Goal: Task Accomplishment & Management: Use online tool/utility

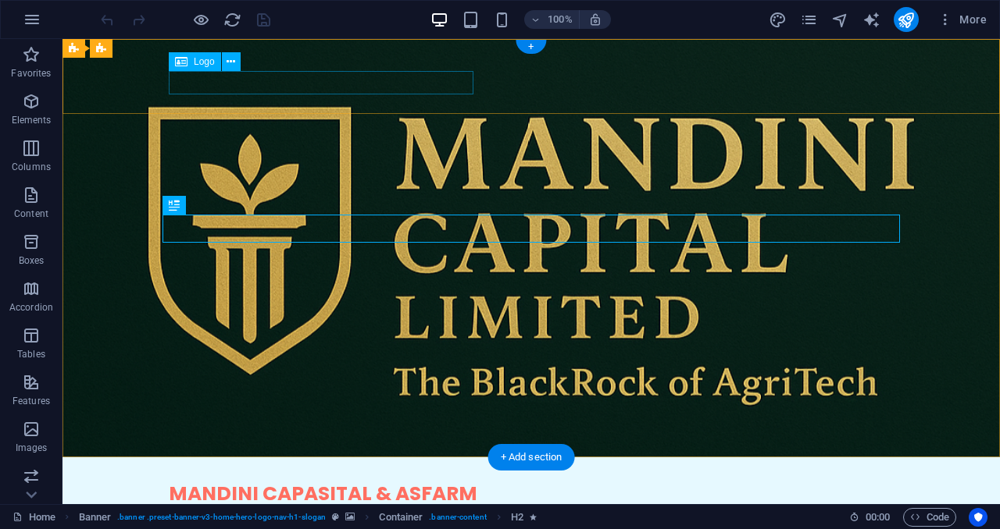
click at [442, 483] on div "MANDINI CAPASITAL & ASFARM" at bounding box center [531, 494] width 725 height 23
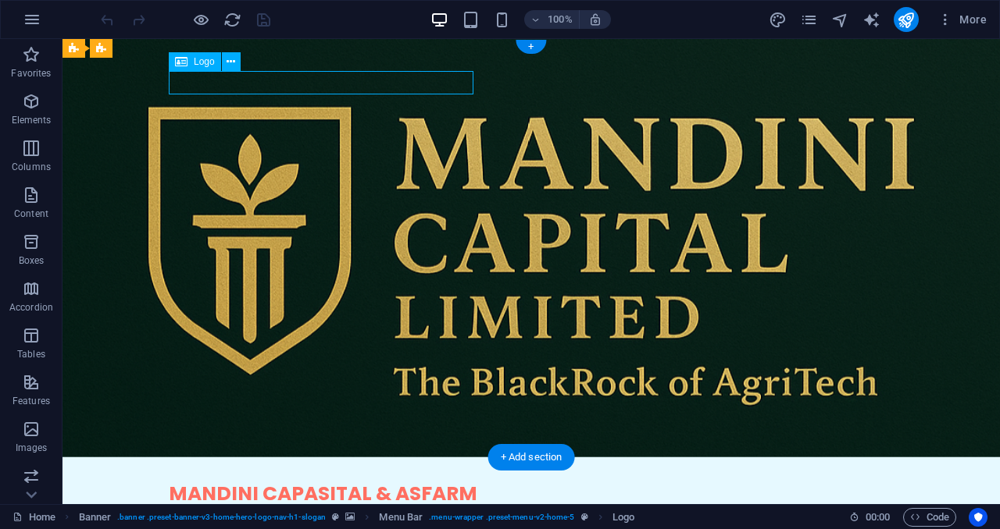
click at [442, 483] on div "MANDINI CAPASITAL & ASFARM" at bounding box center [531, 494] width 725 height 23
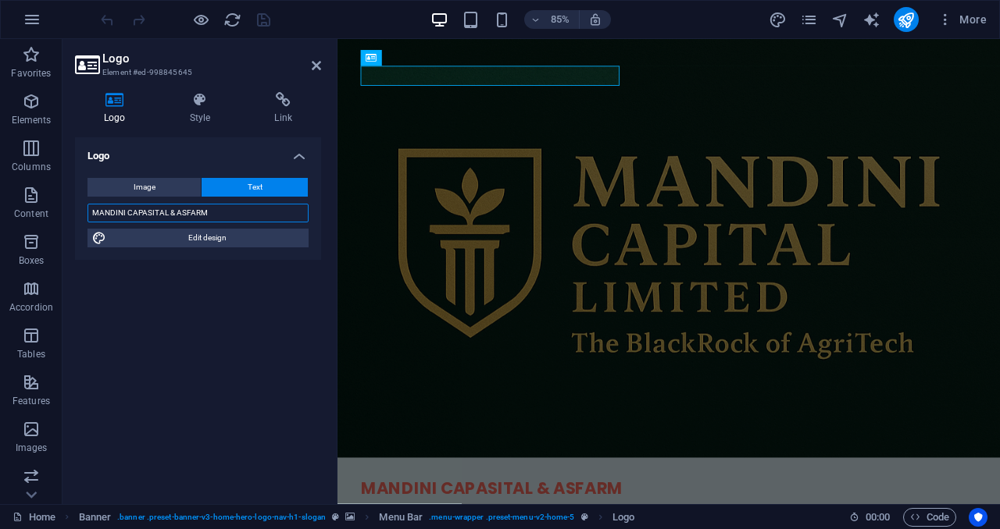
click at [189, 210] on input "MANDINI CAPASITAL & ASFARM" at bounding box center [197, 213] width 221 height 19
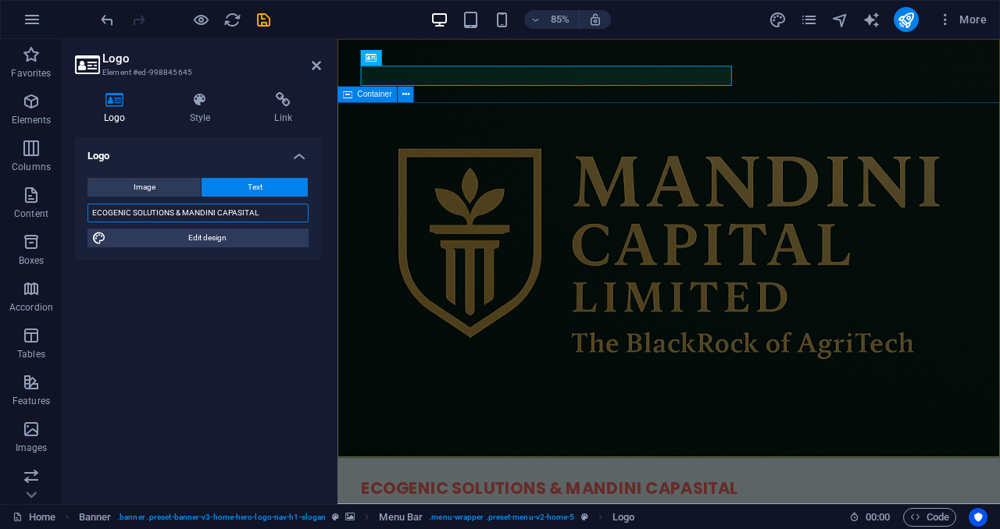
type input "ECOGENIC SOLUTIONS & MANDINI CAPASITAL"
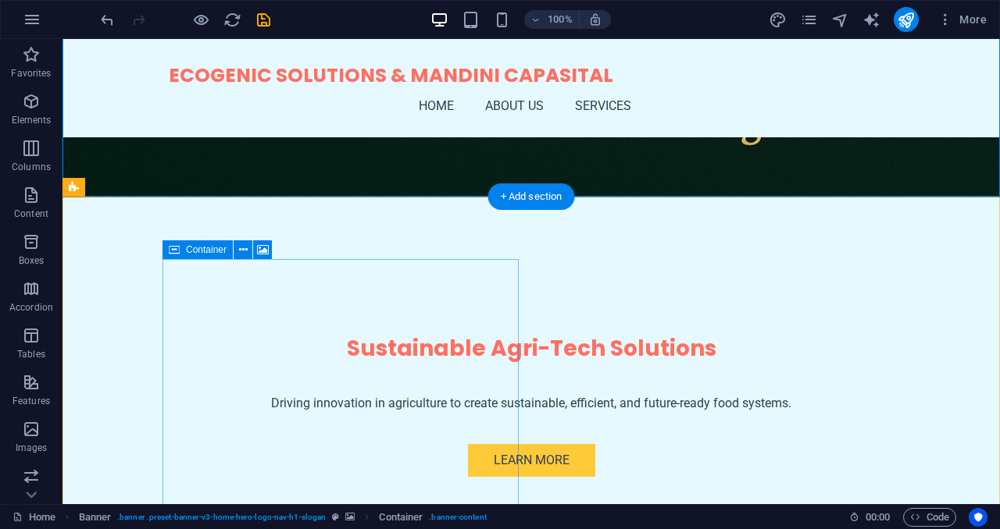
scroll to position [261, 0]
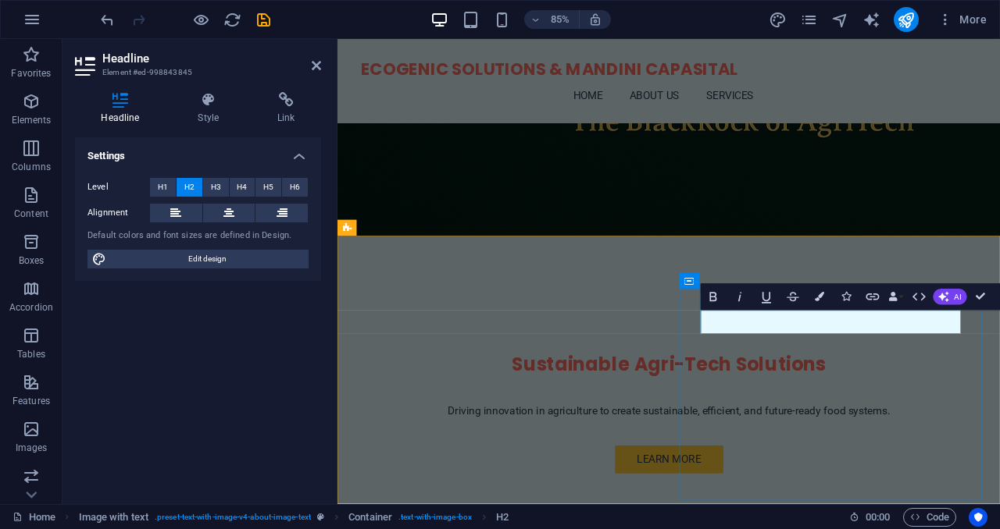
drag, startPoint x: 840, startPoint y: 368, endPoint x: 1057, endPoint y: 384, distance: 217.7
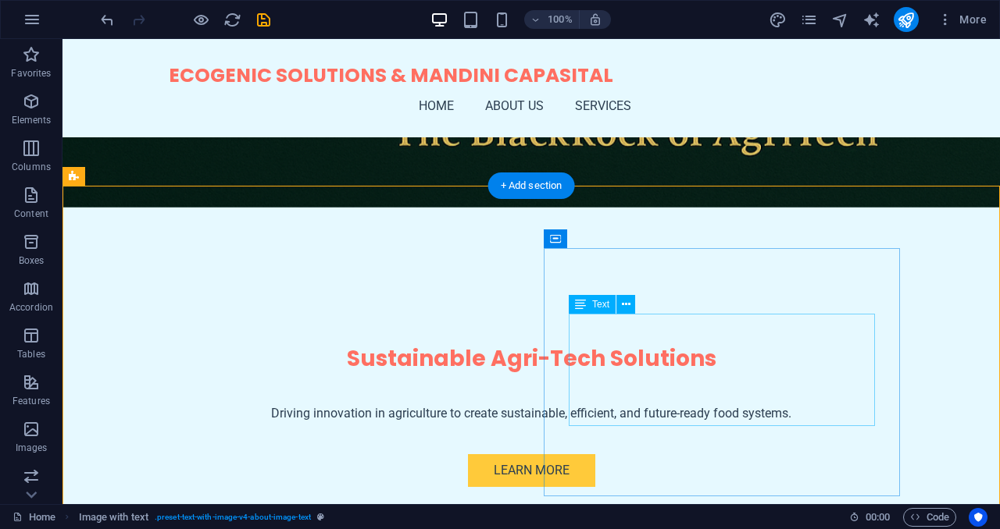
scroll to position [279, 0]
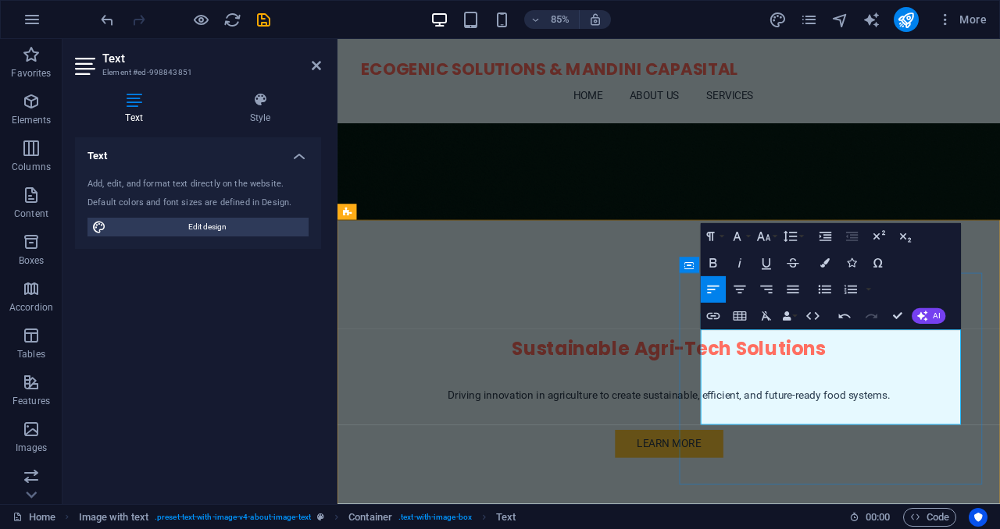
click at [864, 253] on div "Sustainable Agri-Tech Solutions Driving innovation in agriculture to create sus…" at bounding box center [726, 424] width 779 height 342
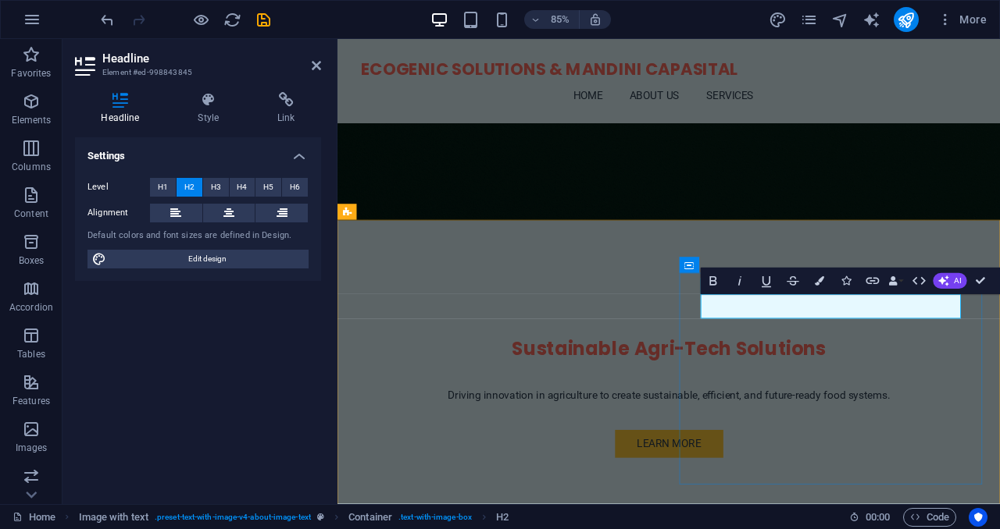
click at [789, 253] on div "Sustainable Agri-Tech Solutions Driving innovation in agriculture to create sus…" at bounding box center [726, 424] width 779 height 342
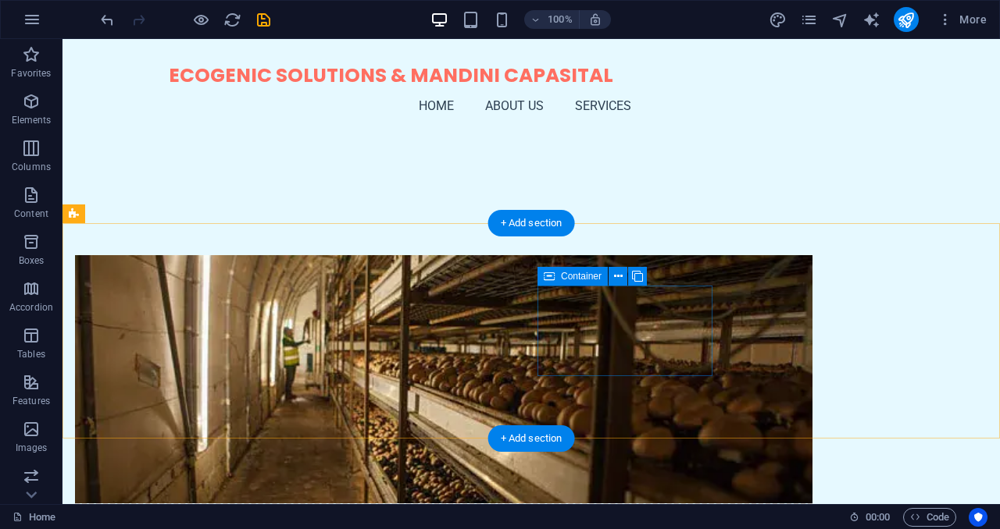
scroll to position [615, 0]
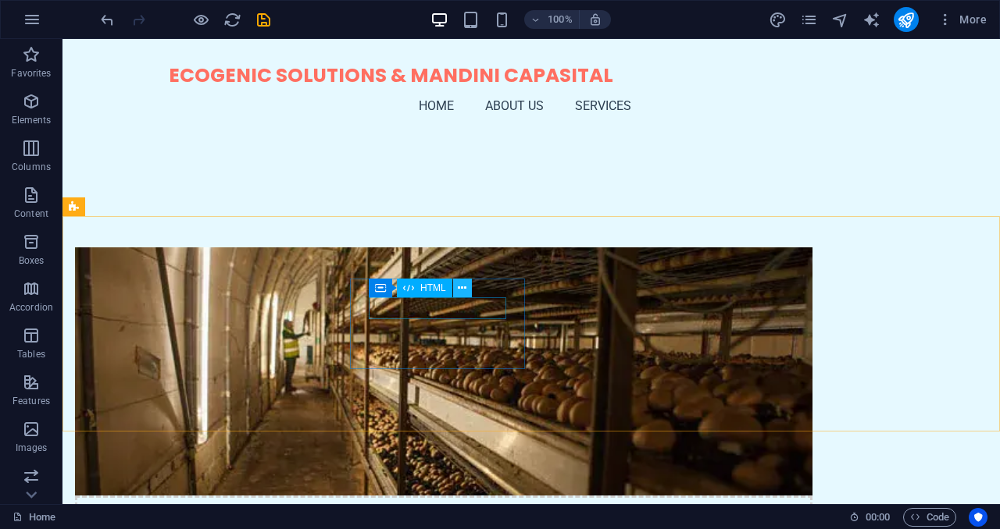
click at [460, 290] on icon at bounding box center [462, 288] width 9 height 16
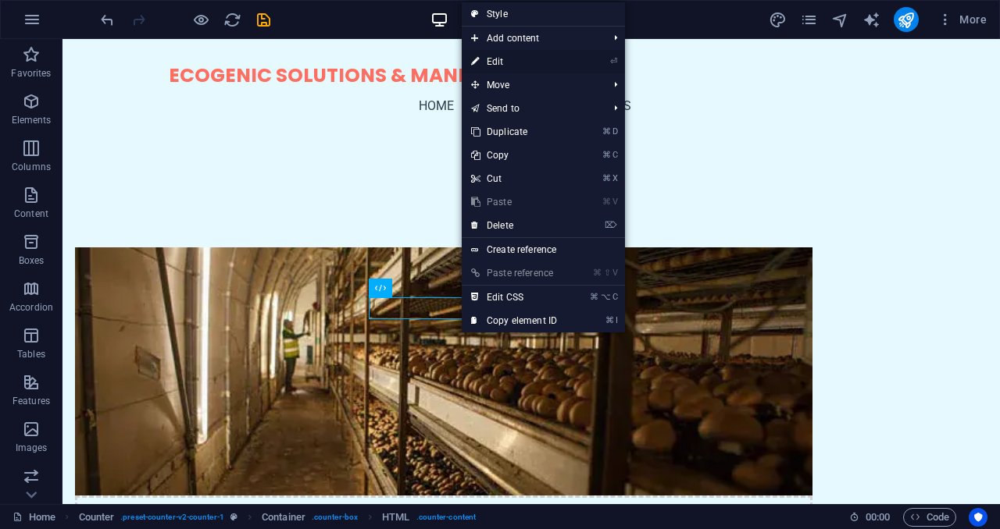
click at [508, 62] on link "⏎ Edit" at bounding box center [513, 61] width 105 height 23
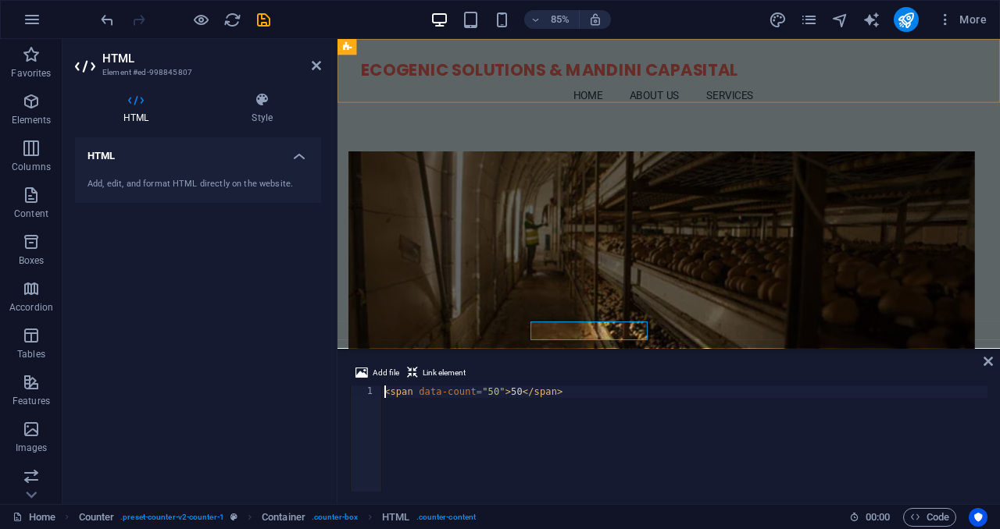
scroll to position [465, 0]
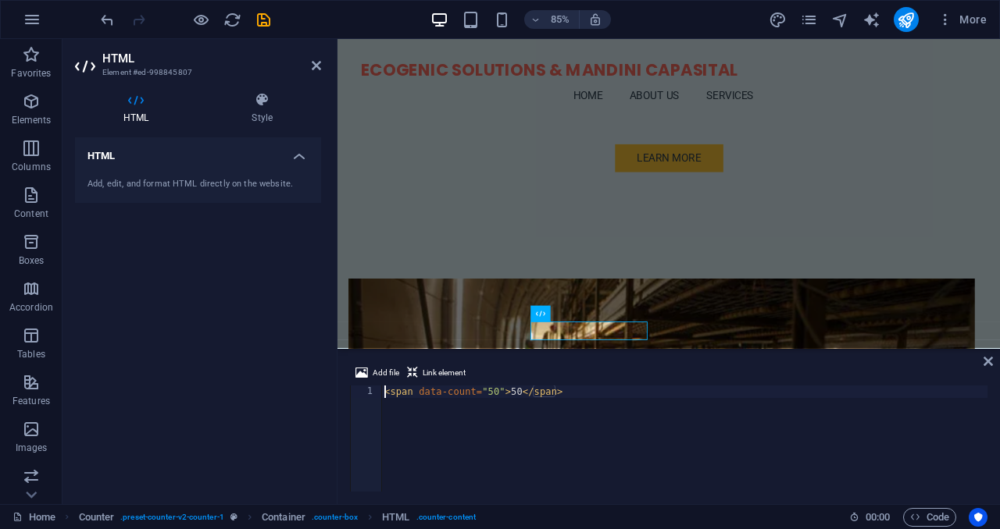
click at [500, 394] on div "< span data-count = "50" > 50 </ span >" at bounding box center [684, 451] width 606 height 131
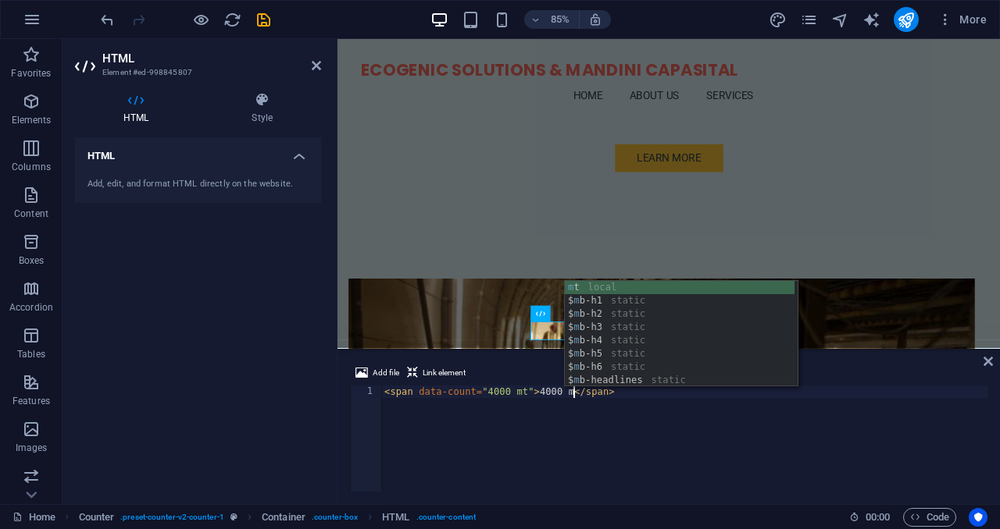
scroll to position [0, 16]
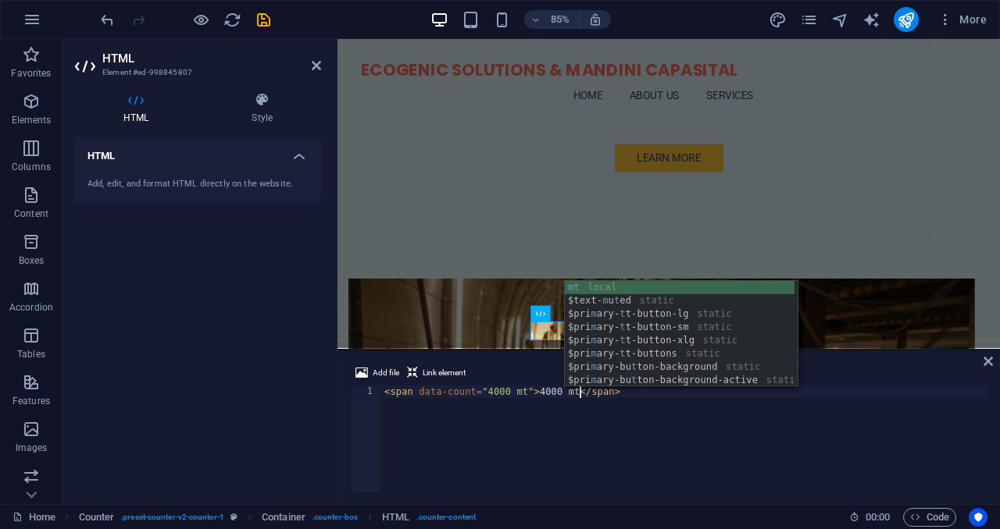
click at [540, 475] on div "< span data-count = "4000 mt" > 4000 mt </ span >" at bounding box center [684, 451] width 606 height 131
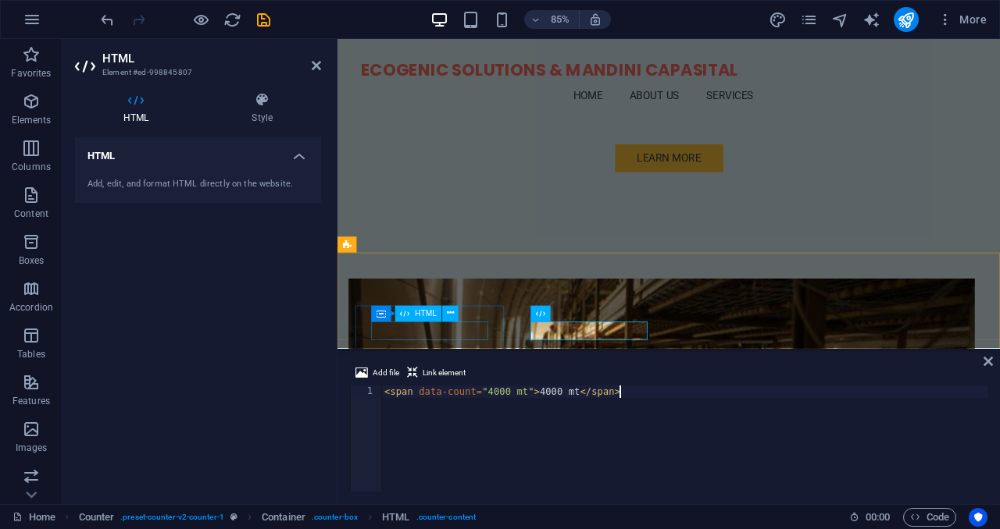
type textarea "<span data-count="4000 mt">4000 mt</span>"
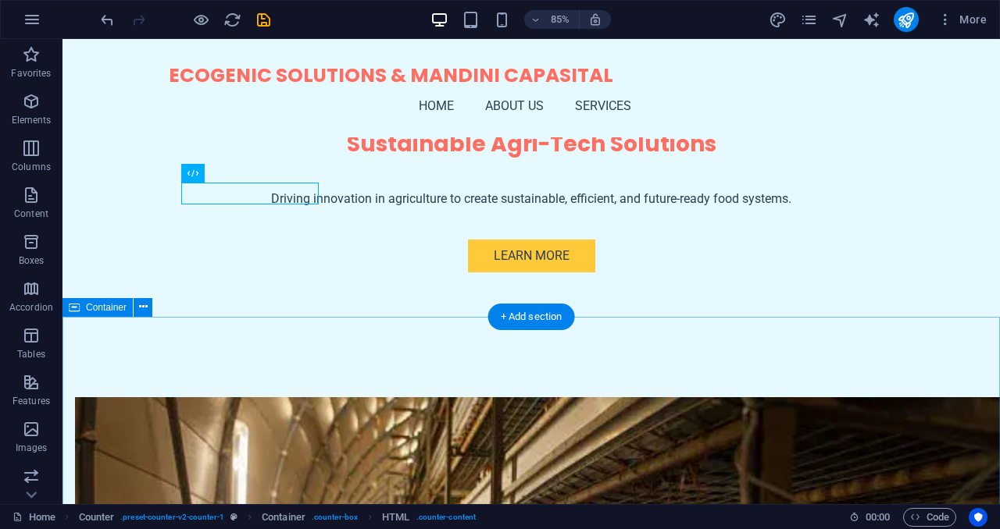
scroll to position [730, 0]
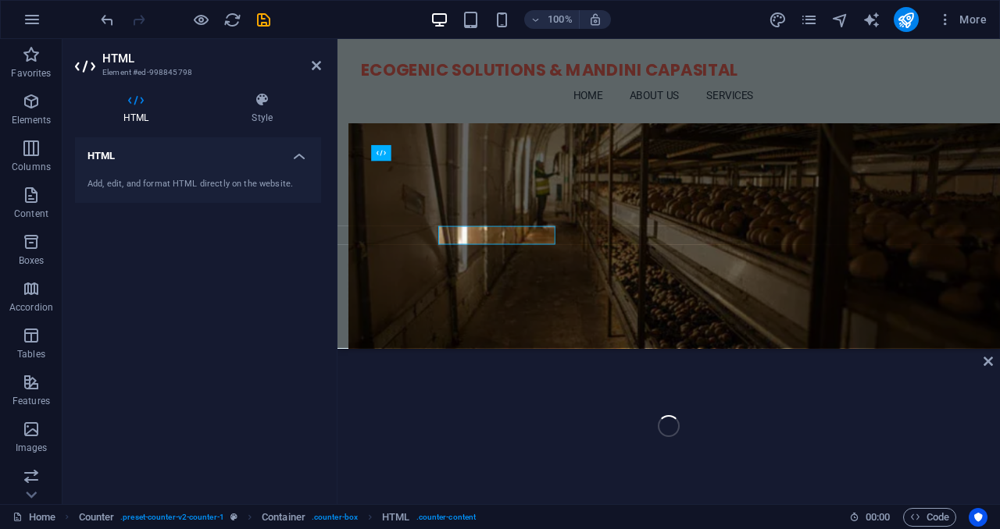
scroll to position [654, 0]
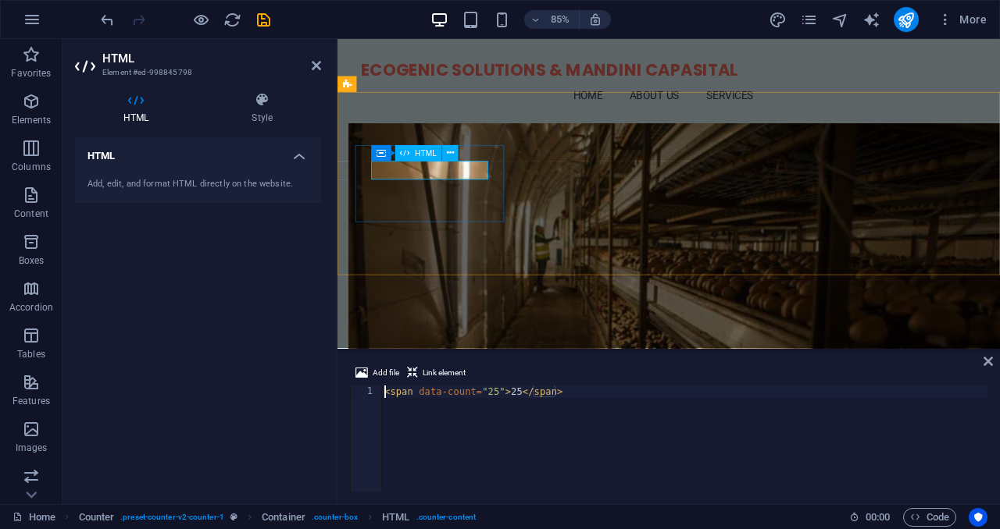
click at [494, 395] on div "< span data-count = "25" > 25 </ span >" at bounding box center [684, 451] width 606 height 131
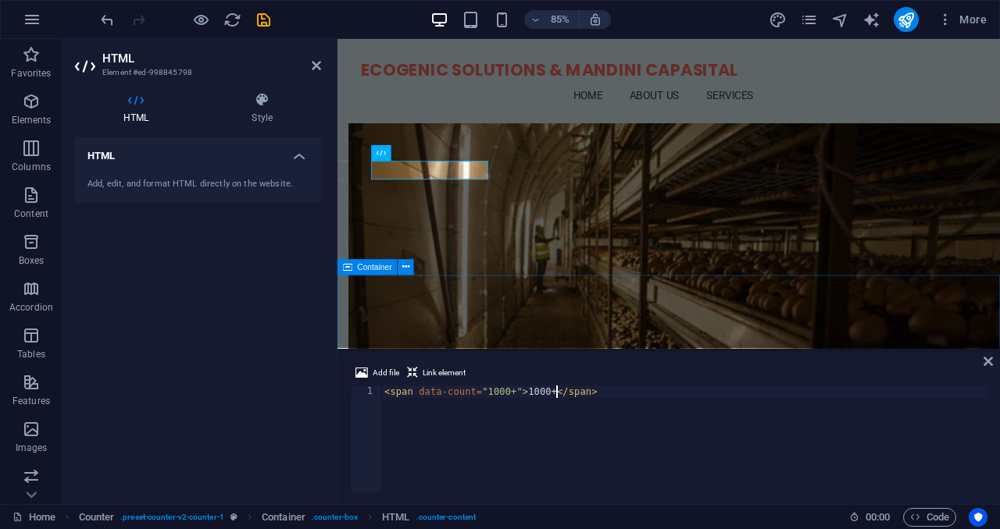
type textarea "<span data-count="1000+">1000+</span>"
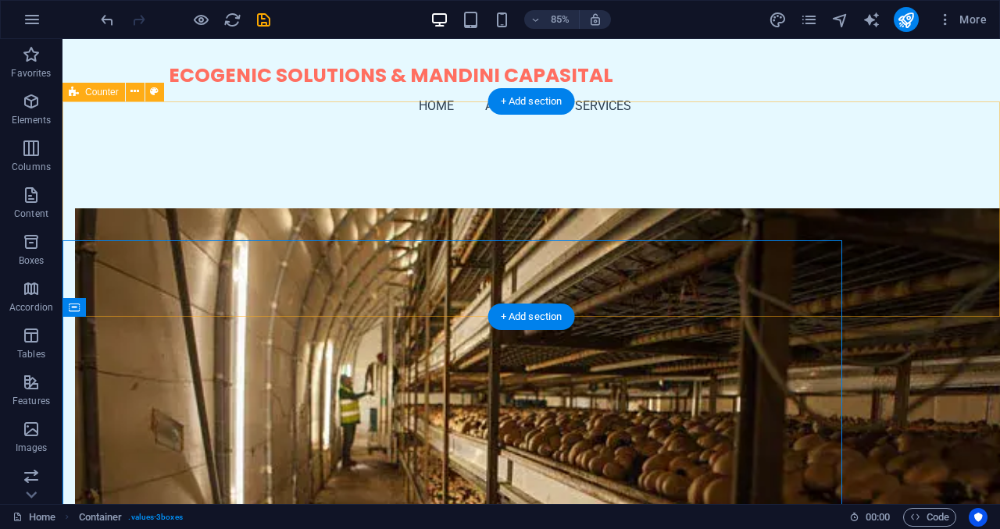
scroll to position [730, 0]
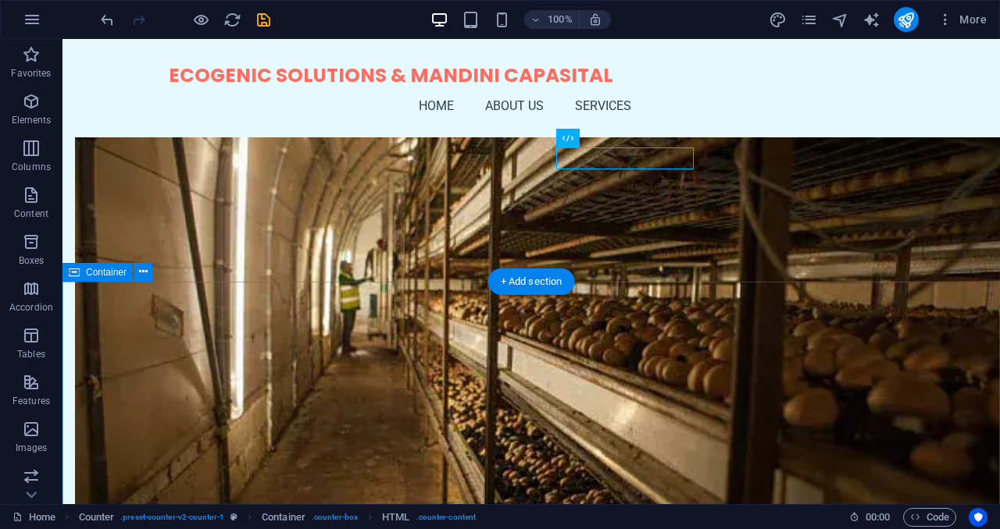
scroll to position [765, 0]
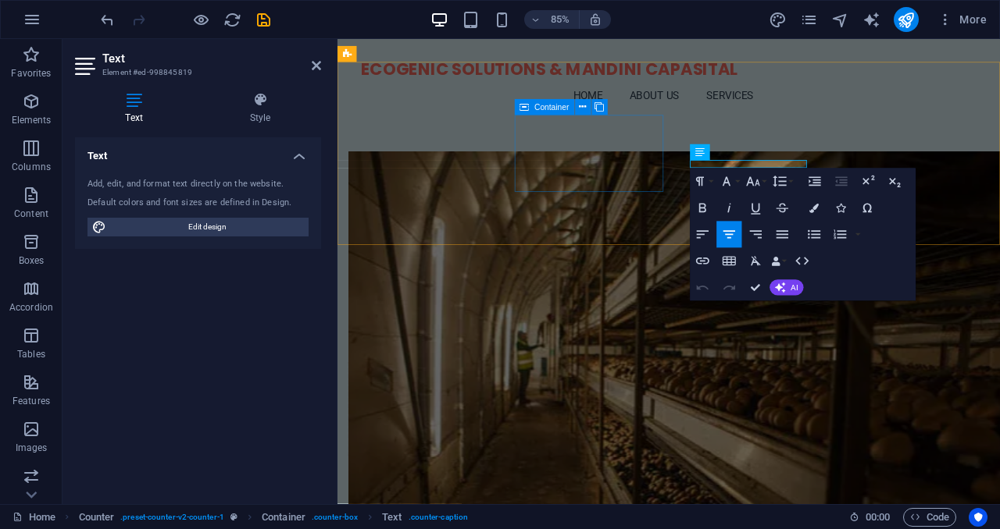
scroll to position [839, 0]
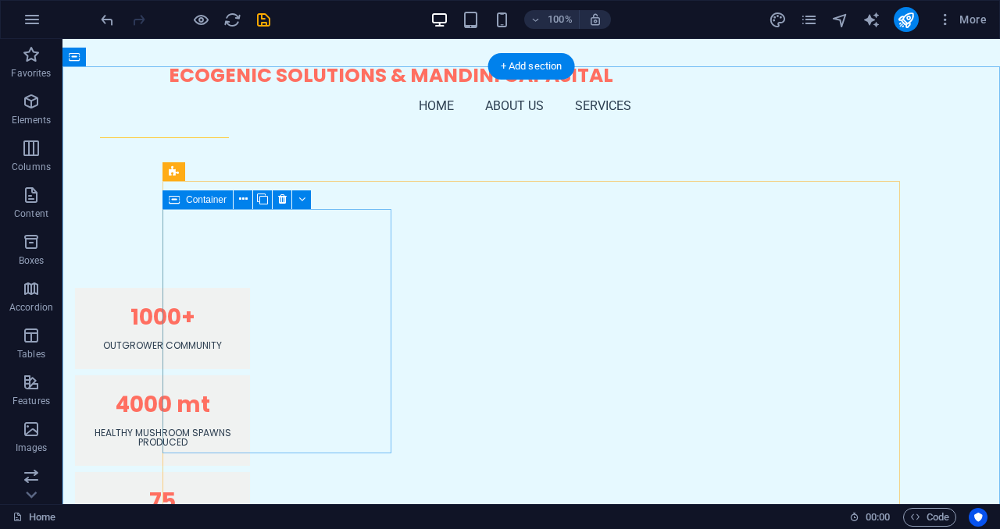
scroll to position [1338, 0]
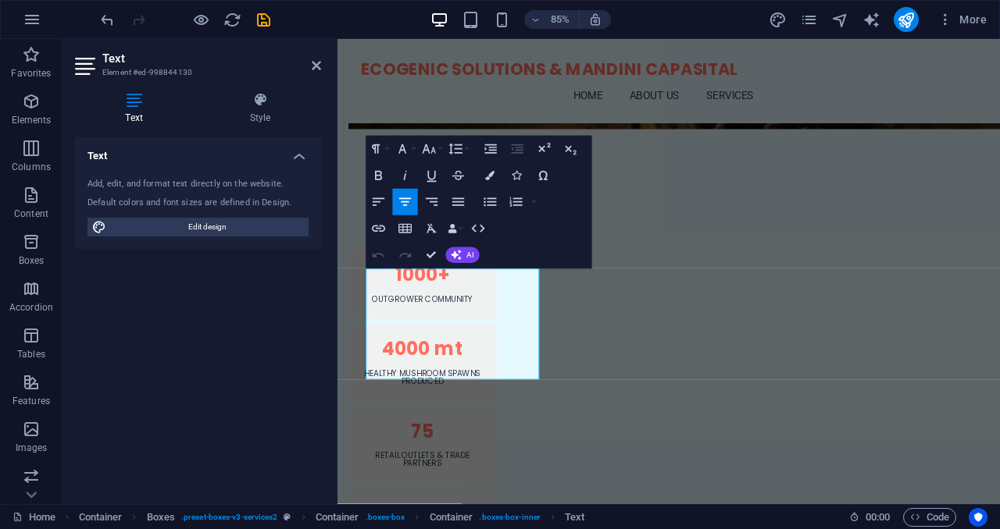
scroll to position [1412, 0]
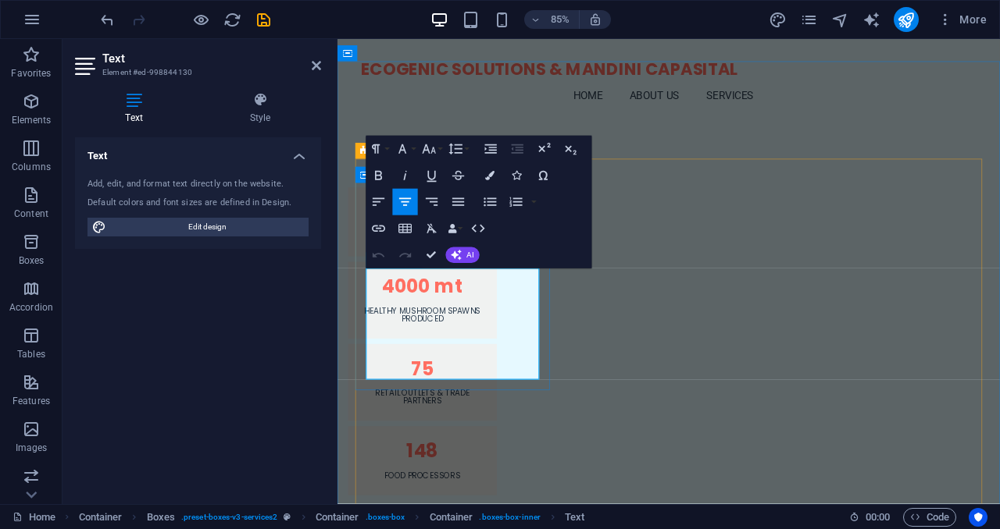
drag, startPoint x: 395, startPoint y: 323, endPoint x: 497, endPoint y: 322, distance: 102.3
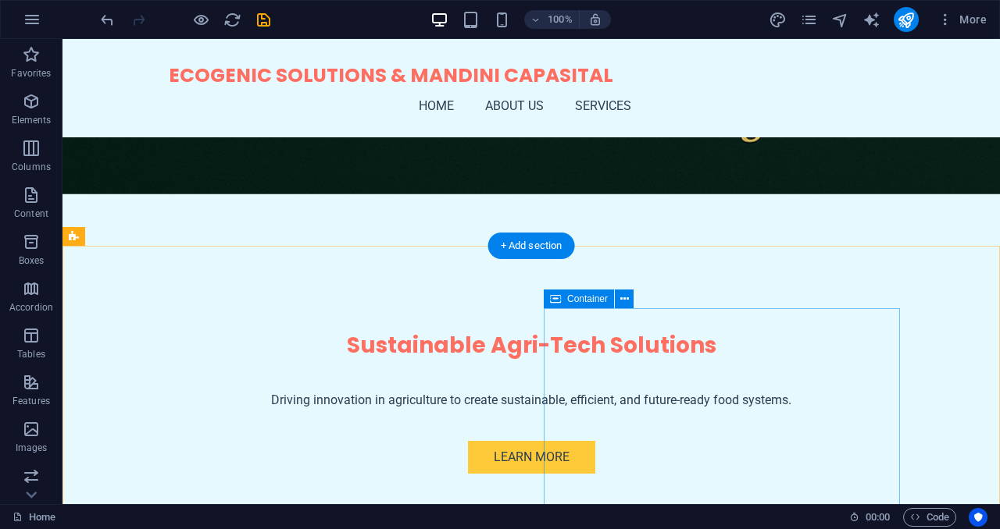
scroll to position [315, 0]
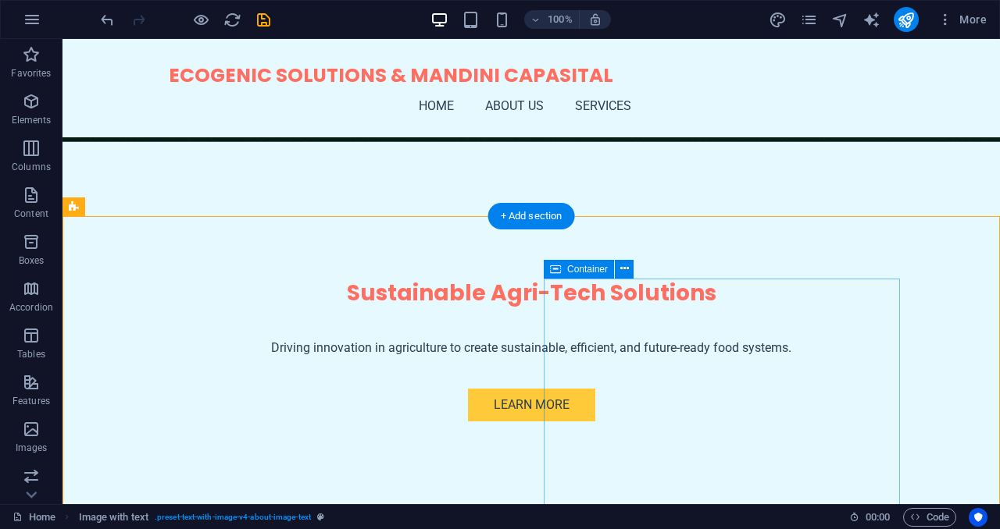
scroll to position [241, 0]
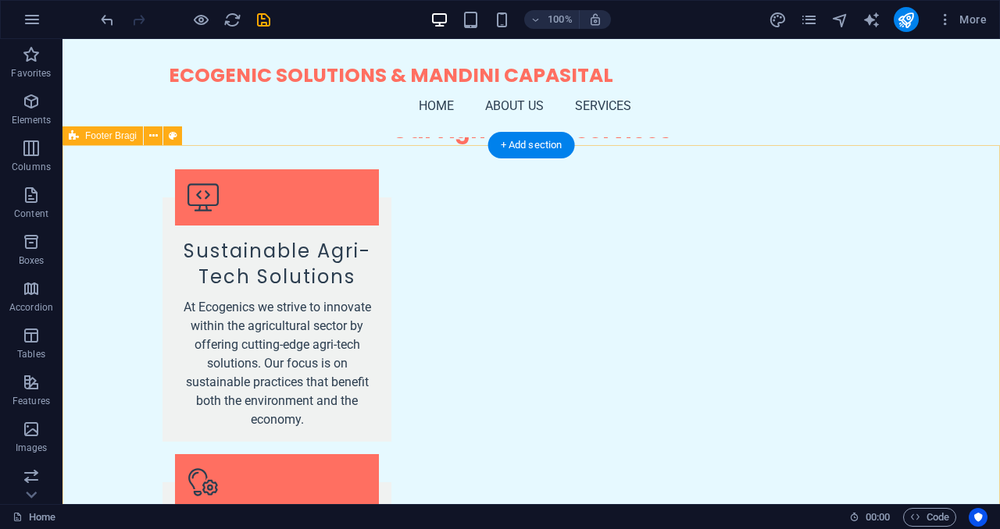
scroll to position [2691, 0]
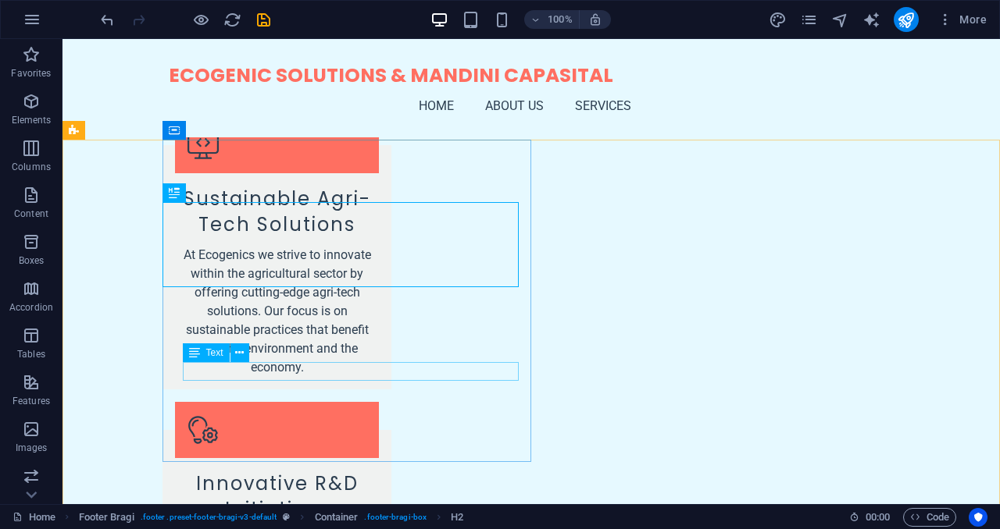
click at [208, 352] on span "Text" at bounding box center [214, 352] width 17 height 9
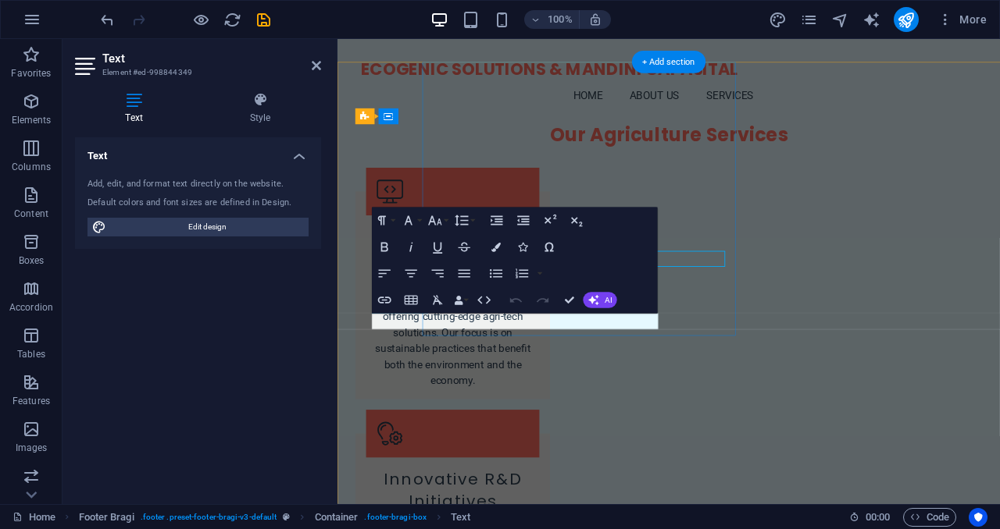
scroll to position [2765, 0]
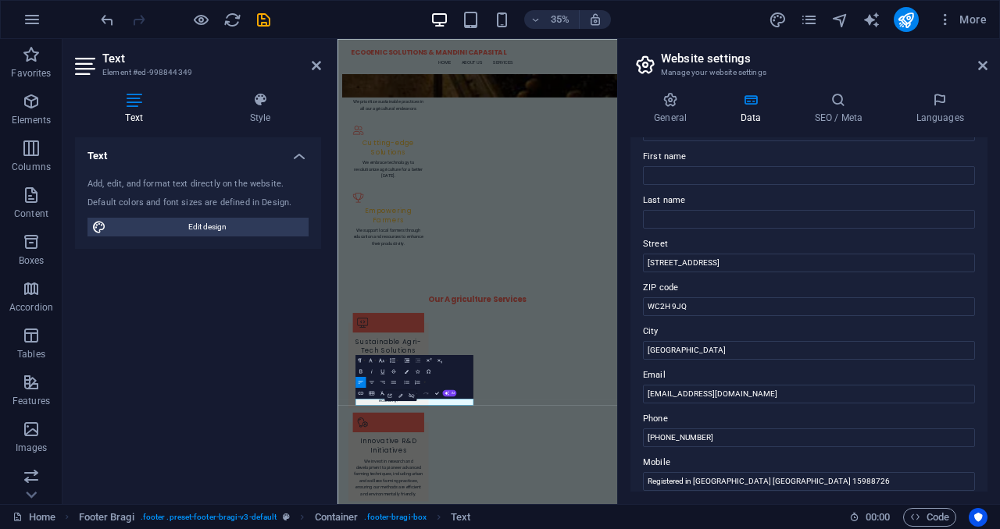
scroll to position [85, 0]
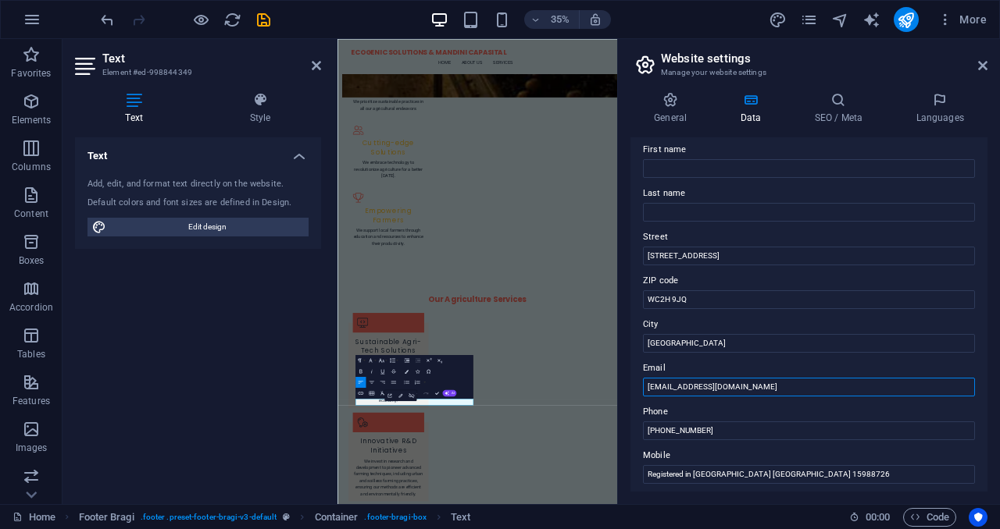
click at [681, 383] on input "mandinicapasital@asfarmtech.com" at bounding box center [809, 387] width 332 height 19
type input "[EMAIL_ADDRESS][DOMAIN_NAME]"
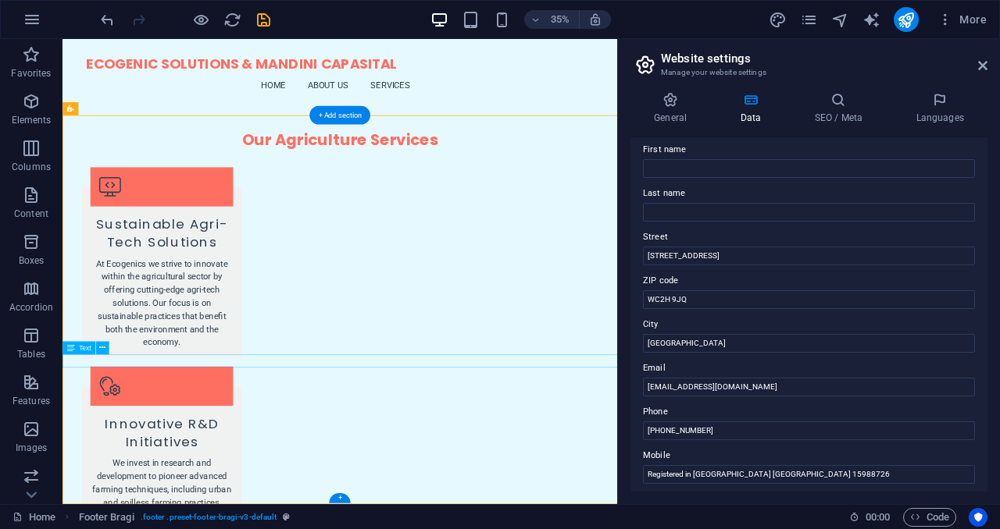
scroll to position [2862, 0]
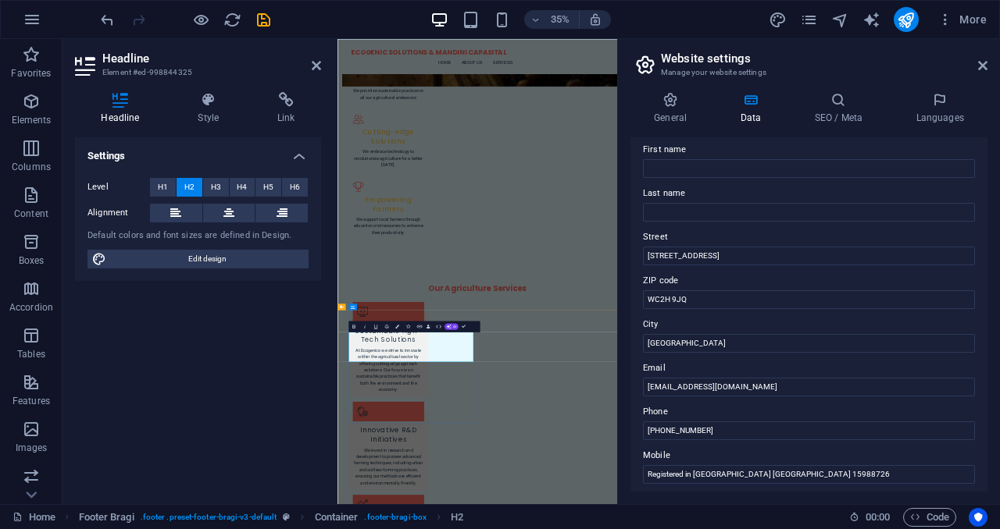
click at [982, 66] on icon at bounding box center [982, 65] width 9 height 12
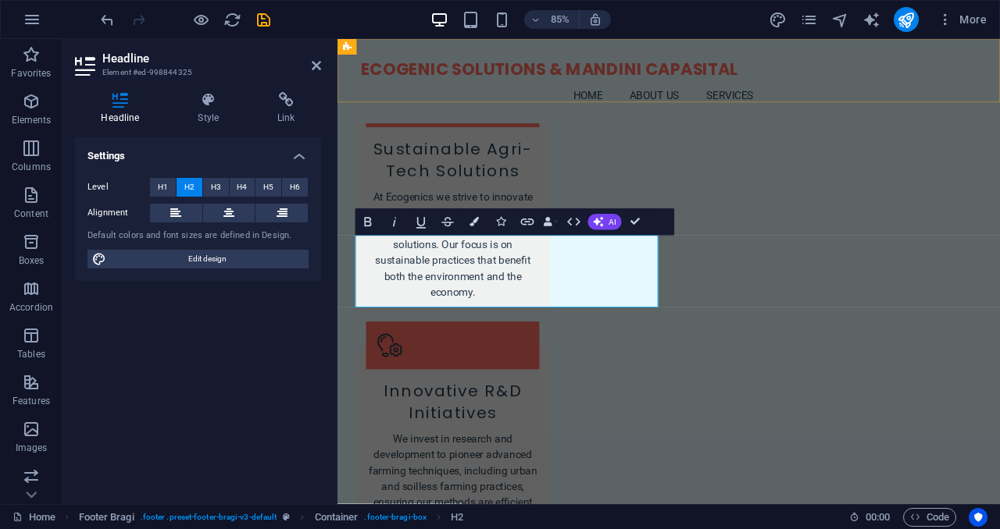
scroll to position [2697, 0]
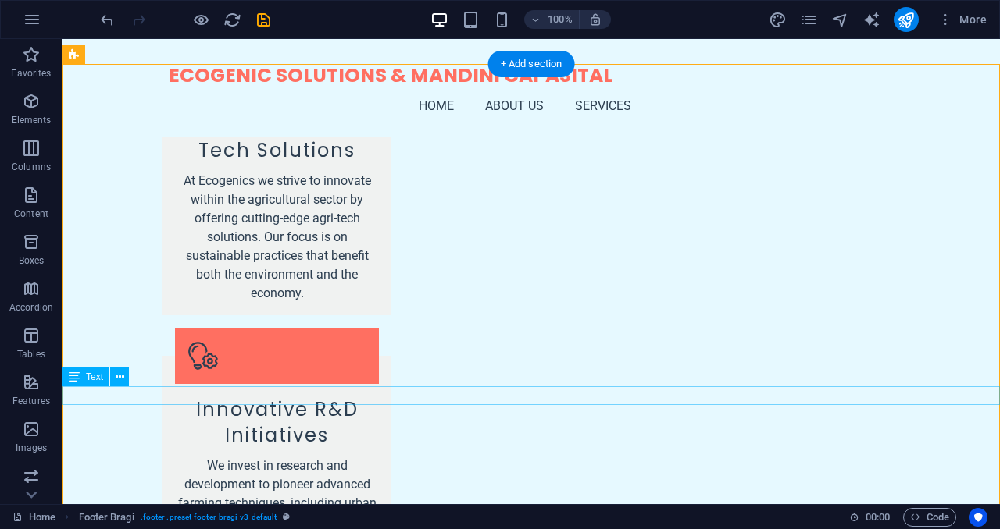
scroll to position [2767, 0]
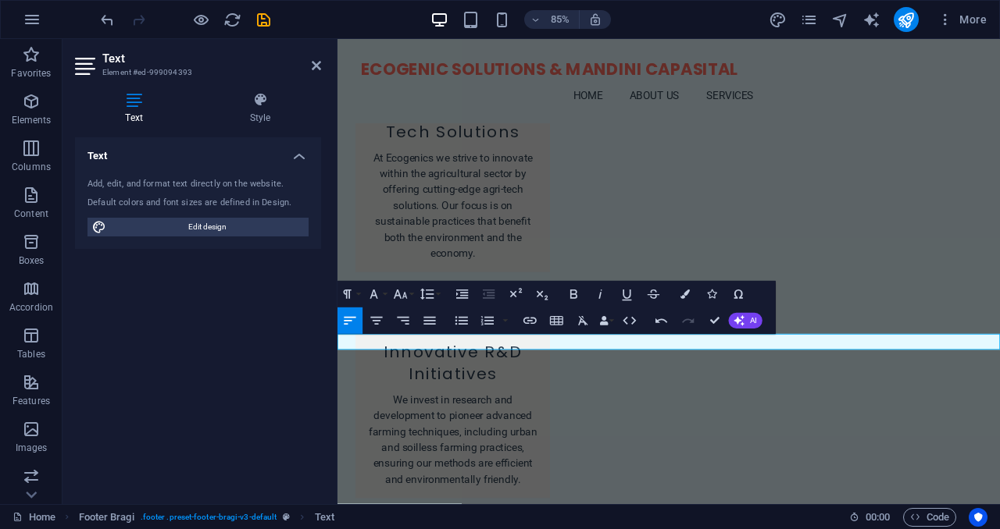
click at [283, 381] on div "Text Add, edit, and format text directly on the website. Default colors and fon…" at bounding box center [198, 314] width 246 height 355
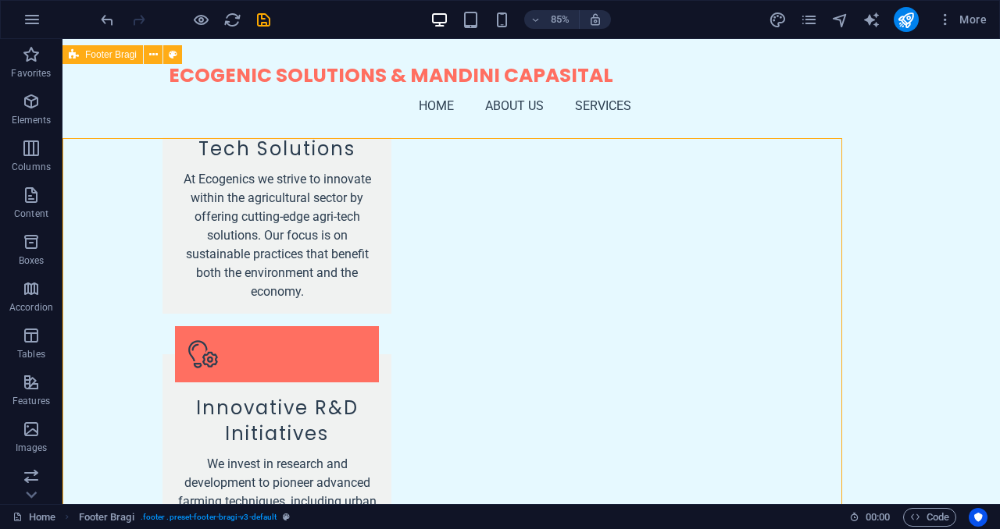
scroll to position [2767, 0]
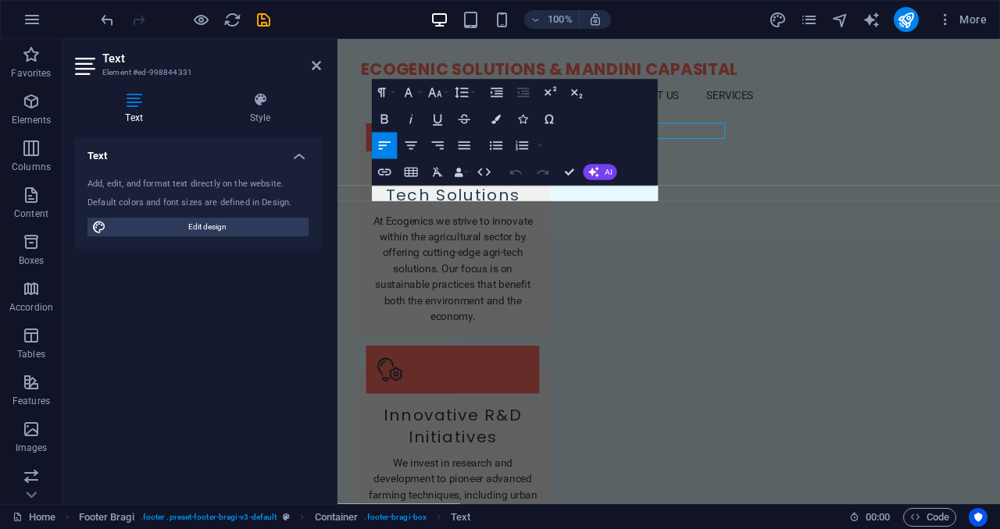
scroll to position [2841, 0]
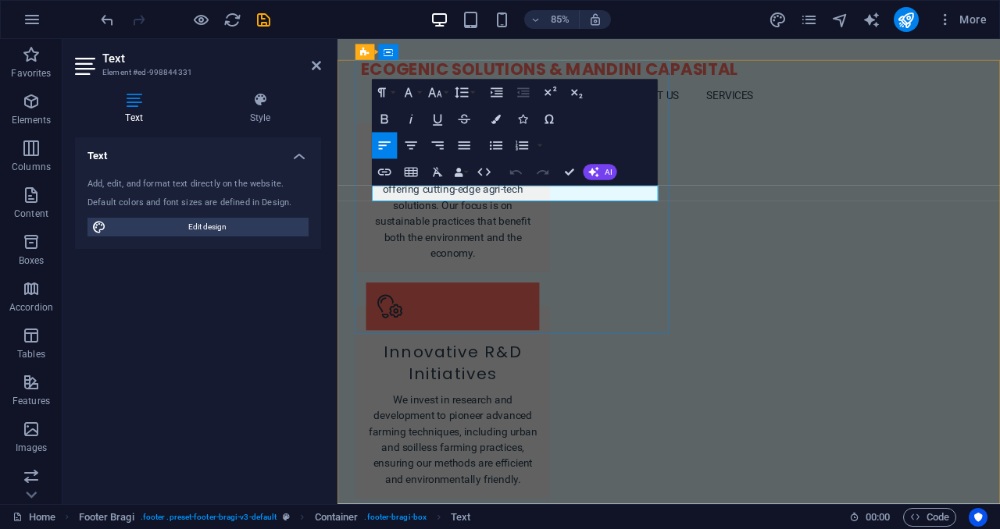
drag, startPoint x: 381, startPoint y: 219, endPoint x: 637, endPoint y: 226, distance: 256.2
click at [444, 94] on button "Font Size" at bounding box center [438, 93] width 25 height 27
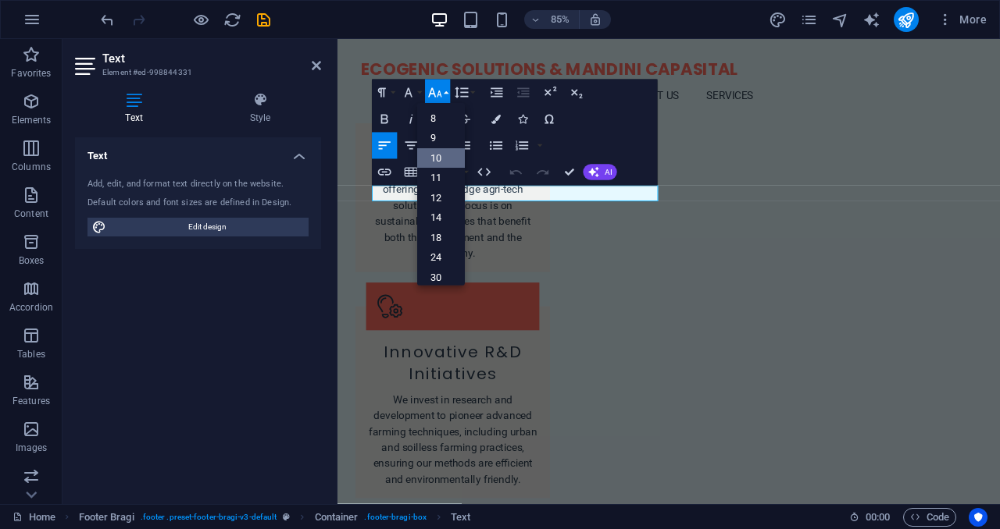
click at [438, 162] on link "10" at bounding box center [441, 158] width 48 height 20
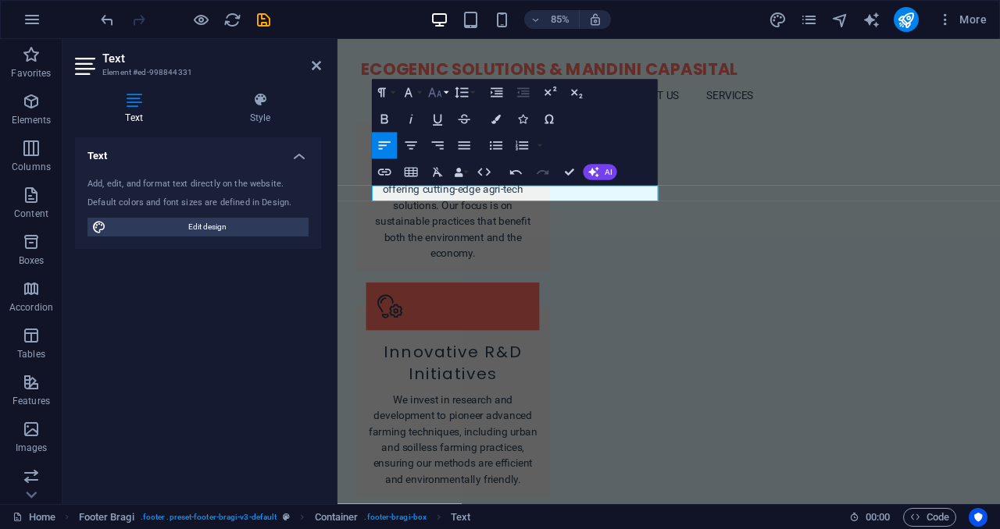
click at [437, 102] on button "Font Size" at bounding box center [438, 93] width 25 height 27
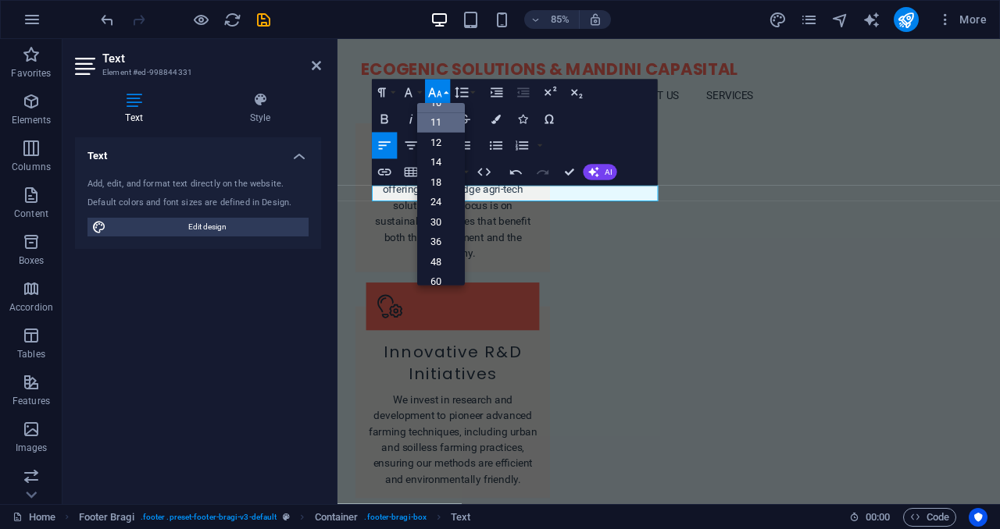
click at [437, 124] on link "11" at bounding box center [441, 123] width 48 height 20
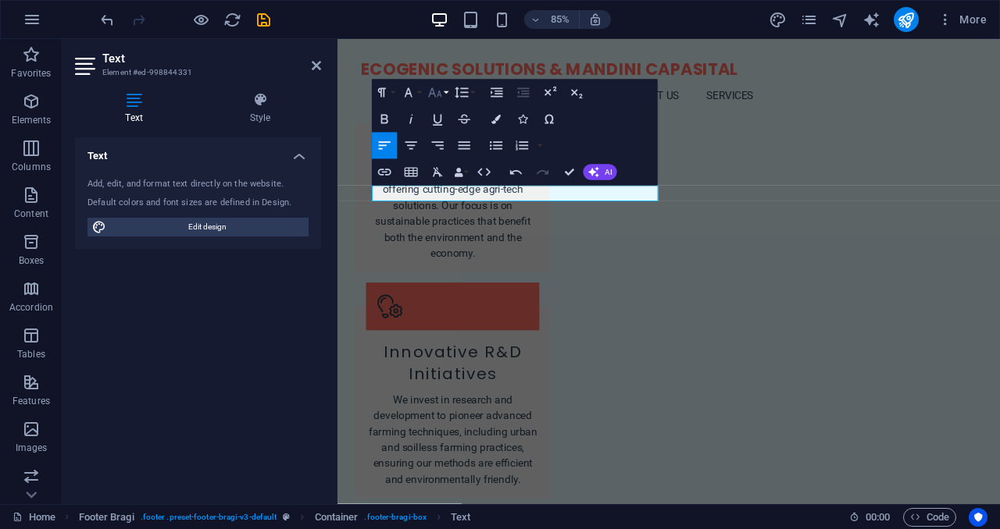
click at [438, 96] on icon "button" at bounding box center [435, 93] width 16 height 16
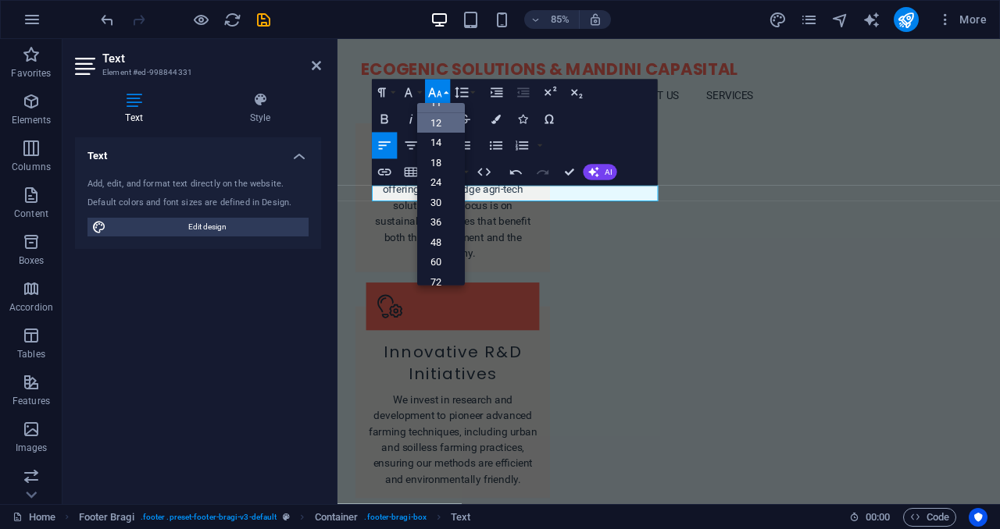
click at [439, 126] on link "12" at bounding box center [441, 123] width 48 height 20
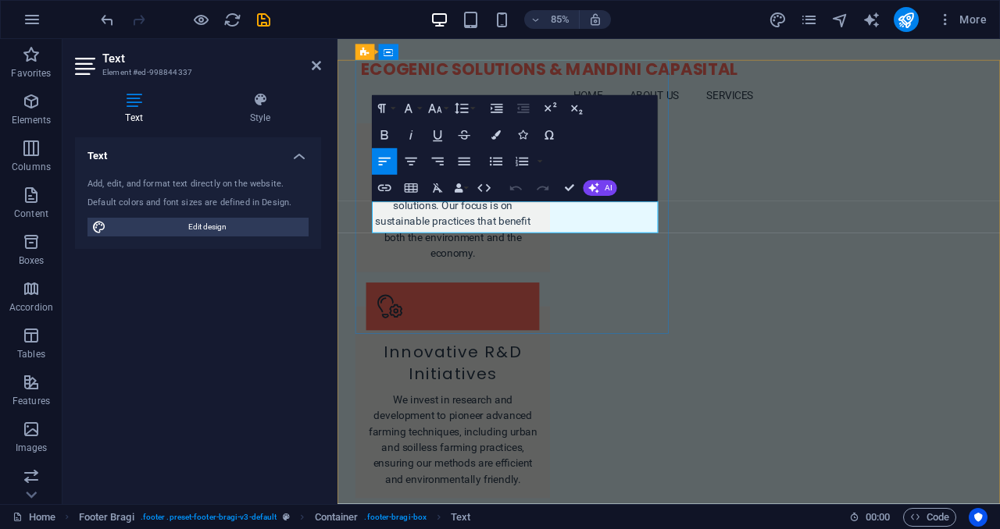
click at [444, 113] on button "Font Size" at bounding box center [438, 108] width 25 height 27
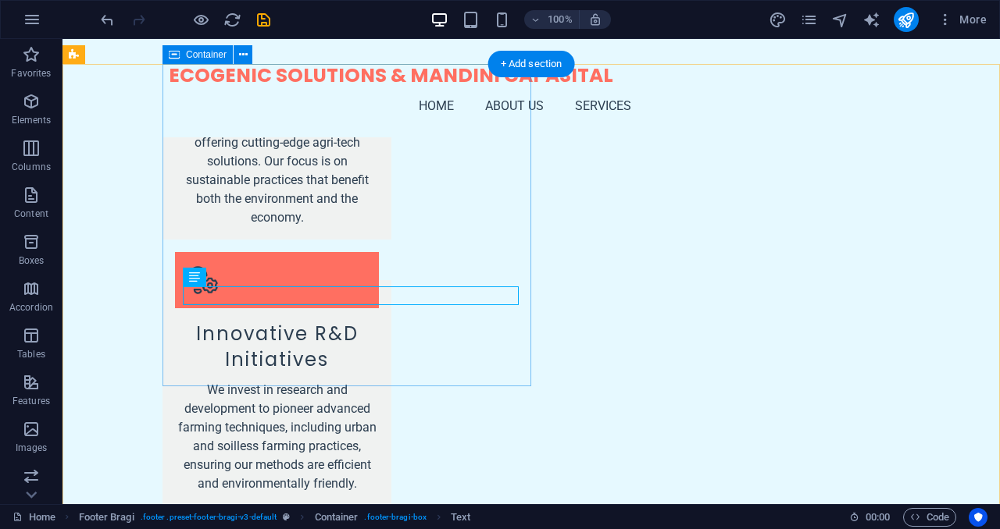
scroll to position [2767, 0]
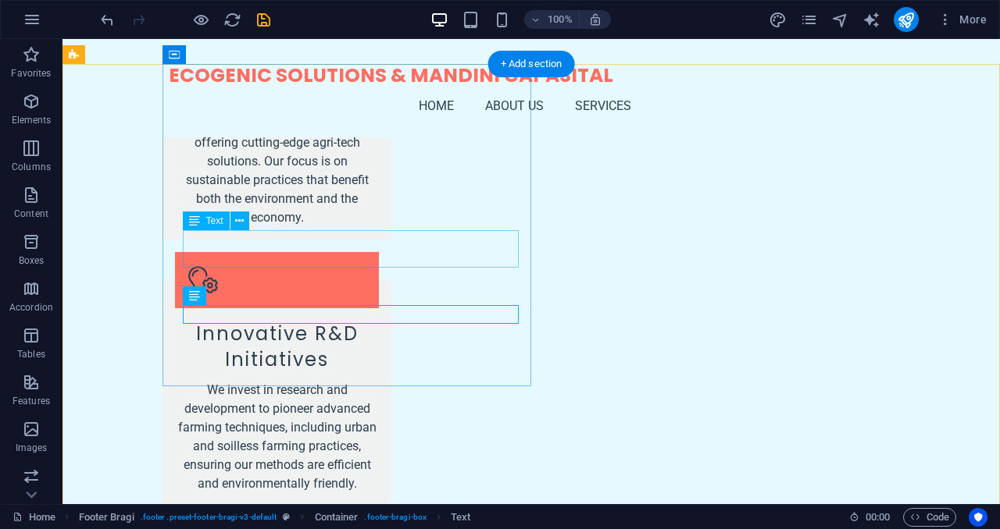
scroll to position [2767, 0]
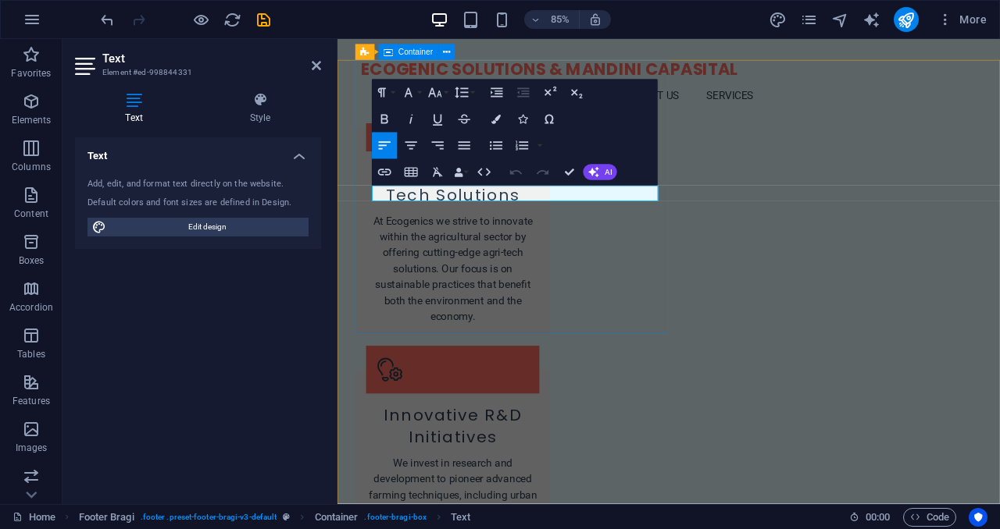
scroll to position [2841, 0]
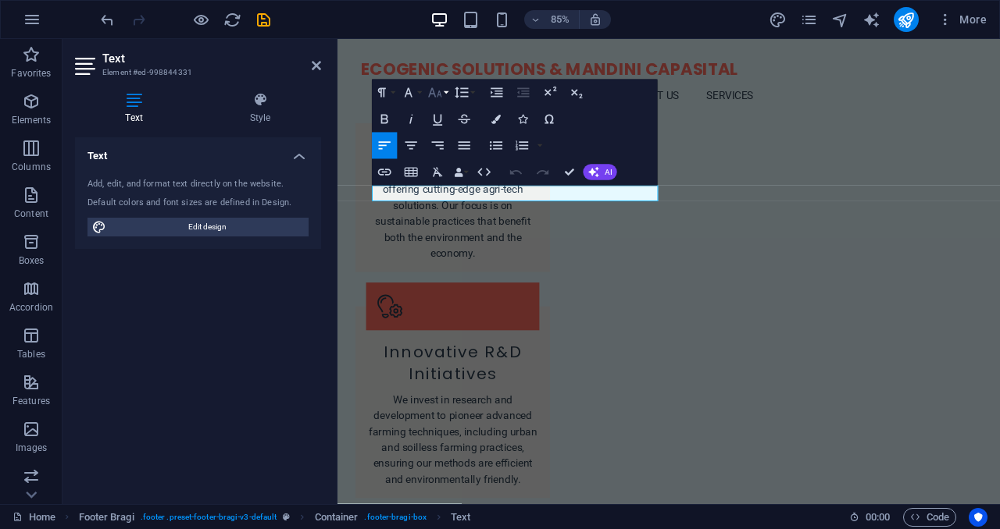
click at [443, 94] on button "Font Size" at bounding box center [438, 93] width 25 height 27
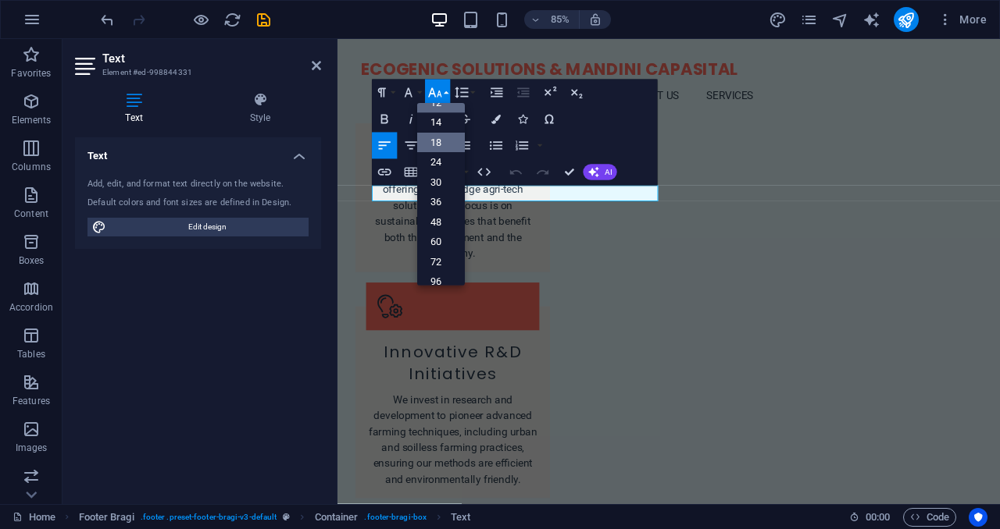
click at [440, 143] on link "18" at bounding box center [441, 144] width 48 height 20
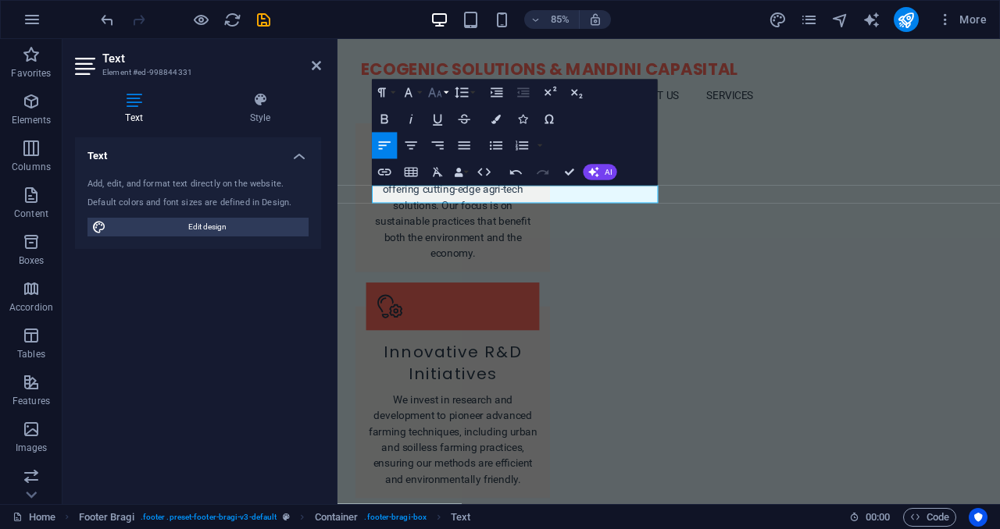
click at [437, 95] on icon "button" at bounding box center [435, 92] width 13 height 9
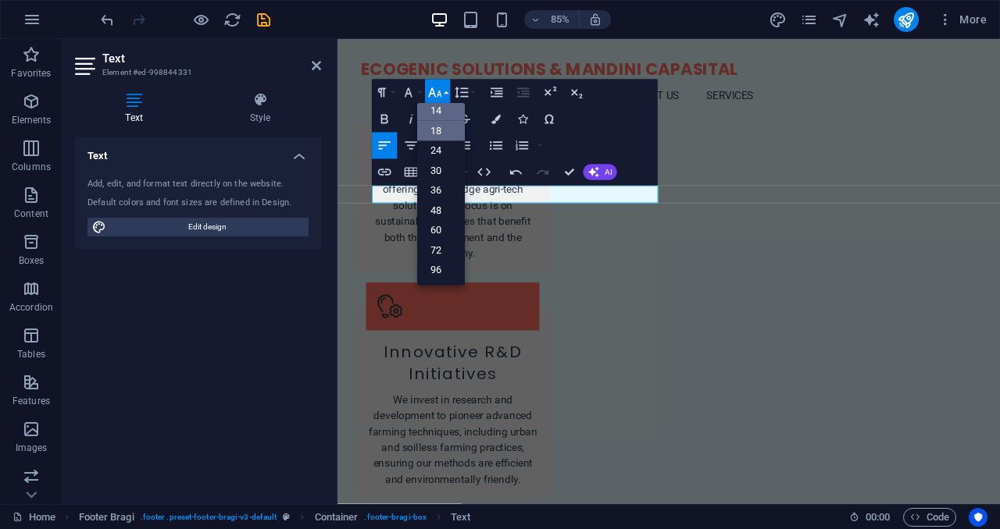
scroll to position [126, 0]
click at [438, 119] on link "14" at bounding box center [441, 112] width 48 height 20
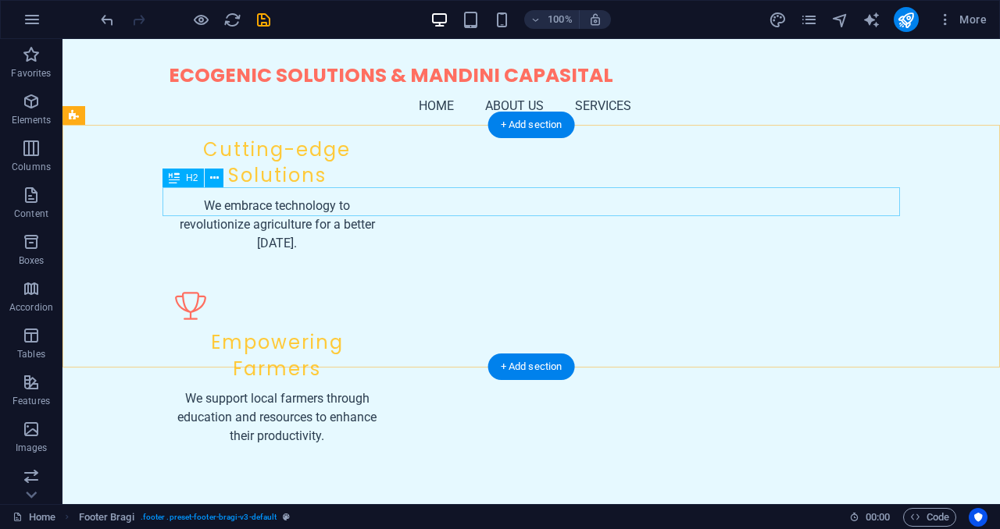
scroll to position [1997, 0]
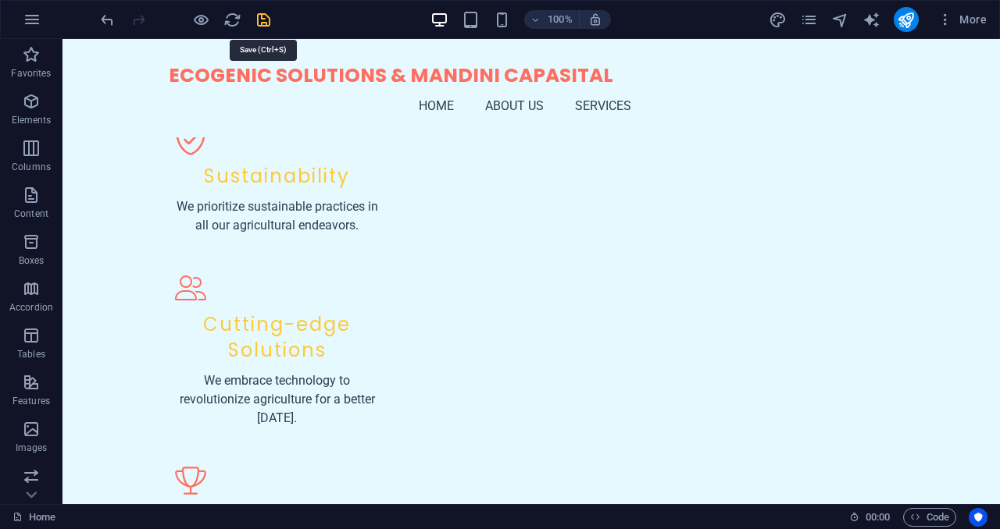
click at [258, 15] on icon "save" at bounding box center [264, 20] width 18 height 18
checkbox input "false"
click at [906, 23] on icon "publish" at bounding box center [905, 20] width 18 height 18
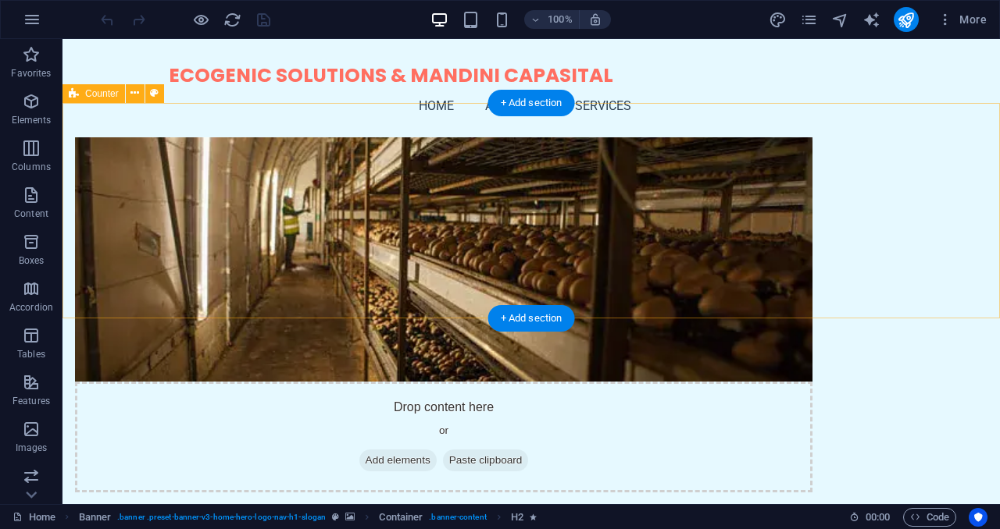
scroll to position [750, 0]
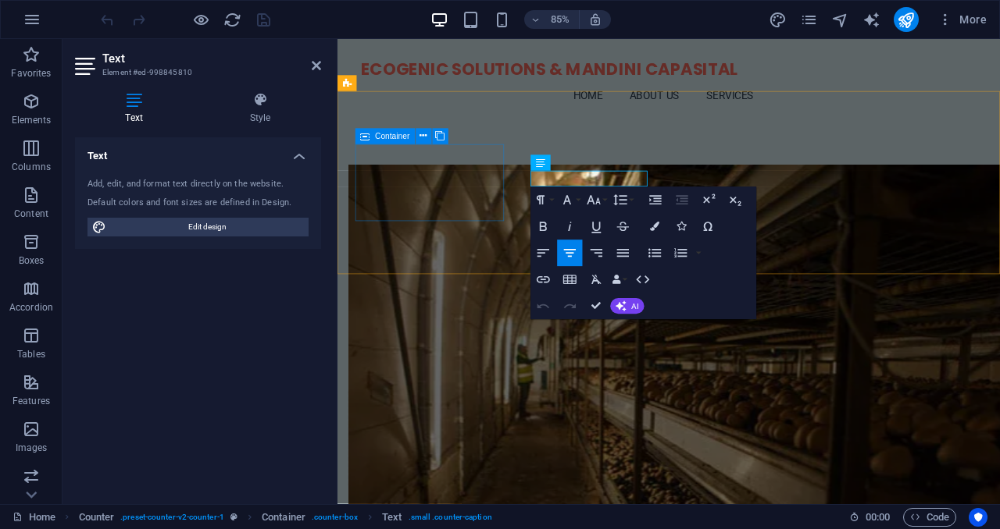
scroll to position [823, 0]
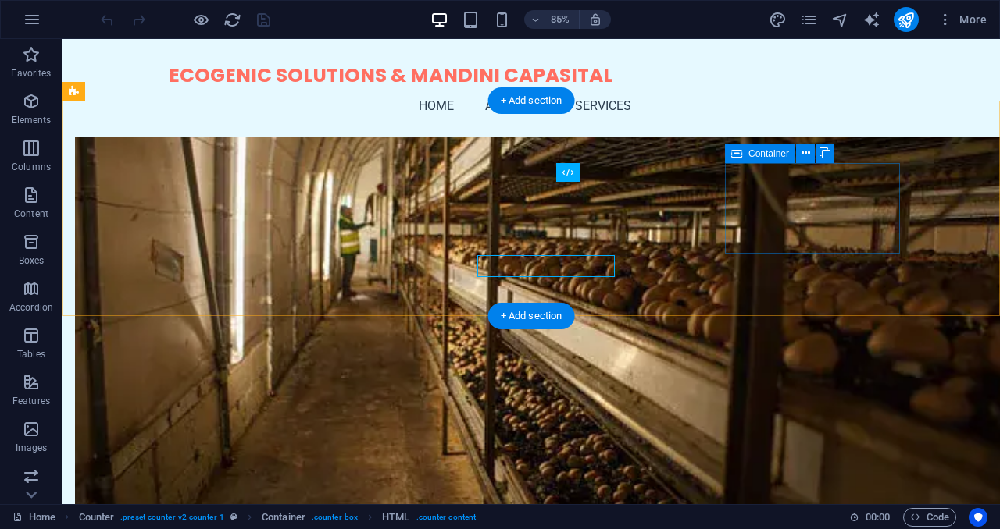
scroll to position [750, 0]
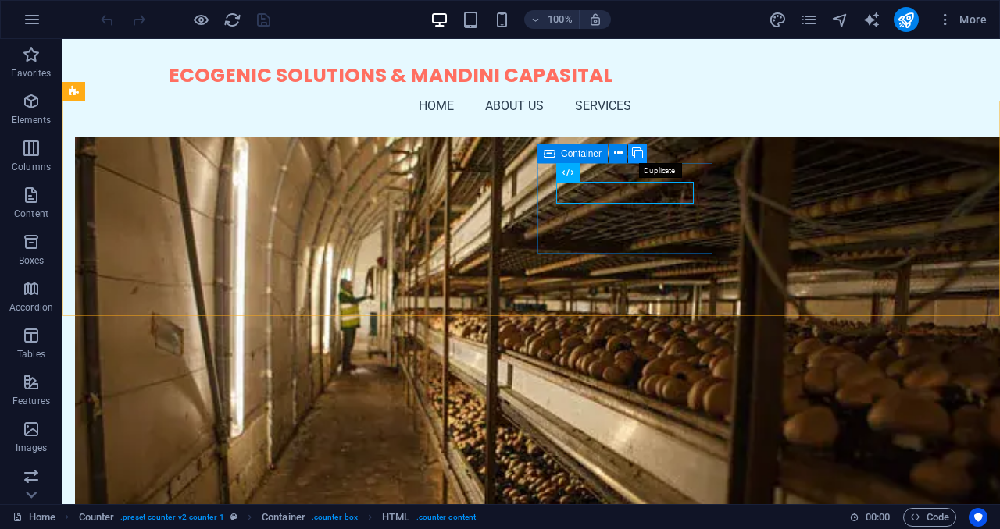
click at [639, 157] on icon at bounding box center [637, 153] width 11 height 16
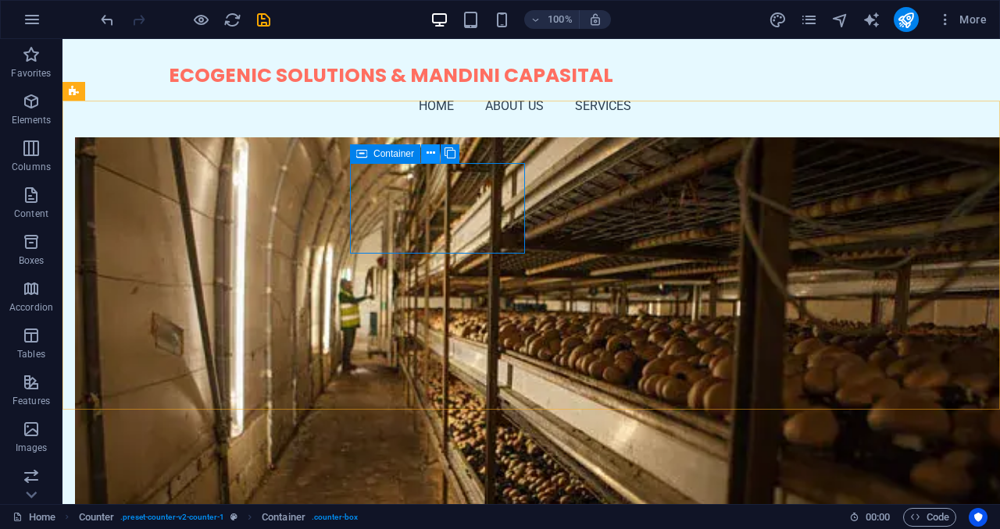
click at [429, 158] on icon at bounding box center [430, 153] width 9 height 16
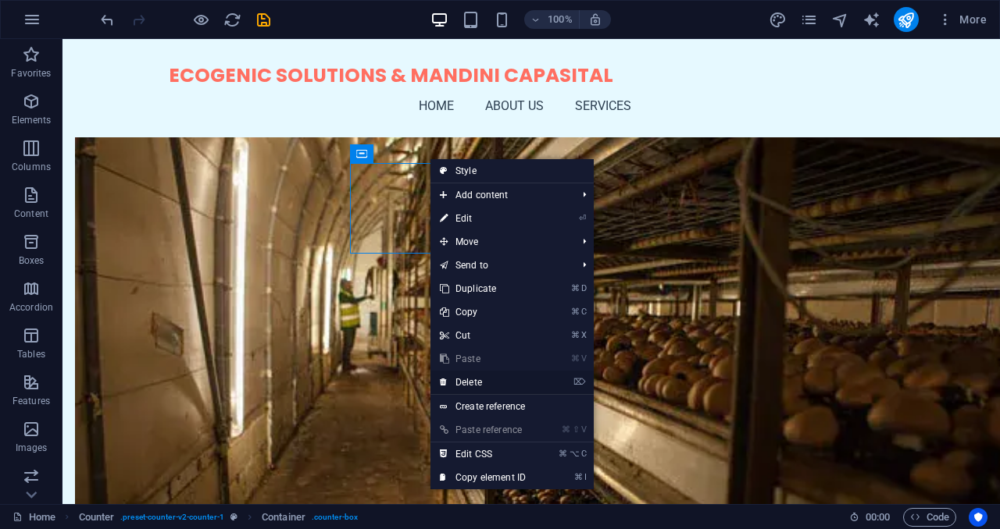
click at [525, 383] on link "⌦ Delete" at bounding box center [482, 382] width 105 height 23
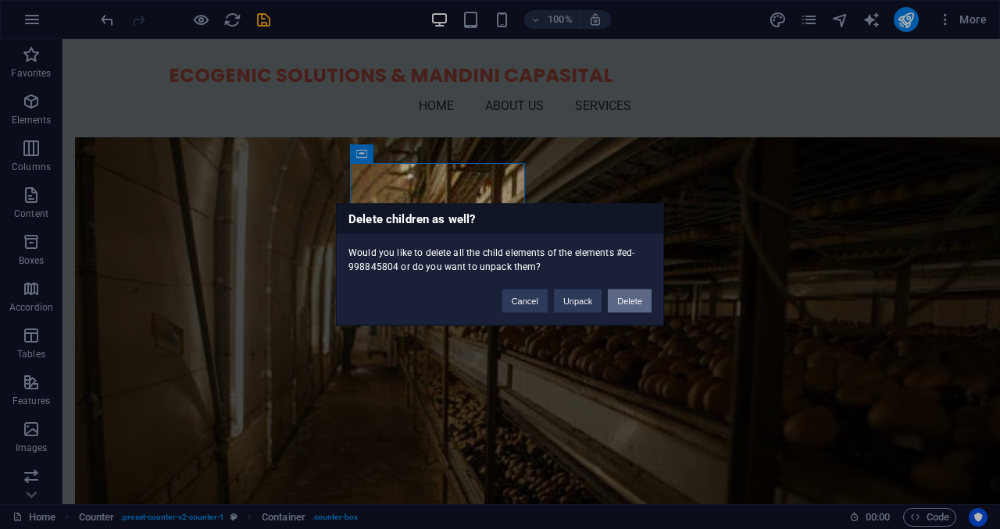
click at [624, 308] on button "Delete" at bounding box center [630, 301] width 44 height 23
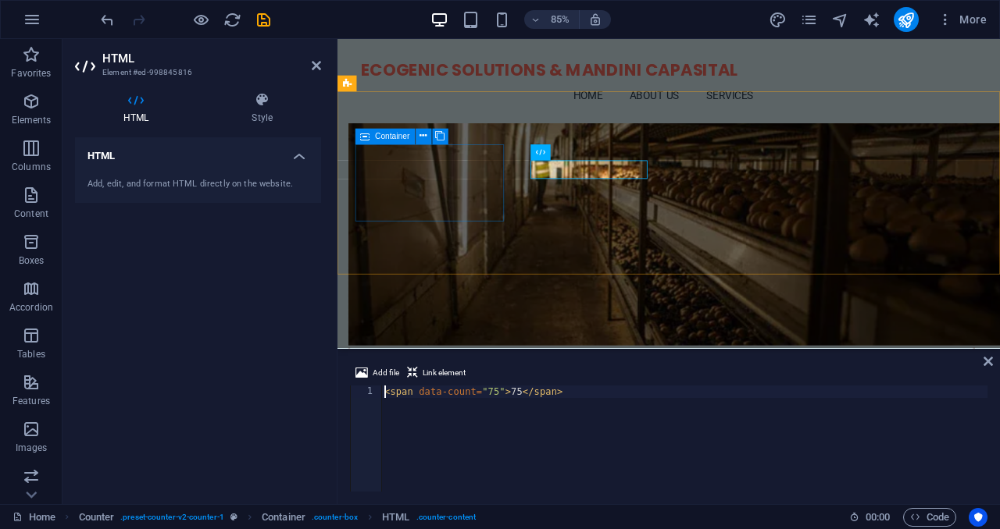
scroll to position [673, 0]
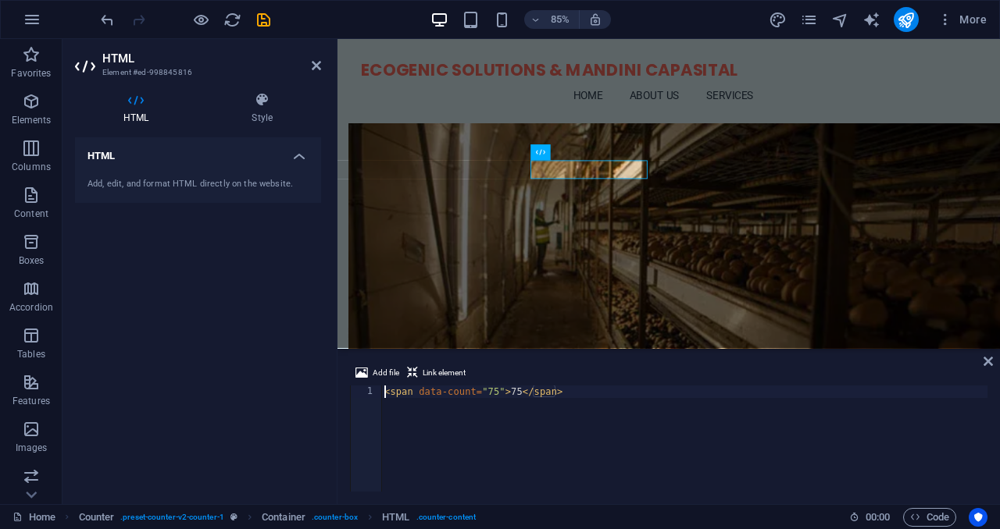
click at [512, 391] on div "< span data-count = "75" > 75 </ span >" at bounding box center [684, 451] width 606 height 131
click at [493, 395] on div "< span data-count = "75" > 75 </ span >" at bounding box center [684, 451] width 606 height 131
type textarea "<span data-count="1000+">75</span>"
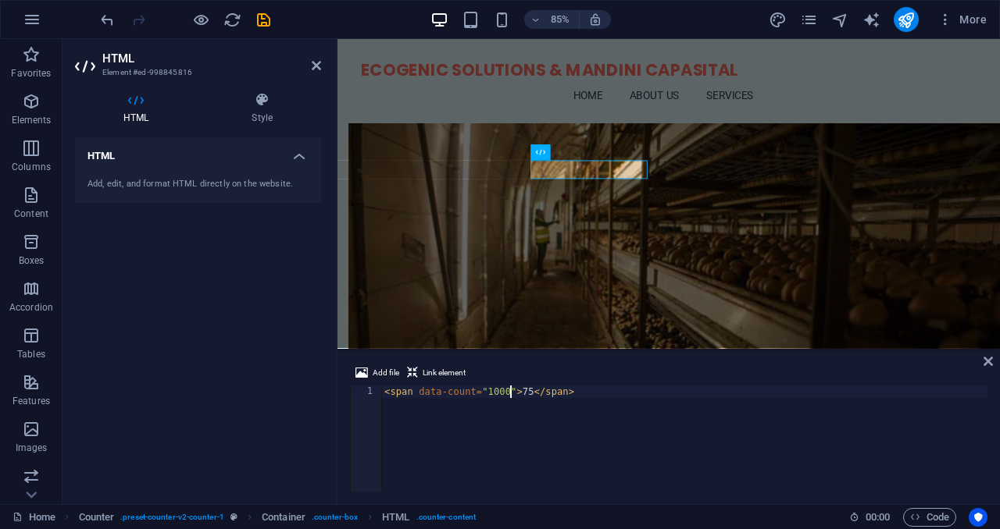
scroll to position [0, 10]
click at [586, 476] on div "< span data-count = "1000+" > 75 </ span >" at bounding box center [684, 451] width 606 height 131
click at [987, 361] on icon at bounding box center [987, 361] width 9 height 12
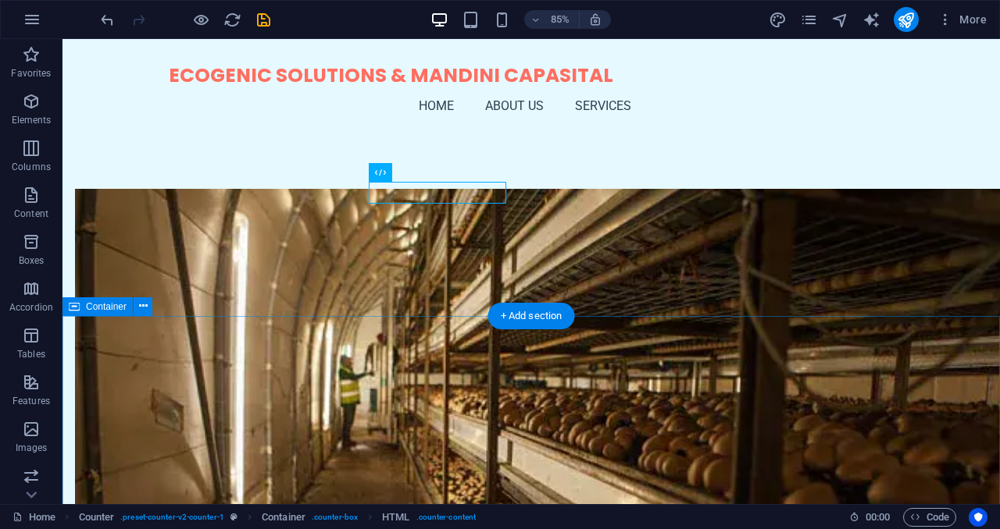
scroll to position [750, 0]
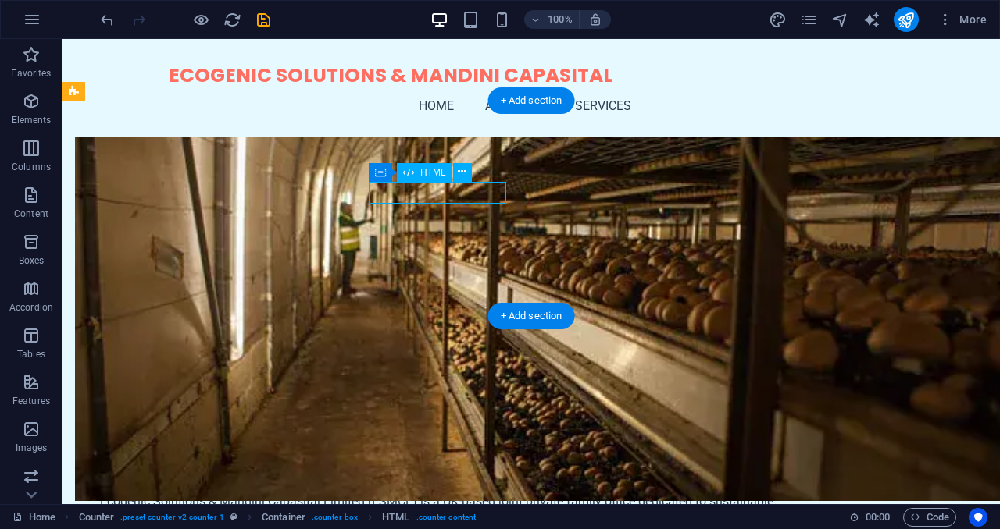
scroll to position [673, 0]
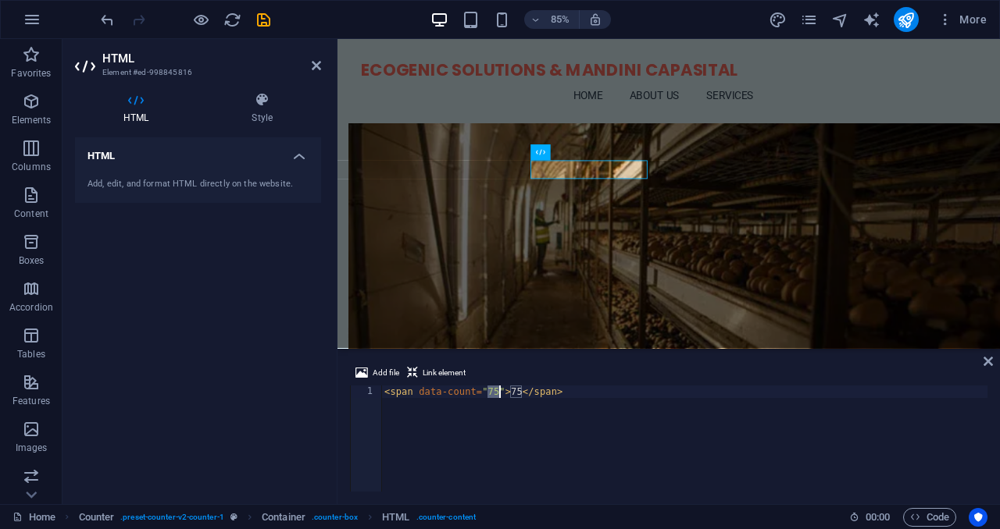
click at [515, 393] on div "< span data-count = "75" > 75 </ span >" at bounding box center [684, 451] width 606 height 131
click at [603, 440] on div "< span data-count = "75" > 1000+ </ span >" at bounding box center [684, 451] width 606 height 131
type textarea "<span data-count="75">1000+</span>"
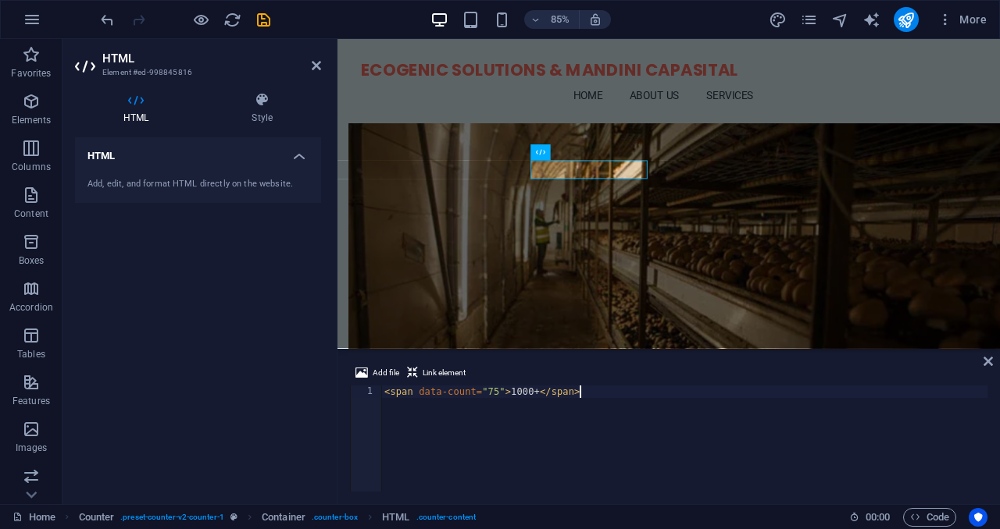
click at [982, 363] on div "Add file Link element <span data-count="75">1000+</span> 1 < span data-count = …" at bounding box center [668, 427] width 662 height 153
click at [991, 362] on icon at bounding box center [987, 361] width 9 height 12
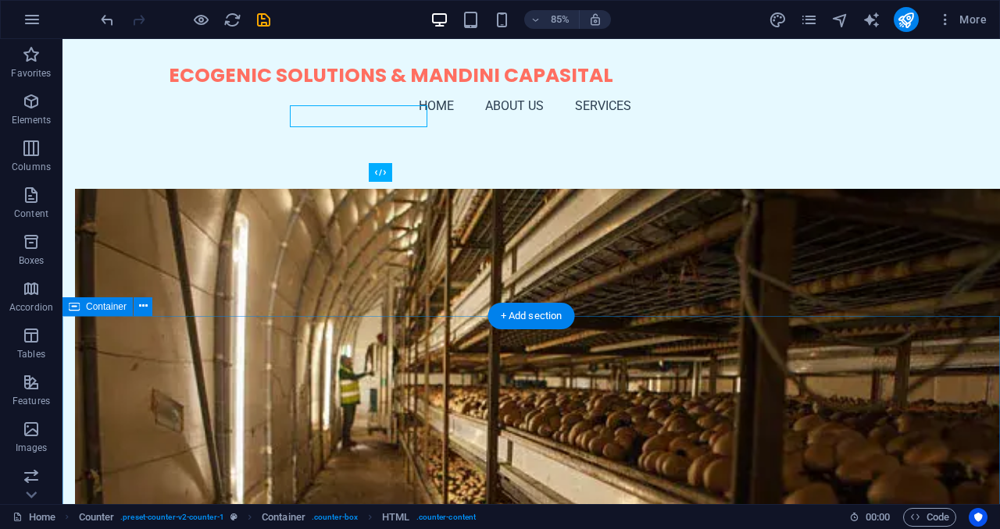
scroll to position [750, 0]
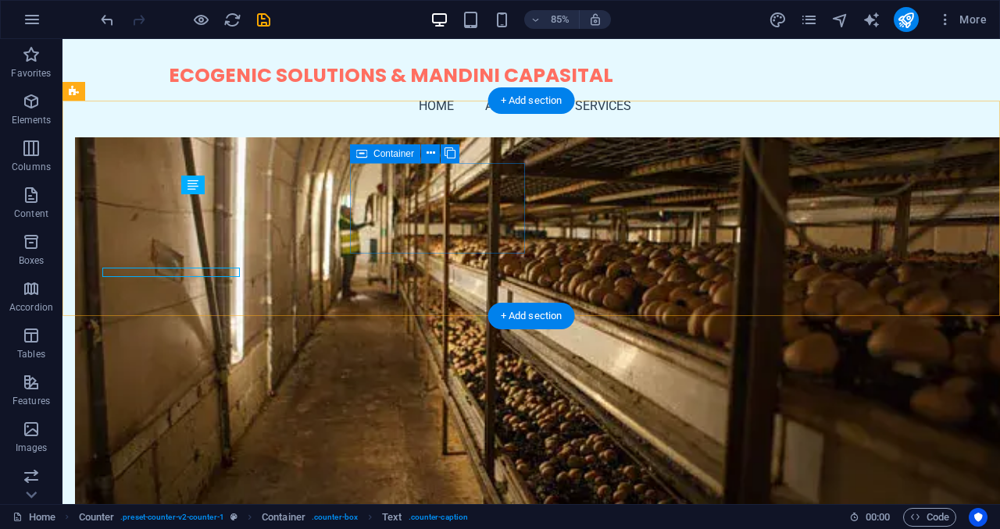
scroll to position [750, 0]
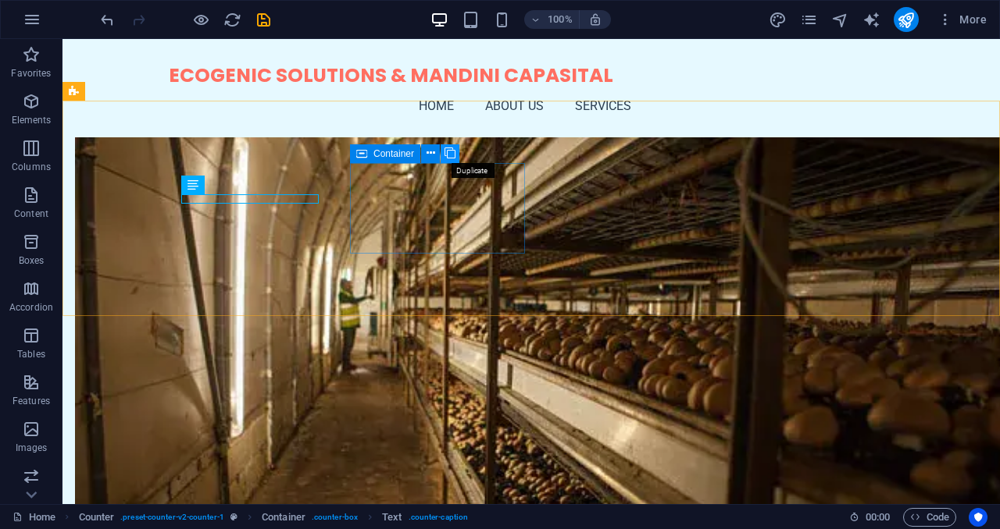
click at [451, 157] on icon at bounding box center [449, 153] width 11 height 16
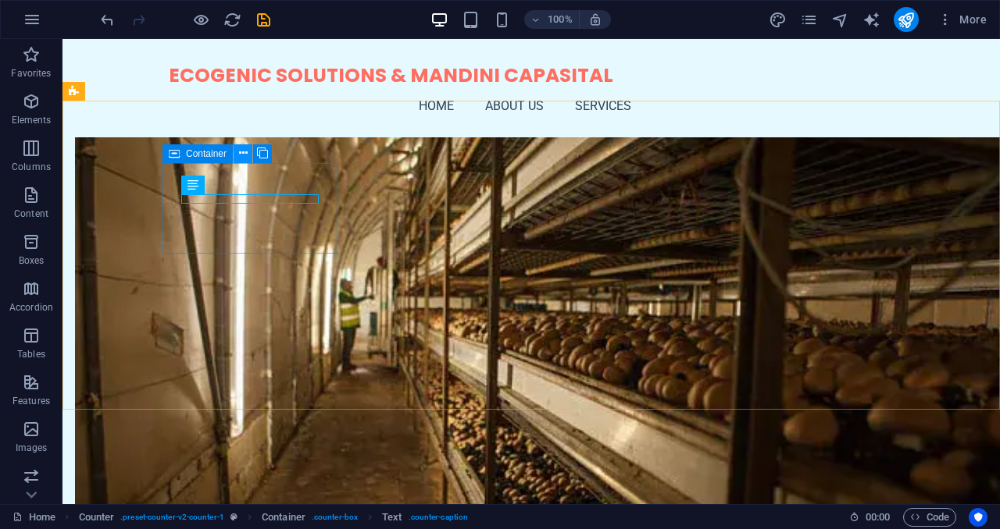
click at [242, 156] on icon at bounding box center [243, 153] width 9 height 16
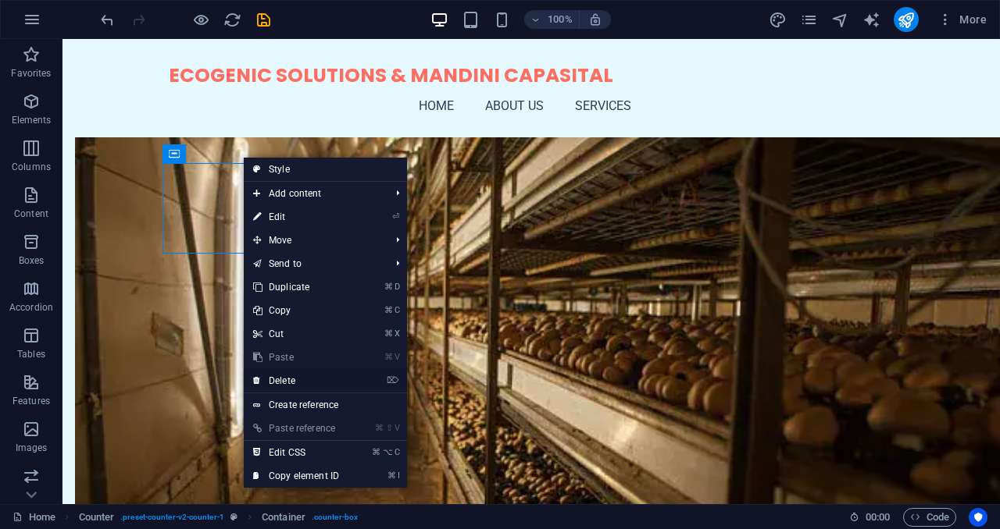
click at [308, 383] on link "⌦ Delete" at bounding box center [296, 380] width 105 height 23
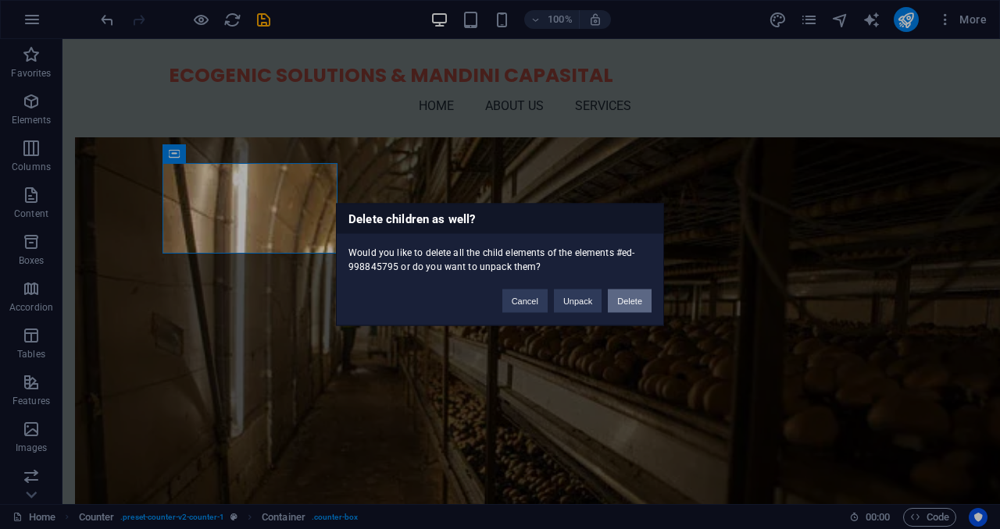
click at [625, 303] on button "Delete" at bounding box center [630, 301] width 44 height 23
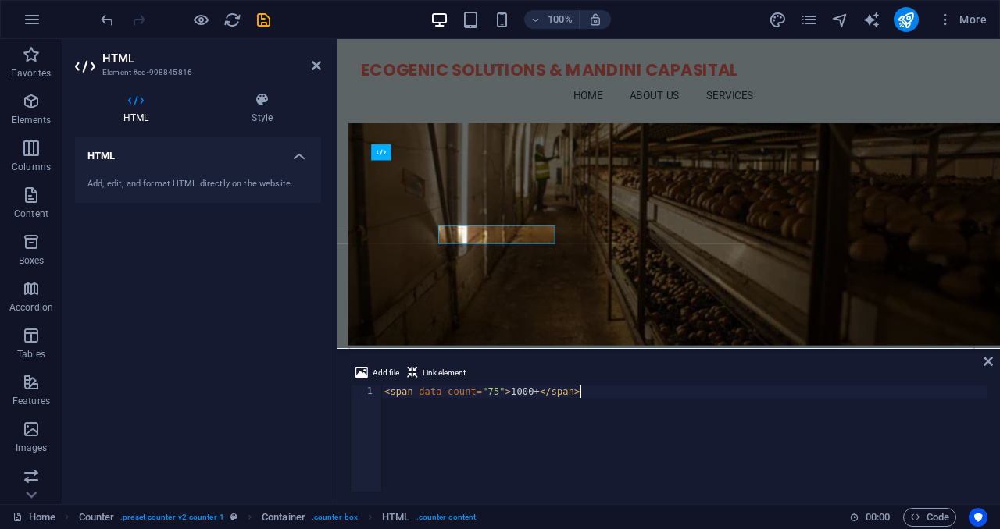
scroll to position [673, 0]
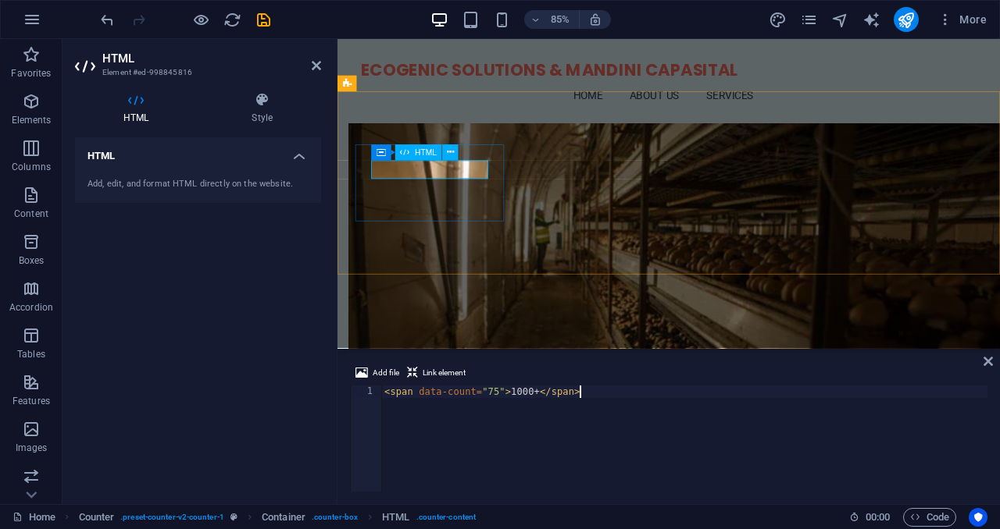
click at [526, 396] on div "< span data-count = "75" > 1000+ </ span >" at bounding box center [684, 451] width 606 height 131
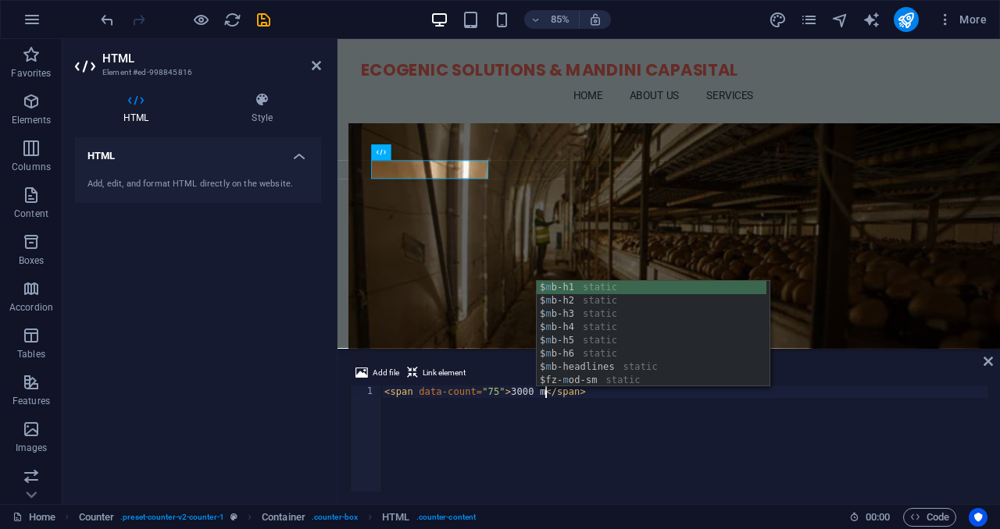
scroll to position [0, 13]
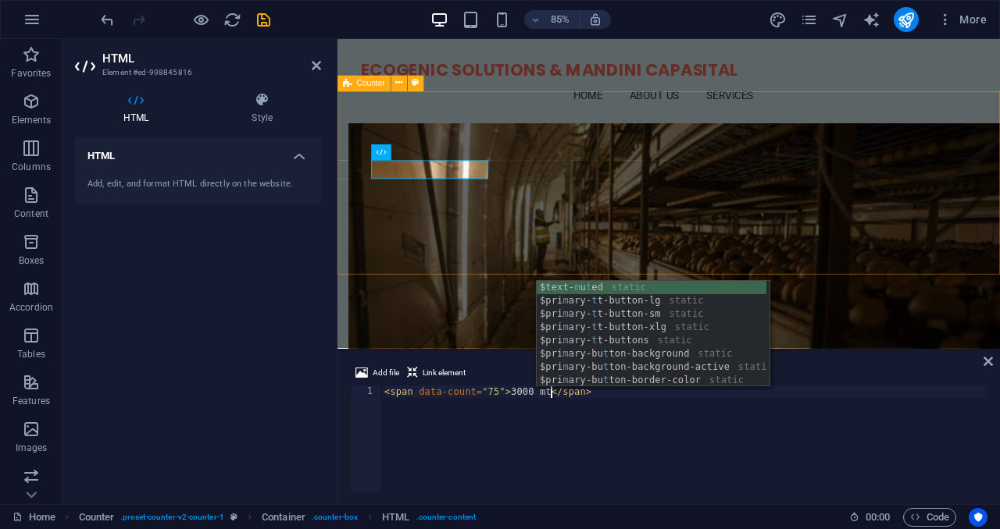
type textarea "<span data-count="75">3000 mt</span>"
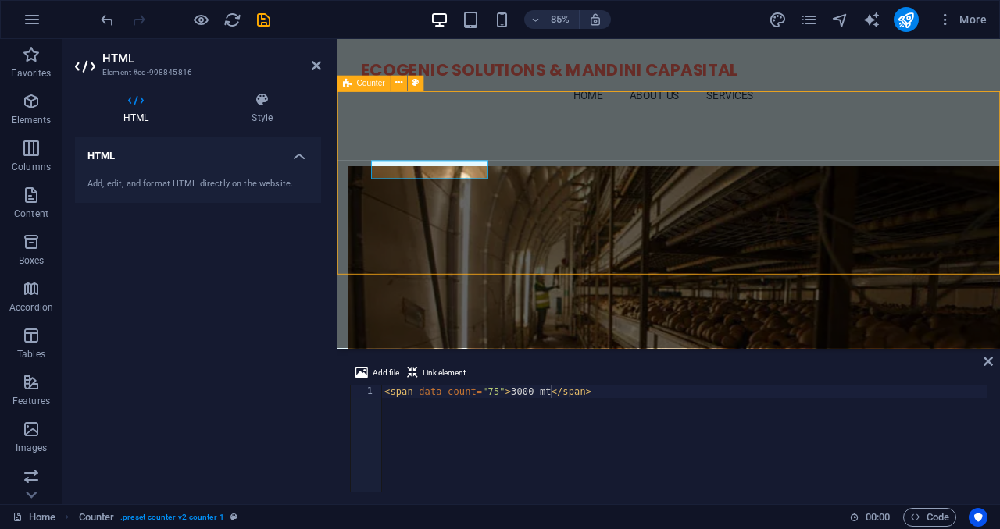
scroll to position [750, 0]
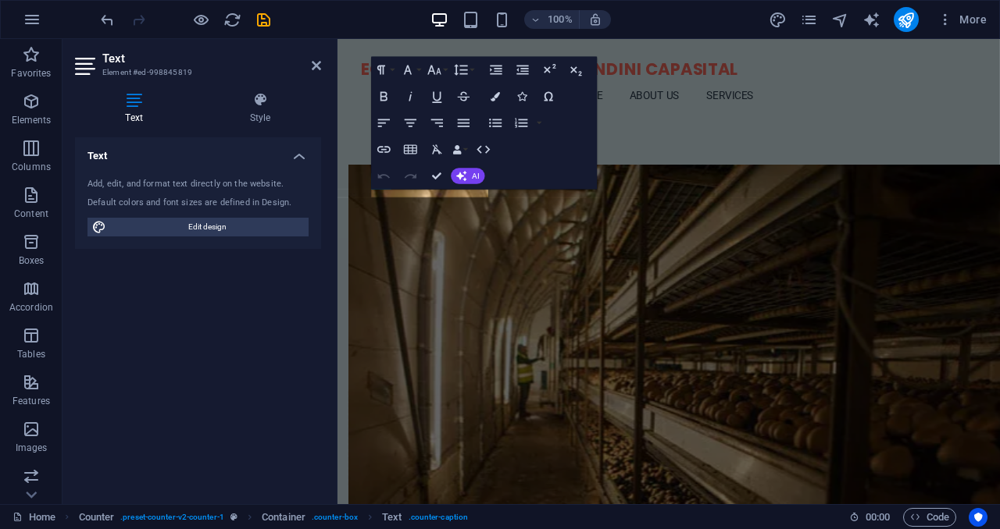
scroll to position [823, 0]
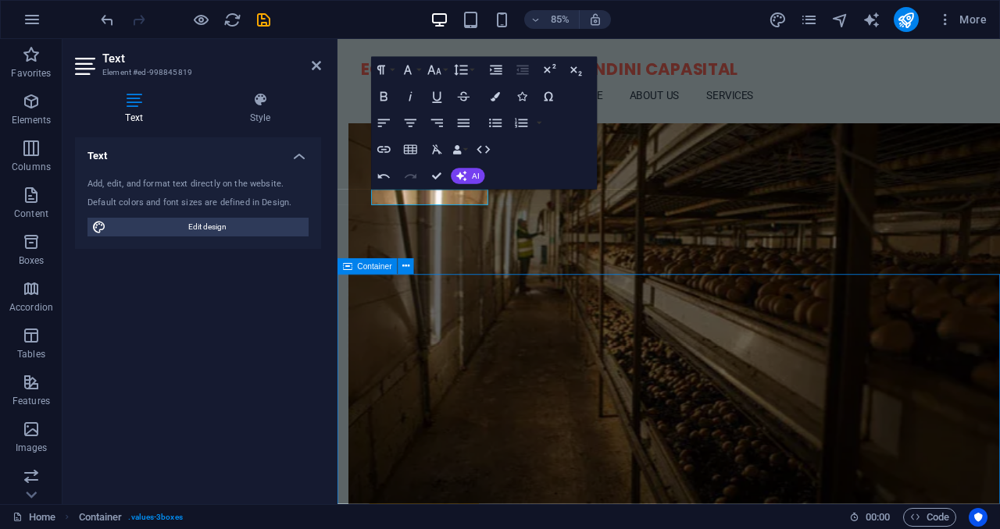
scroll to position [750, 0]
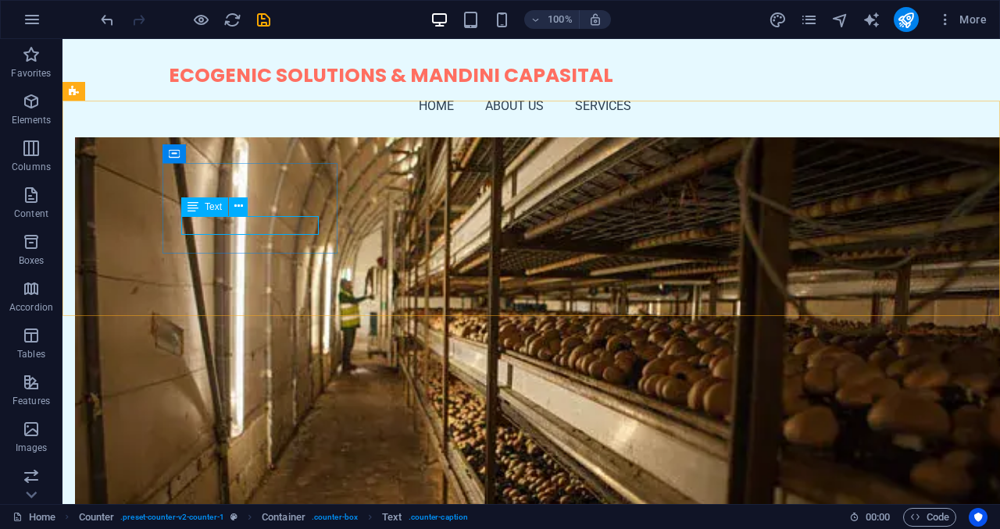
click at [199, 205] on div "Text" at bounding box center [204, 207] width 47 height 19
click at [236, 212] on icon at bounding box center [238, 206] width 9 height 16
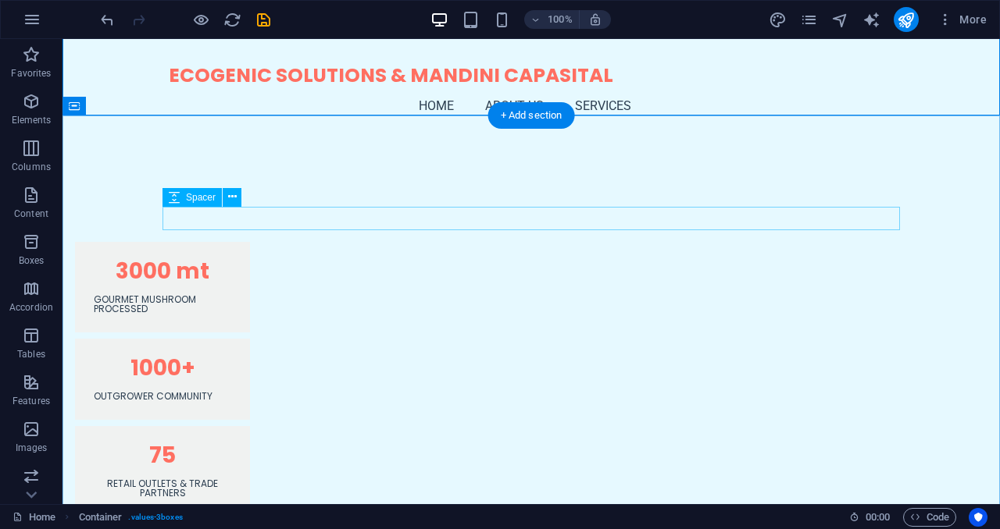
scroll to position [1340, 0]
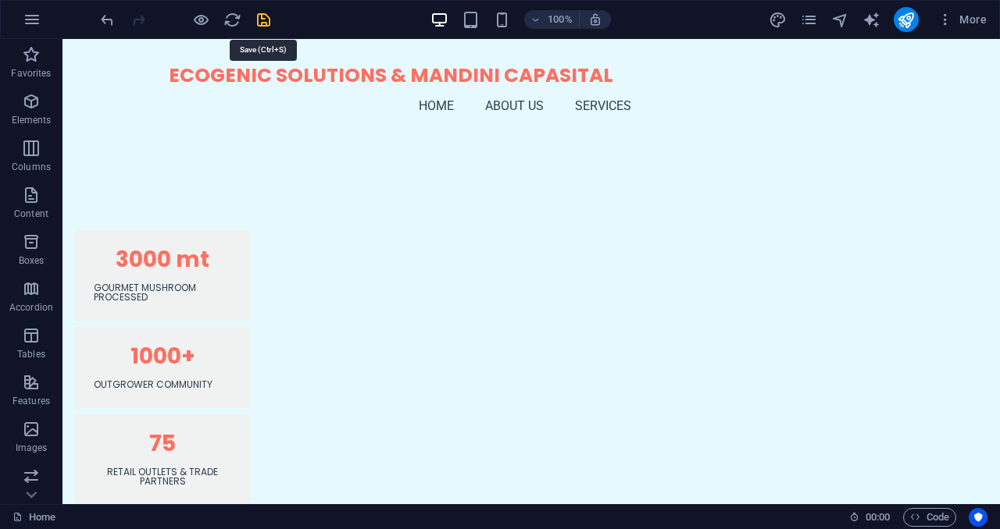
click at [263, 28] on icon "save" at bounding box center [264, 20] width 18 height 18
checkbox input "false"
click at [903, 19] on icon "publish" at bounding box center [905, 20] width 18 height 18
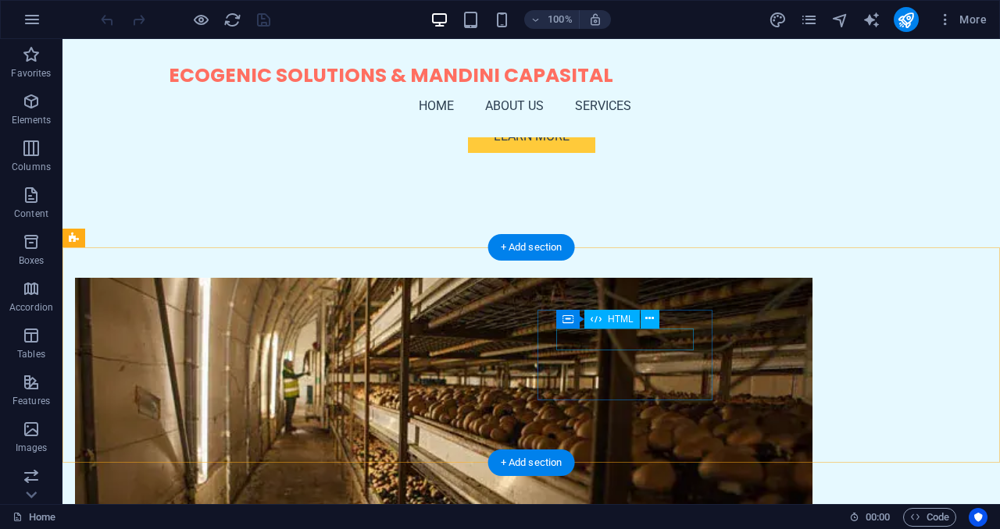
scroll to position [579, 0]
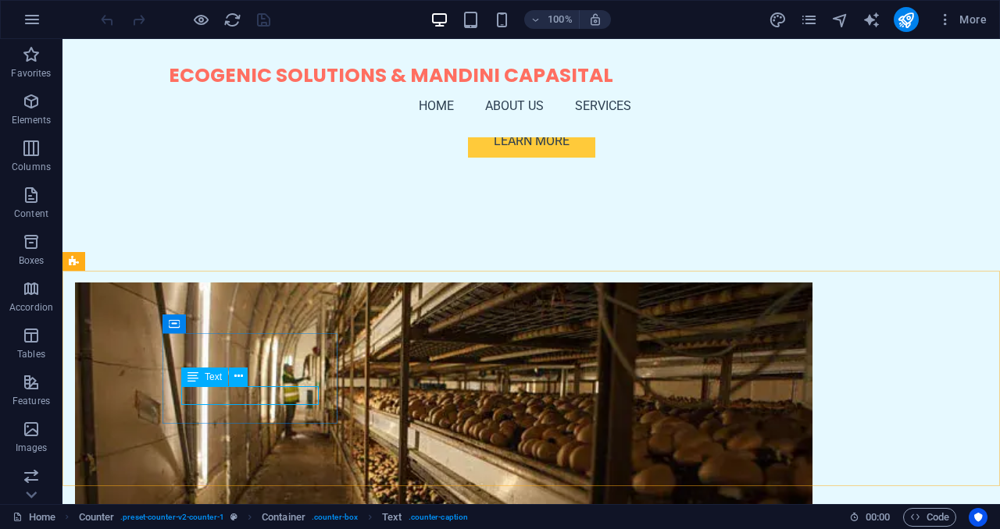
click at [194, 383] on icon at bounding box center [192, 377] width 11 height 19
click at [212, 378] on span "Text" at bounding box center [213, 376] width 17 height 9
click at [237, 377] on icon at bounding box center [238, 377] width 9 height 16
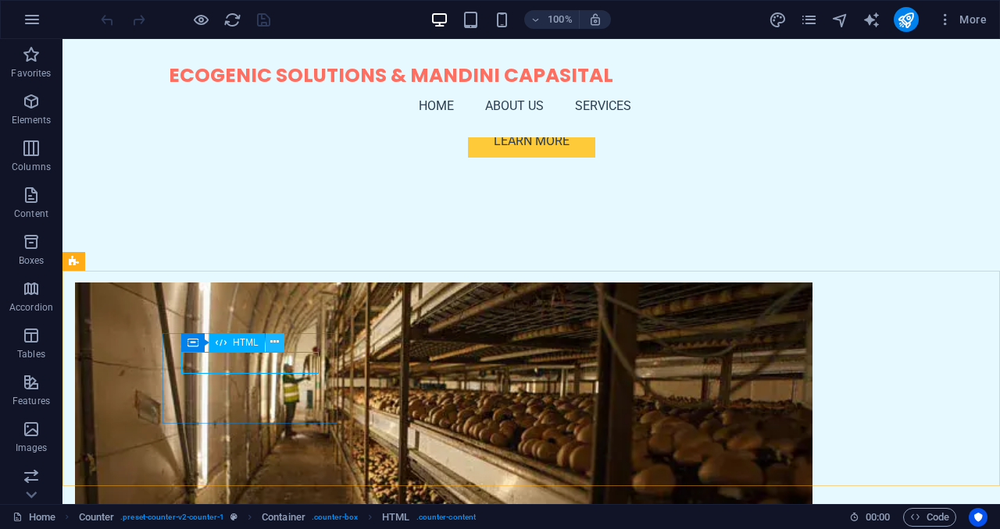
click at [279, 340] on button at bounding box center [274, 342] width 19 height 19
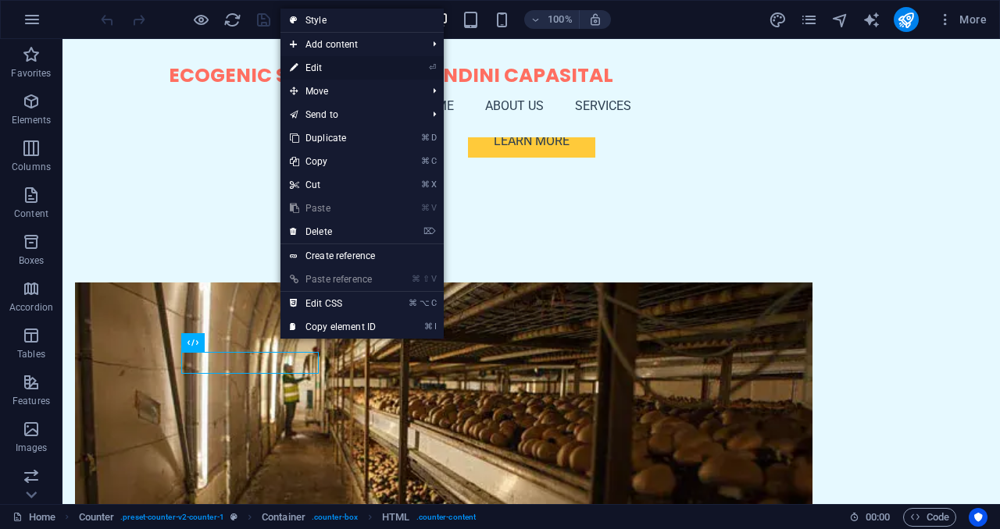
click at [333, 69] on link "⏎ Edit" at bounding box center [332, 67] width 105 height 23
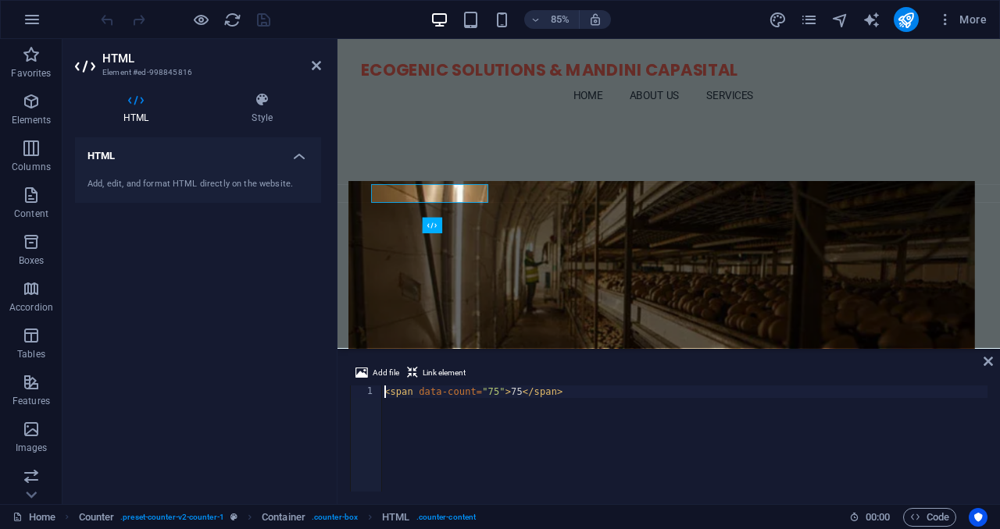
scroll to position [645, 0]
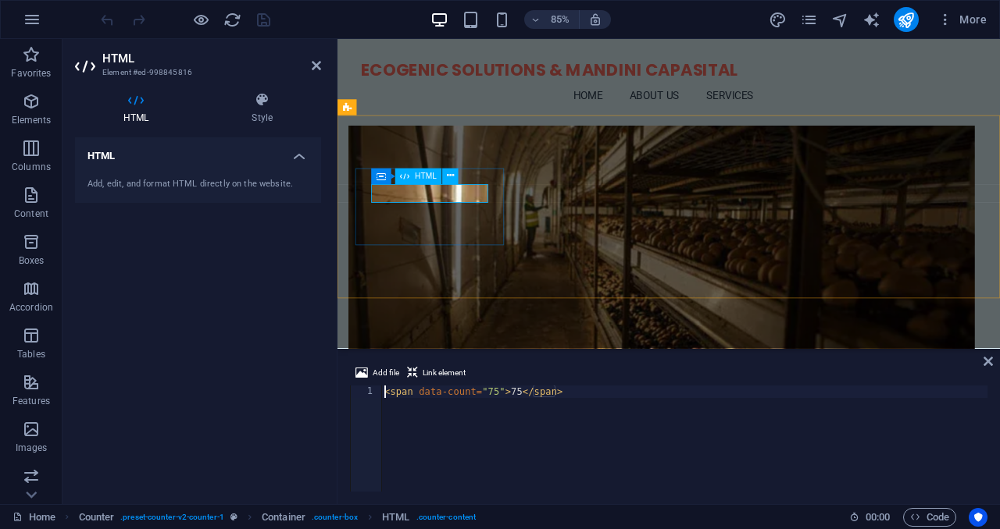
click at [299, 160] on h4 "HTML" at bounding box center [198, 151] width 246 height 28
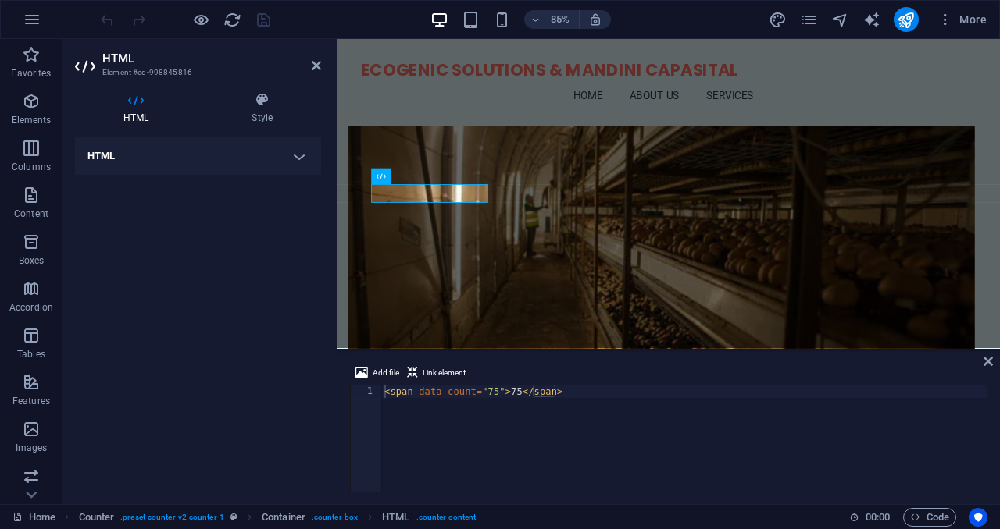
click at [299, 160] on h4 "HTML" at bounding box center [198, 155] width 246 height 37
click at [266, 119] on h4 "Style" at bounding box center [262, 108] width 118 height 33
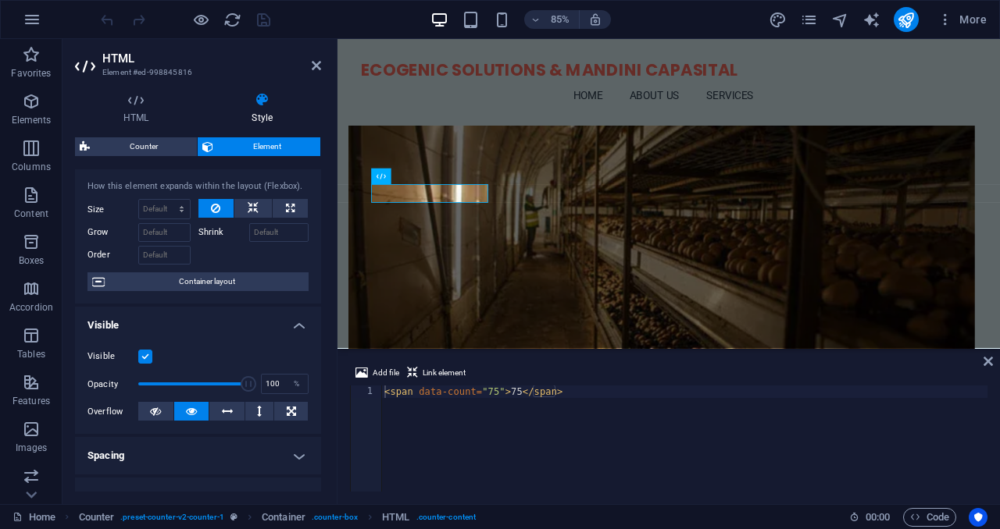
scroll to position [0, 0]
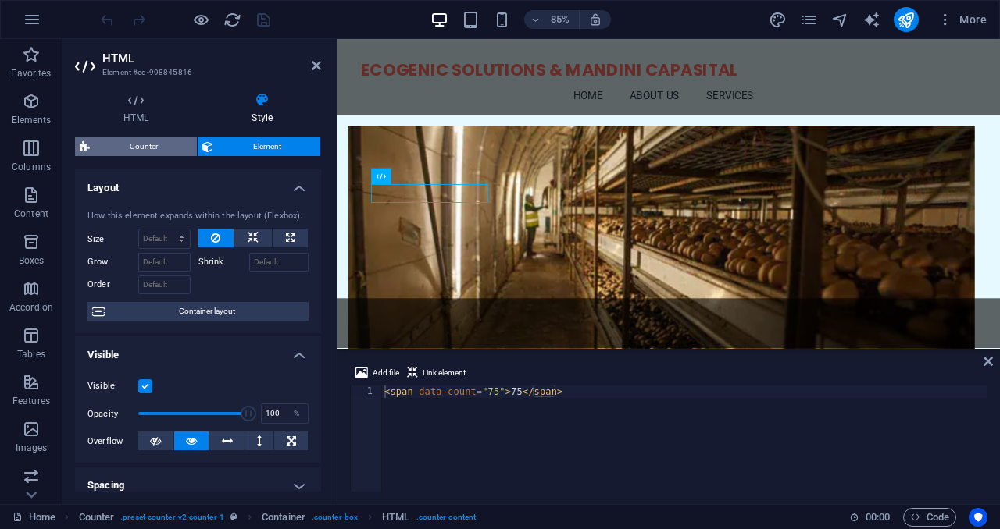
click at [159, 147] on span "Counter" at bounding box center [143, 146] width 98 height 19
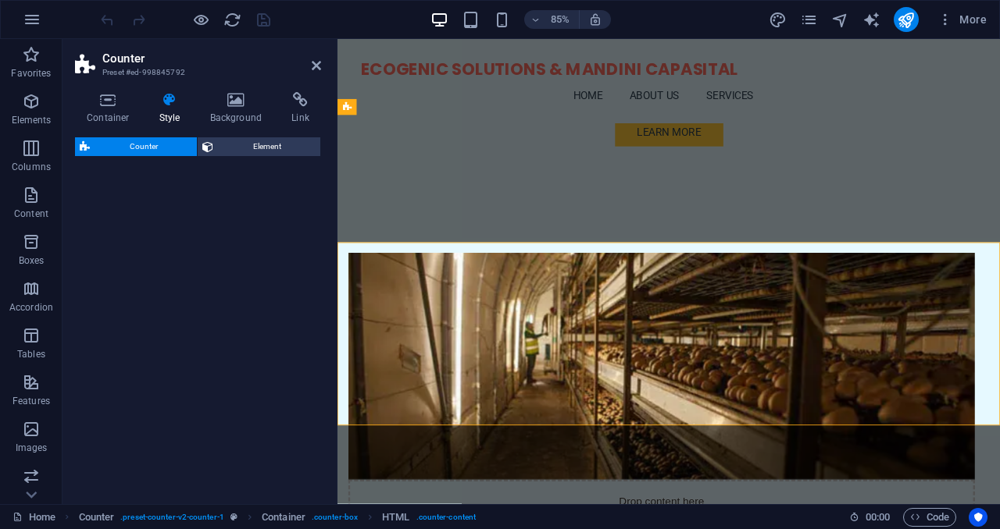
select select "rem"
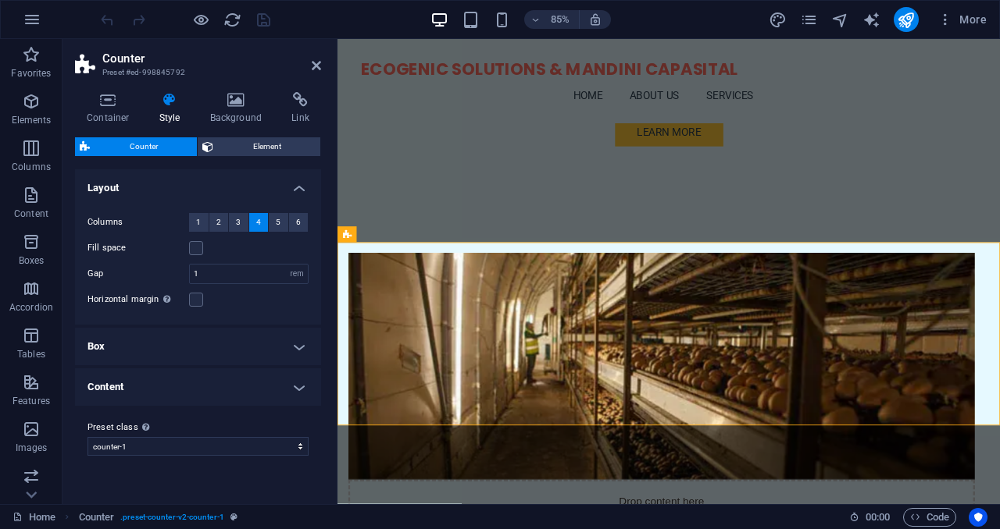
click at [163, 381] on h4 "Content" at bounding box center [198, 387] width 246 height 37
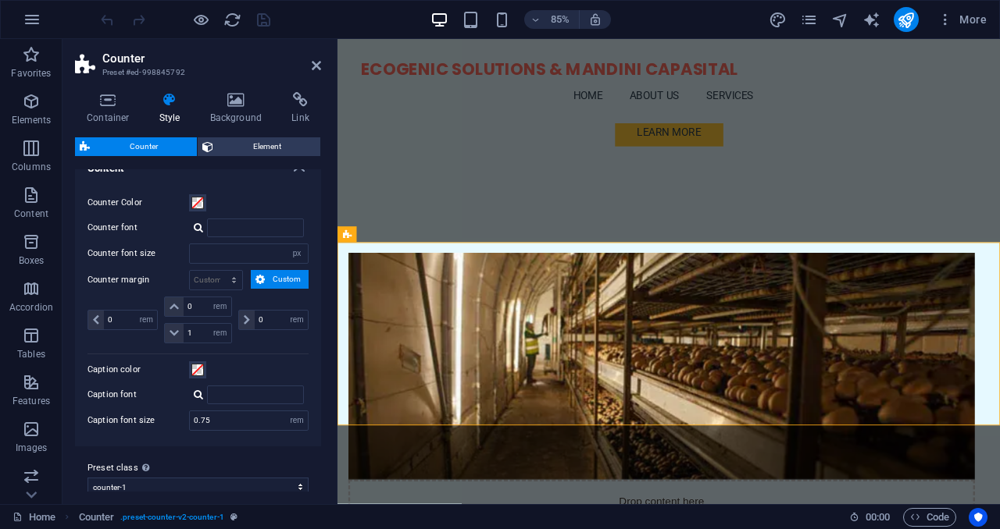
scroll to position [235, 0]
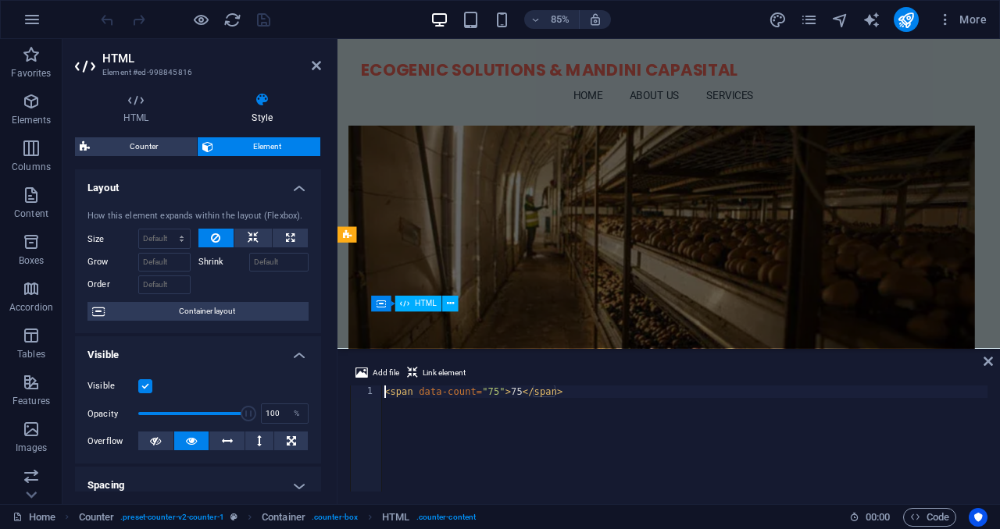
scroll to position [494, 0]
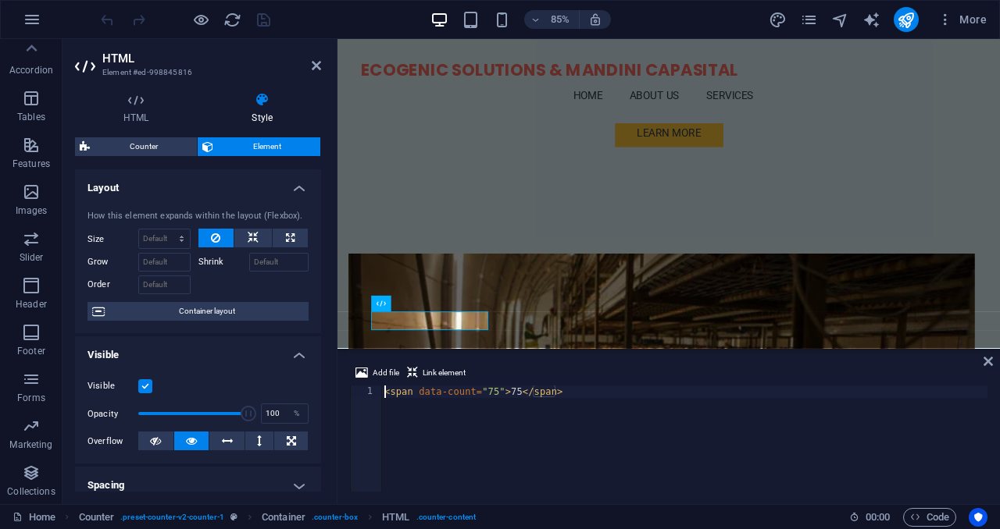
click at [493, 388] on div "< span data-count = "75" > 75 </ span >" at bounding box center [684, 451] width 606 height 131
click at [527, 395] on div "< span data-count = "75" > 75 </ span >" at bounding box center [684, 451] width 606 height 131
click at [992, 366] on div "Add file Link element <span data-count="75">75</span> 1 < span data-count = "75…" at bounding box center [668, 427] width 662 height 153
click at [987, 364] on icon at bounding box center [987, 361] width 9 height 12
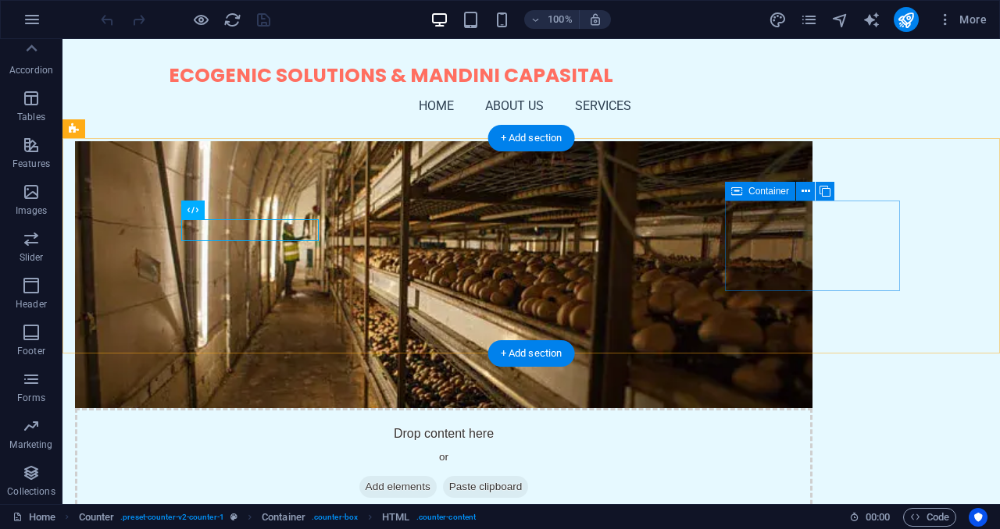
scroll to position [725, 0]
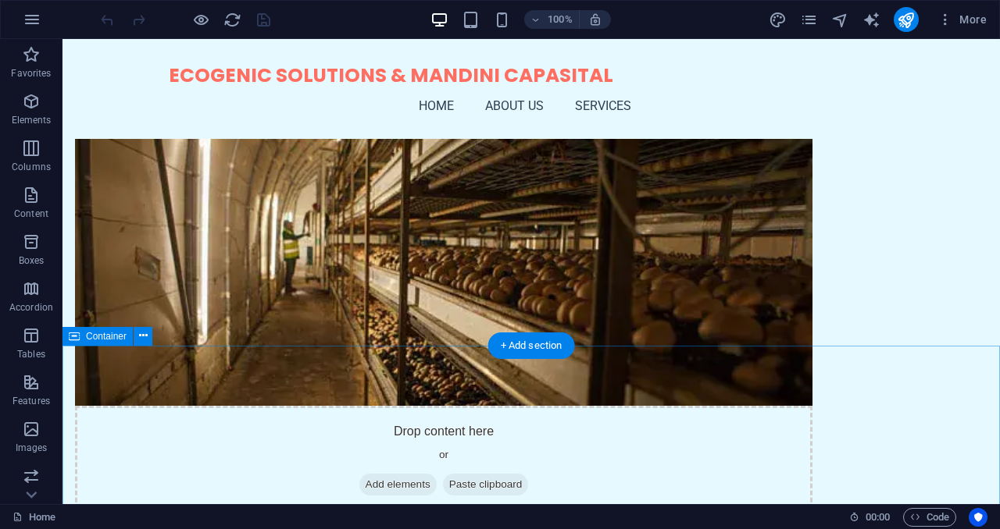
scroll to position [720, 0]
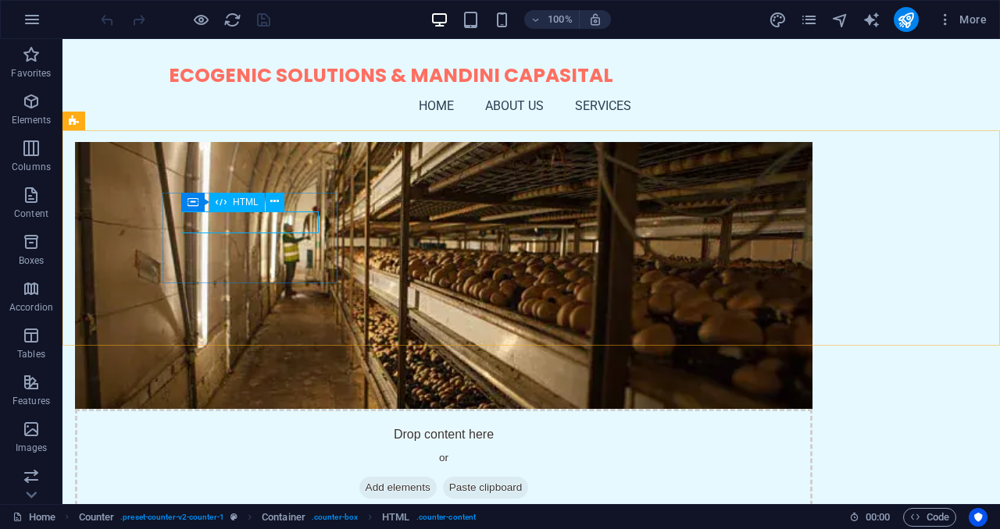
click at [237, 205] on span "HTML" at bounding box center [246, 202] width 26 height 9
click at [248, 198] on span "HTML" at bounding box center [246, 202] width 26 height 9
click at [278, 206] on icon at bounding box center [274, 202] width 9 height 16
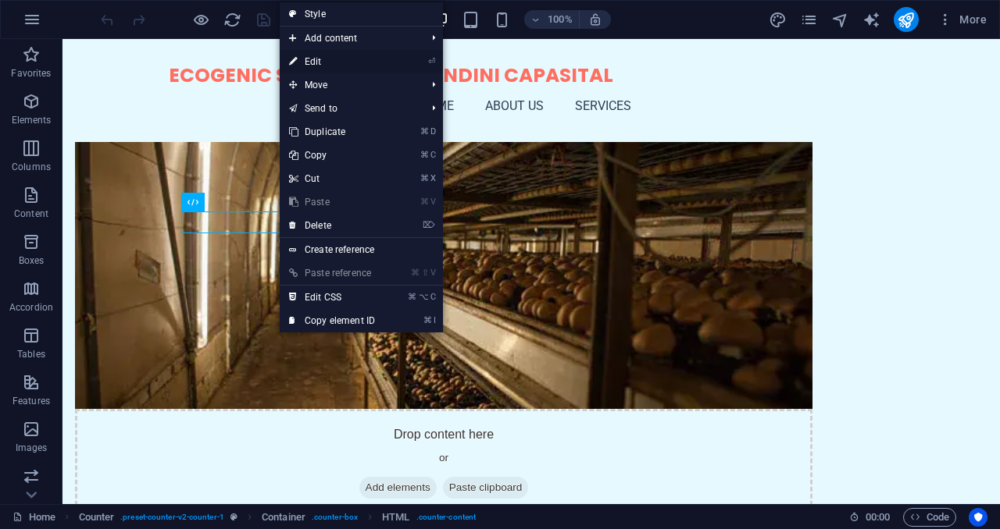
click at [338, 67] on link "⏎ Edit" at bounding box center [332, 61] width 105 height 23
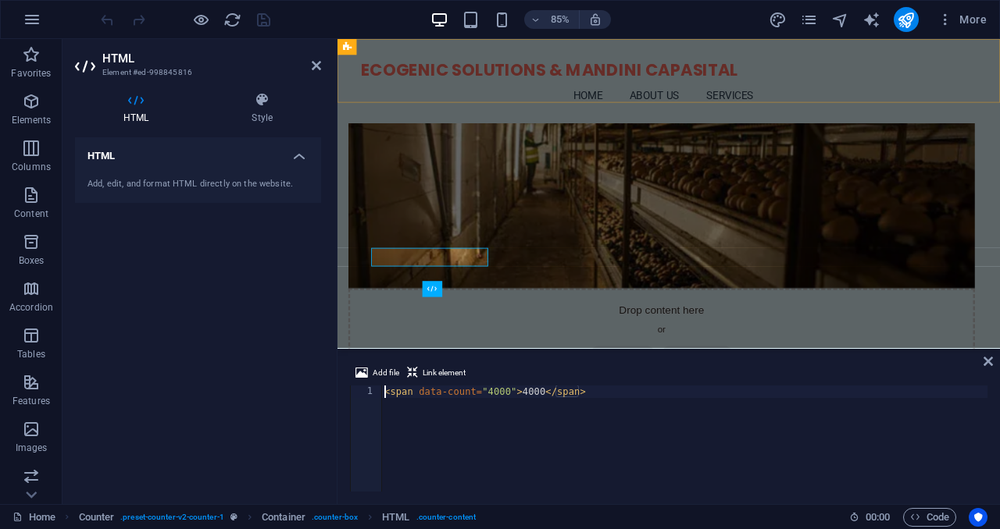
scroll to position [569, 0]
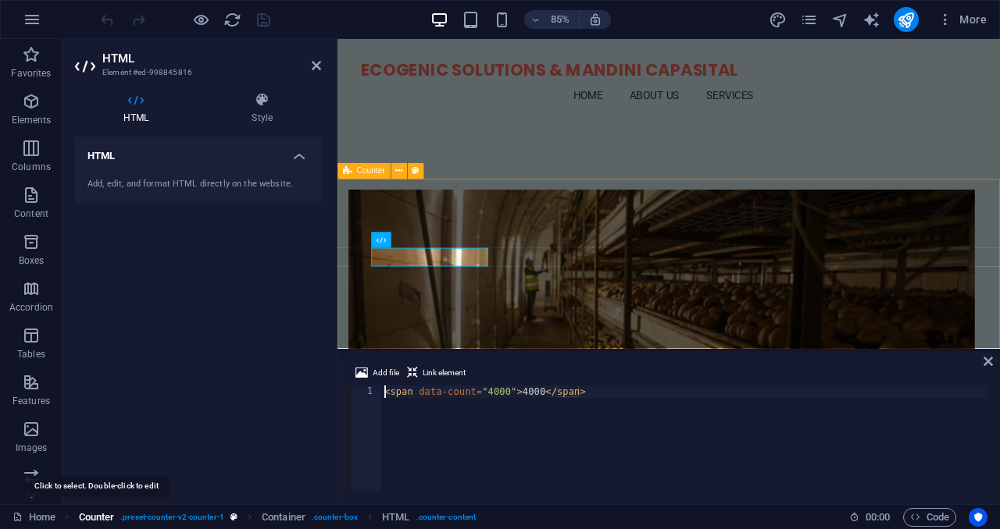
click at [102, 522] on span "Counter" at bounding box center [97, 517] width 36 height 19
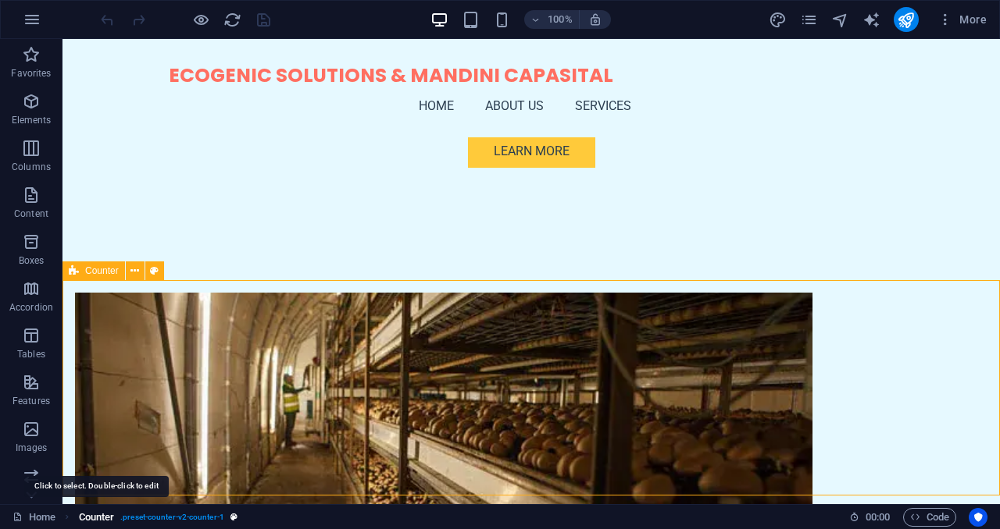
click at [102, 522] on span "Counter" at bounding box center [97, 517] width 36 height 19
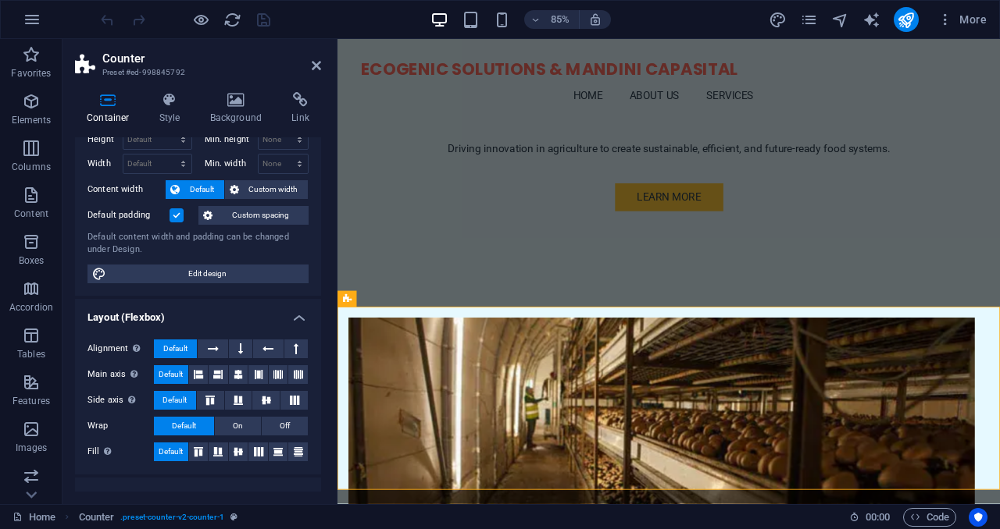
scroll to position [0, 0]
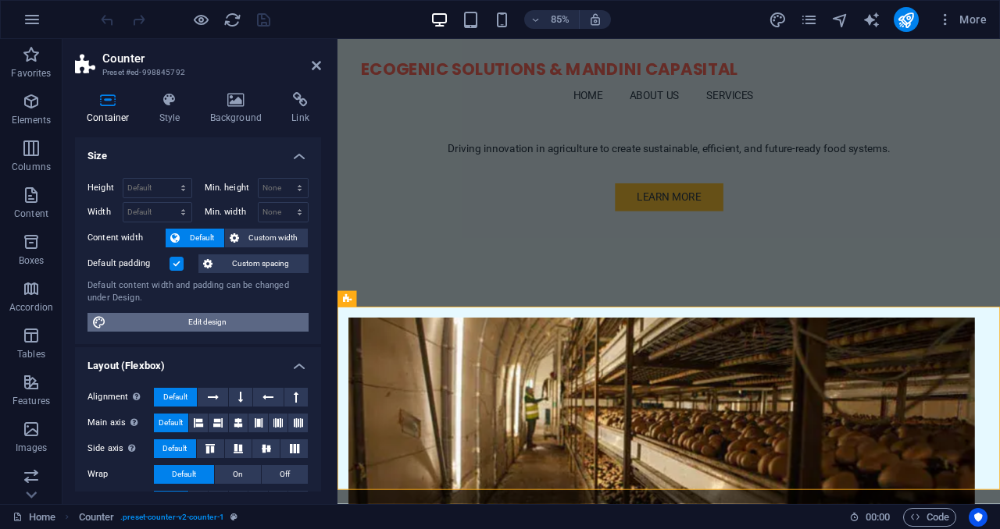
click at [203, 322] on span "Edit design" at bounding box center [207, 322] width 193 height 19
select select "px"
select select "200"
select select "px"
select select "rem"
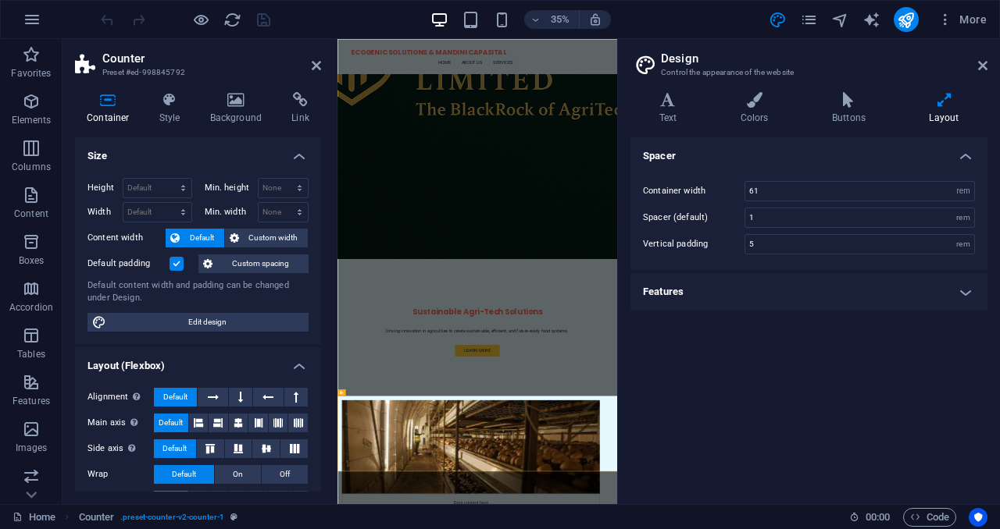
click at [988, 69] on aside "Design Control the appearance of the website Variants Text Colors Buttons Layou…" at bounding box center [808, 271] width 383 height 465
click at [978, 65] on icon at bounding box center [982, 65] width 9 height 12
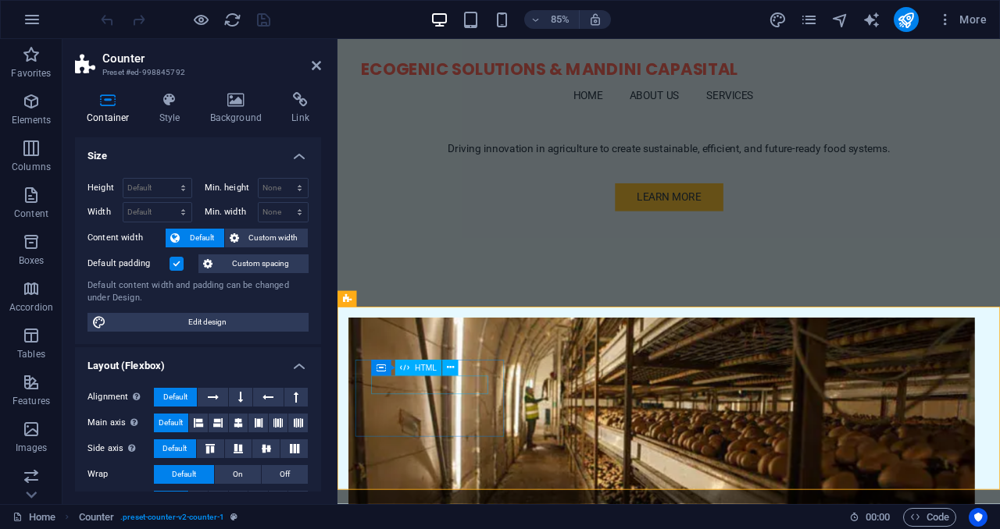
click at [421, 368] on span "HTML" at bounding box center [426, 368] width 22 height 8
click at [310, 68] on header "Counter Preset #ed-998845792" at bounding box center [198, 59] width 246 height 41
click at [314, 66] on icon at bounding box center [316, 65] width 9 height 12
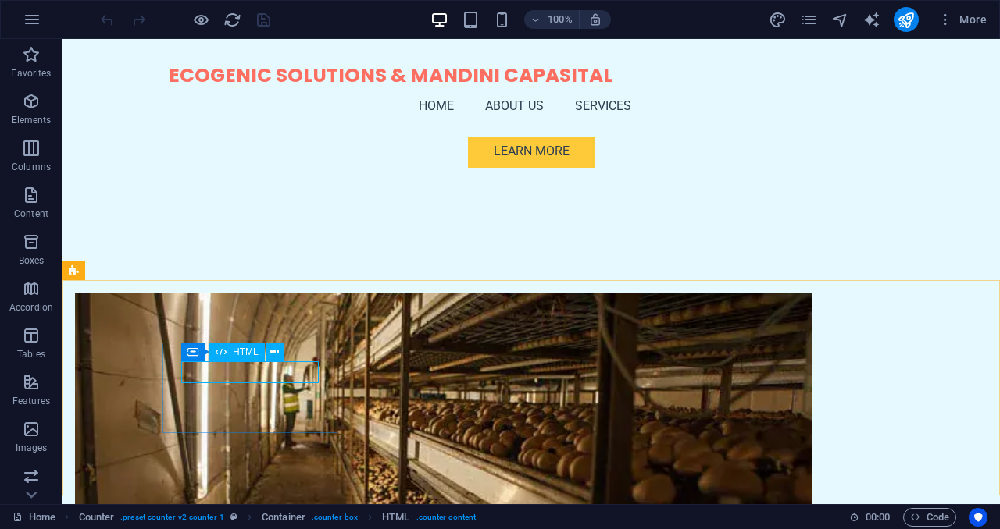
click at [247, 356] on span "HTML" at bounding box center [246, 351] width 26 height 9
click at [247, 353] on span "HTML" at bounding box center [246, 351] width 26 height 9
click at [282, 347] on button at bounding box center [274, 352] width 19 height 19
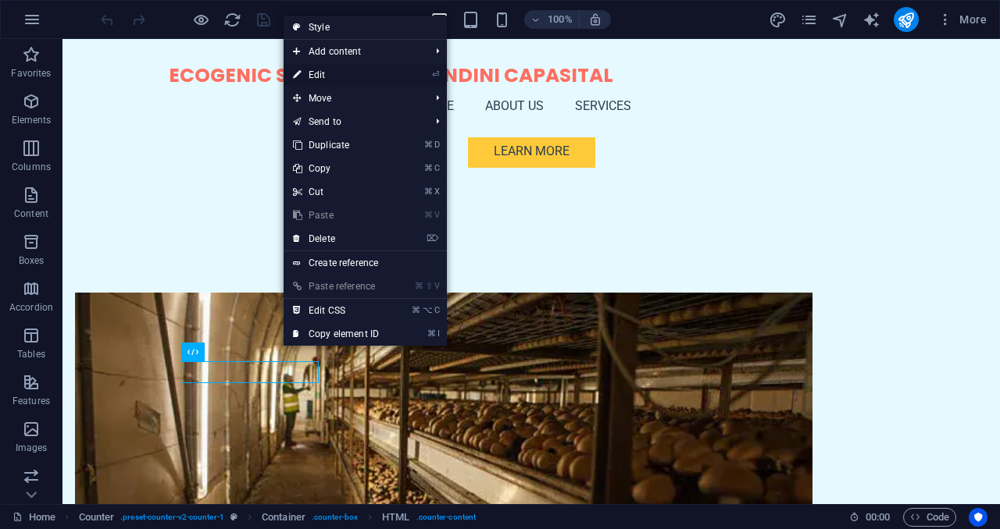
click at [333, 73] on link "⏎ Edit" at bounding box center [335, 74] width 105 height 23
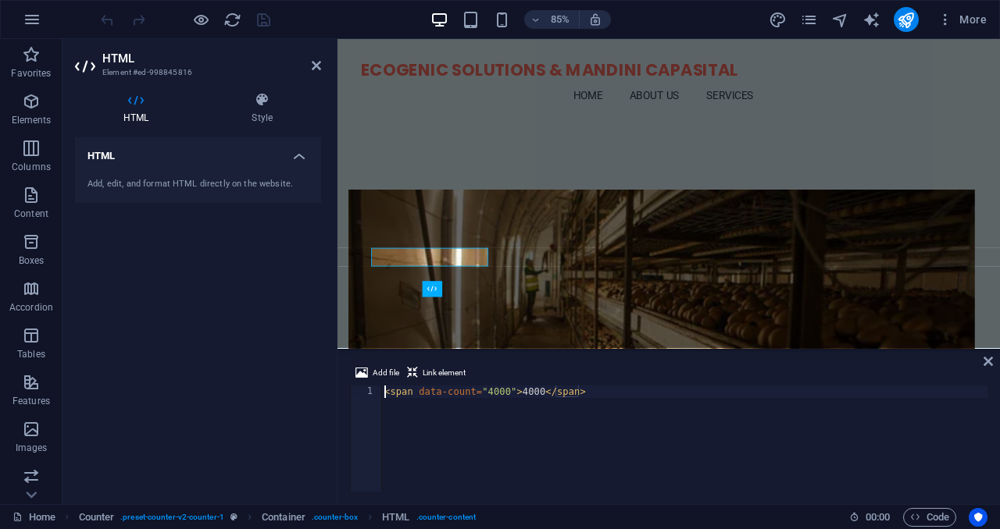
click at [212, 172] on div "Add, edit, and format HTML directly on the website." at bounding box center [198, 185] width 246 height 38
click at [294, 153] on h4 "HTML" at bounding box center [198, 151] width 246 height 28
click at [294, 153] on h4 "HTML" at bounding box center [198, 155] width 246 height 37
click at [460, 395] on div "< span data-count = "4000" > 4000 </ span >" at bounding box center [684, 451] width 606 height 131
click at [523, 391] on div "< span data-count = "4000" > 4000 </ span >" at bounding box center [684, 451] width 606 height 131
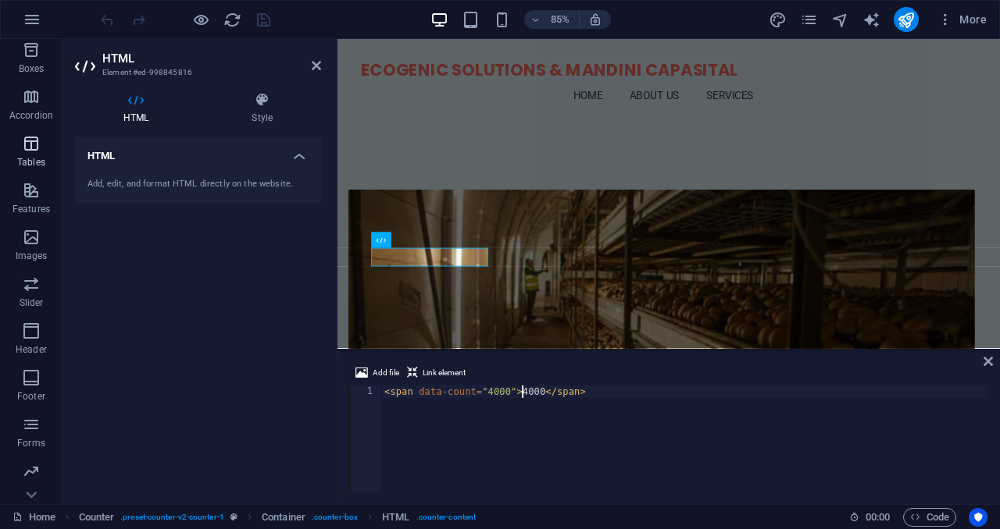
scroll to position [237, 0]
click at [939, 515] on span "Code" at bounding box center [929, 517] width 39 height 19
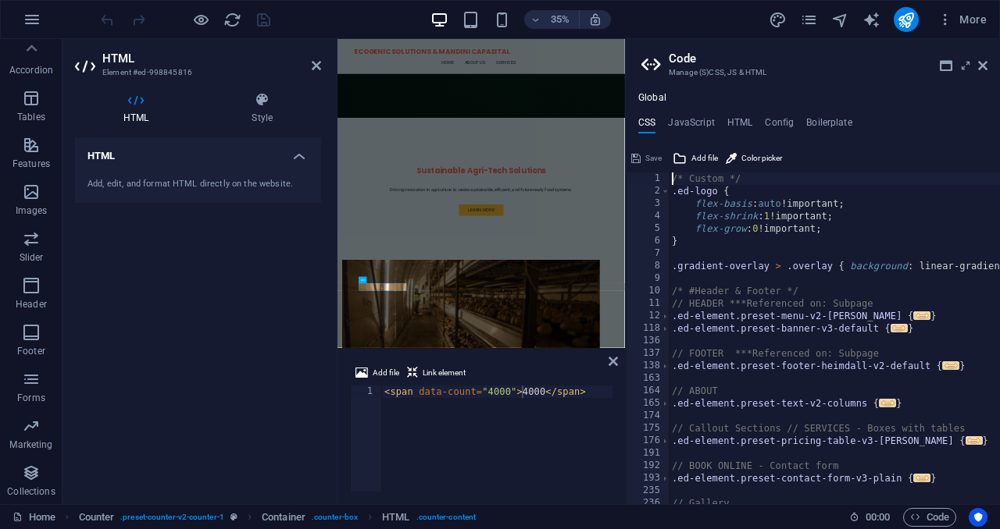
click at [529, 392] on div "< span data-count = "4000" > 4000 </ span >" at bounding box center [684, 451] width 606 height 131
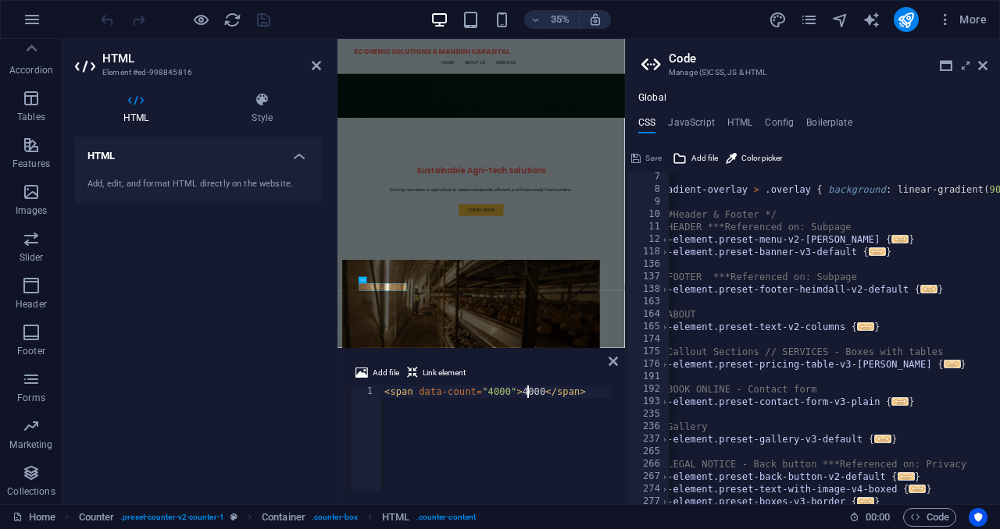
scroll to position [0, 0]
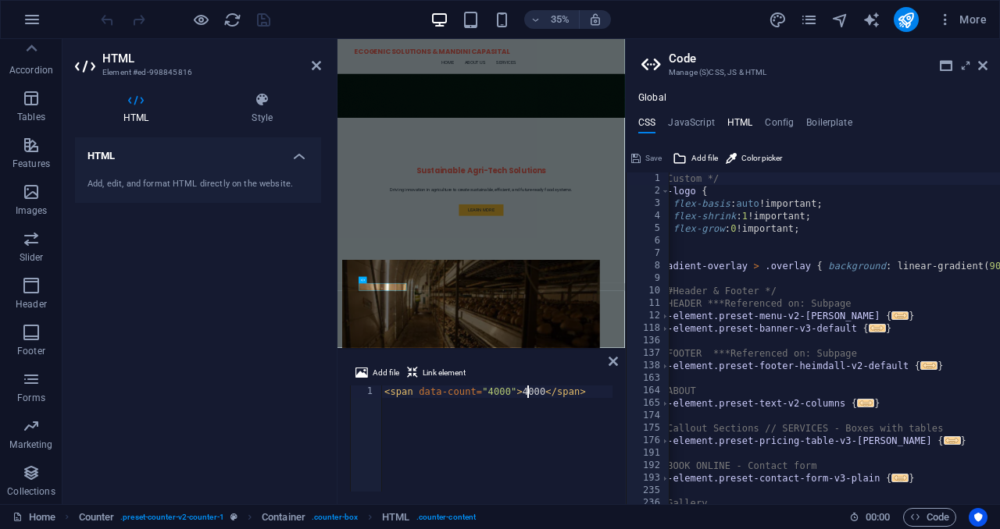
click at [733, 119] on h4 "HTML" at bounding box center [740, 125] width 26 height 17
type textarea "<a href="#main-content" class="wv-link-content button">Skip to main content</a>"
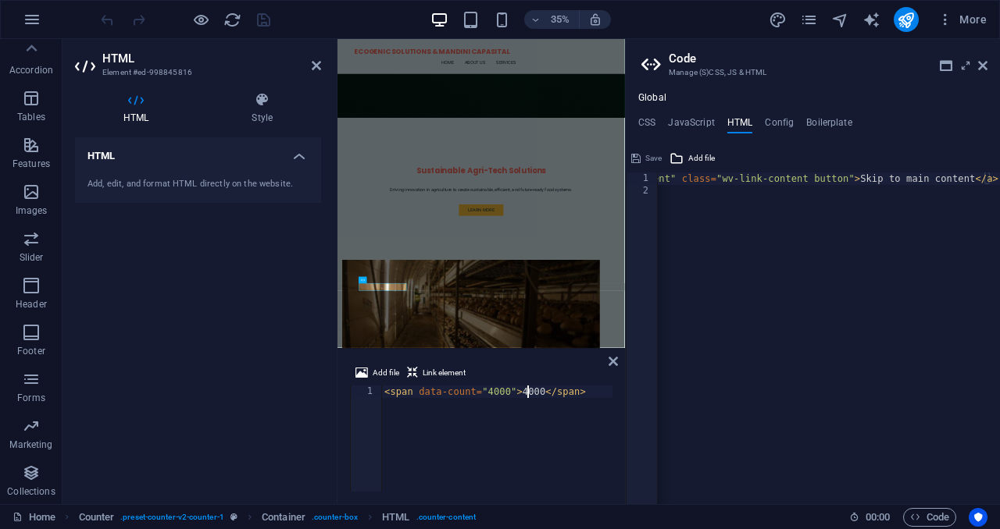
scroll to position [0, 116]
click at [543, 397] on div "< span data-count = "4000" > 4000 </ span >" at bounding box center [684, 451] width 606 height 131
click at [501, 400] on div "< span data-count = "4000" > 4000 </ span >" at bounding box center [684, 451] width 606 height 131
click at [779, 117] on h4 "Config" at bounding box center [778, 125] width 29 height 17
type textarea "$color-background: #E6F9FF;"
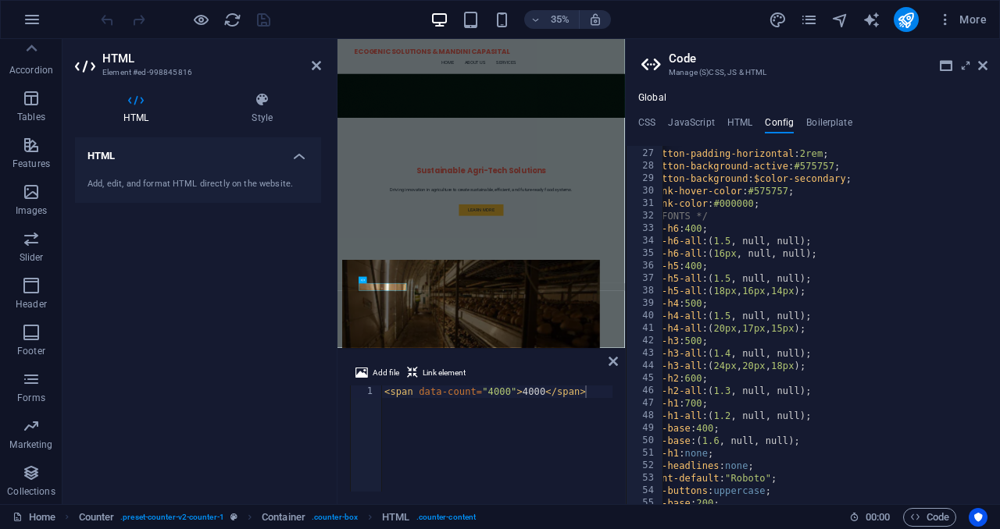
scroll to position [0, 0]
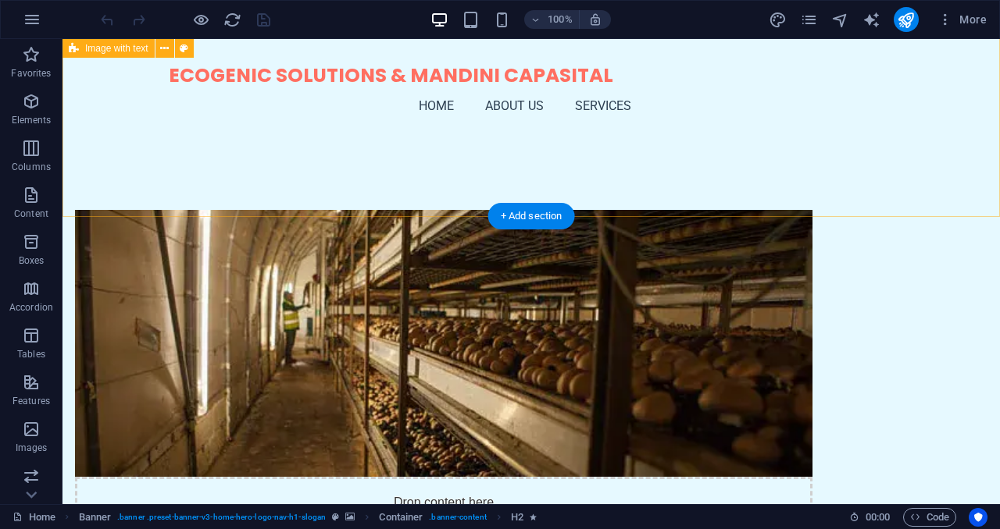
scroll to position [664, 0]
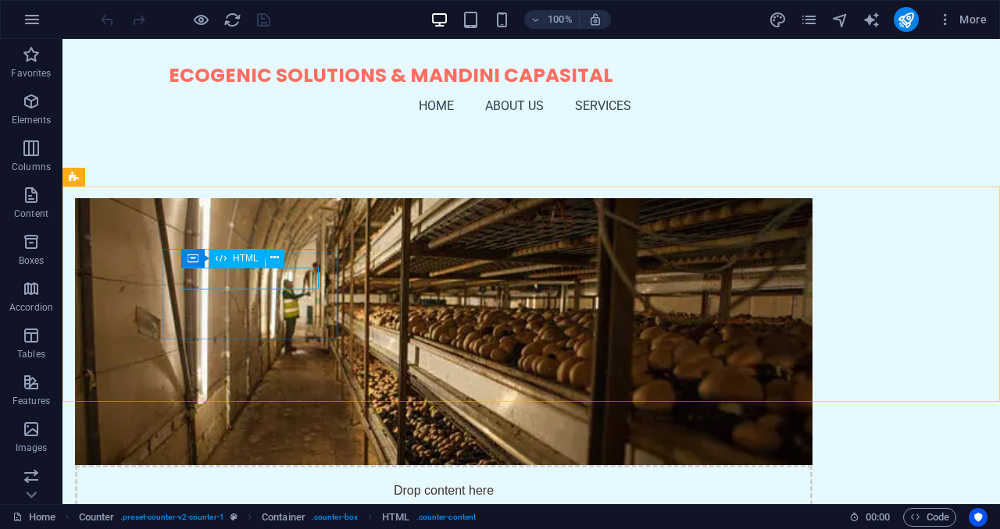
click at [243, 258] on span "HTML" at bounding box center [246, 258] width 26 height 9
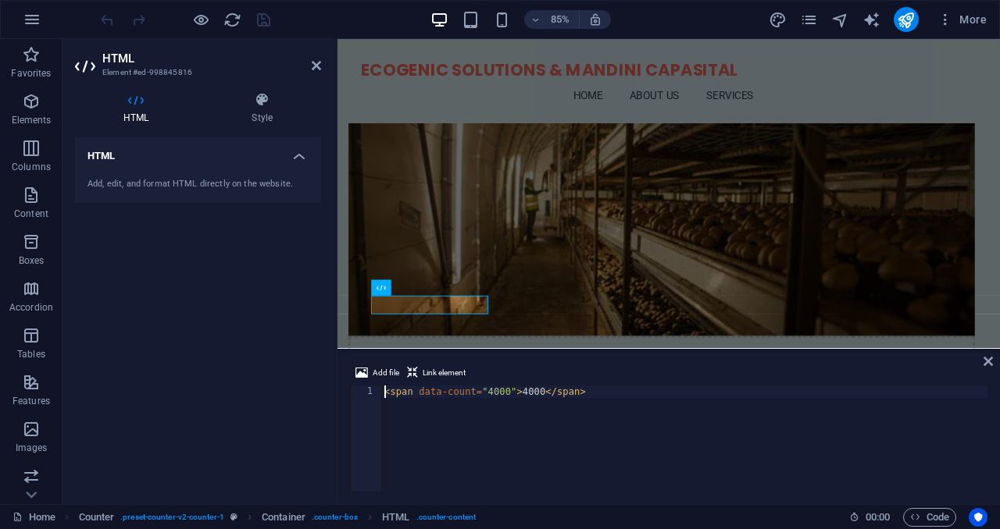
scroll to position [513, 0]
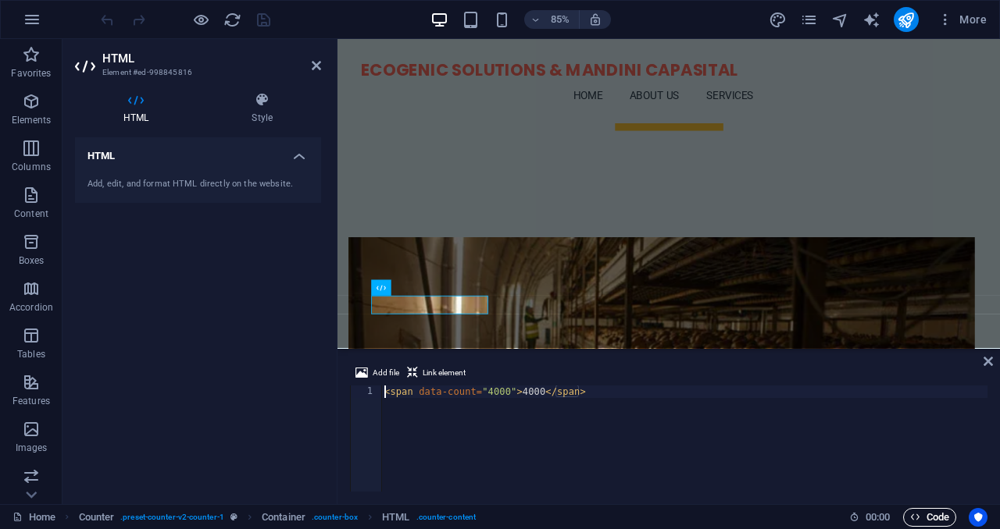
click at [934, 516] on span "Code" at bounding box center [929, 517] width 39 height 19
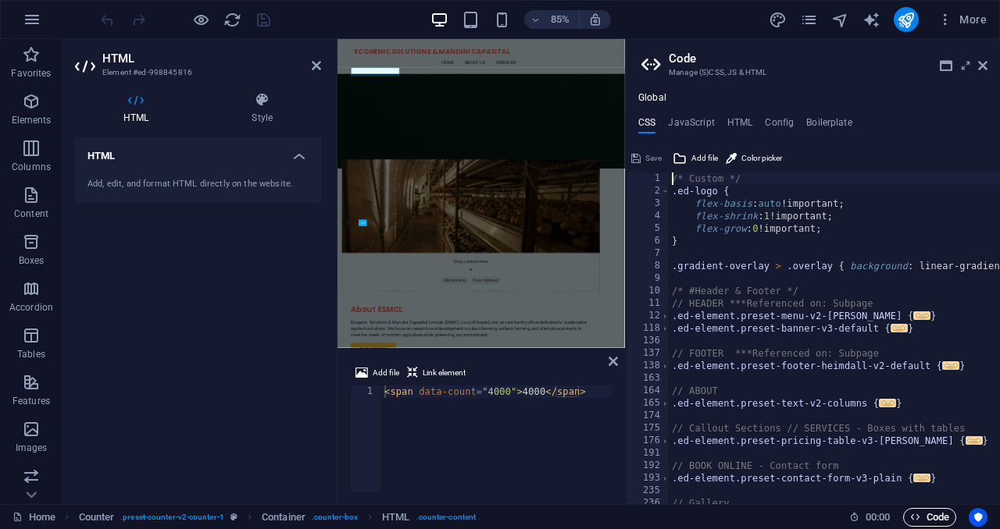
scroll to position [733, 0]
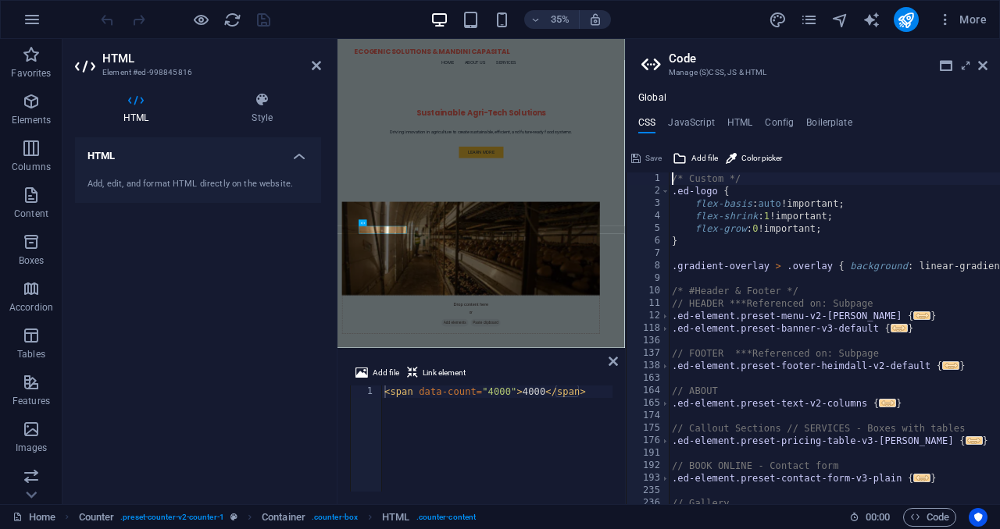
click at [455, 390] on div "< span data-count = "4000" > 4000 </ span >" at bounding box center [684, 451] width 606 height 131
click at [462, 394] on div "< span data-count = "4000" > 4000 </ span >" at bounding box center [684, 451] width 606 height 131
click at [496, 393] on div "< span data-count = "4000" > 4000 </ span >" at bounding box center [684, 451] width 606 height 131
click at [985, 64] on icon at bounding box center [982, 65] width 9 height 12
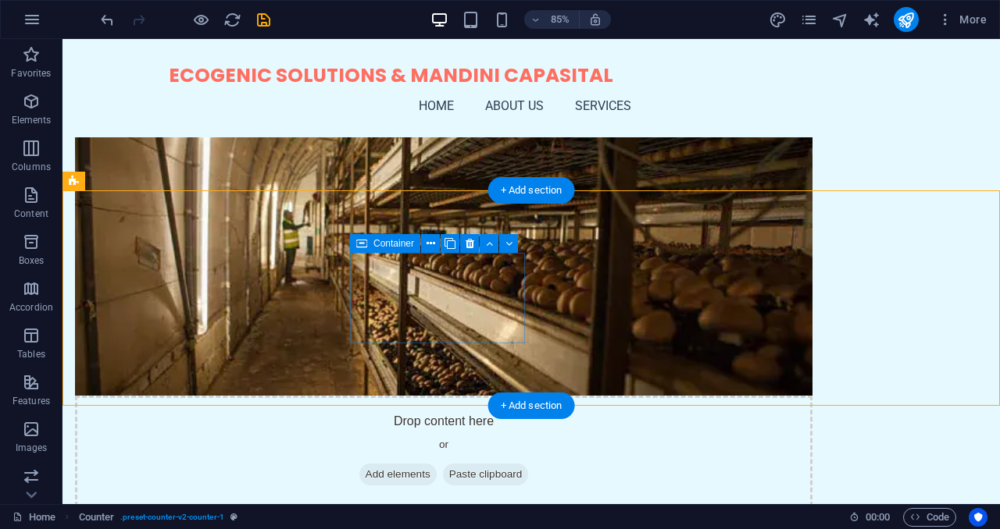
scroll to position [659, 0]
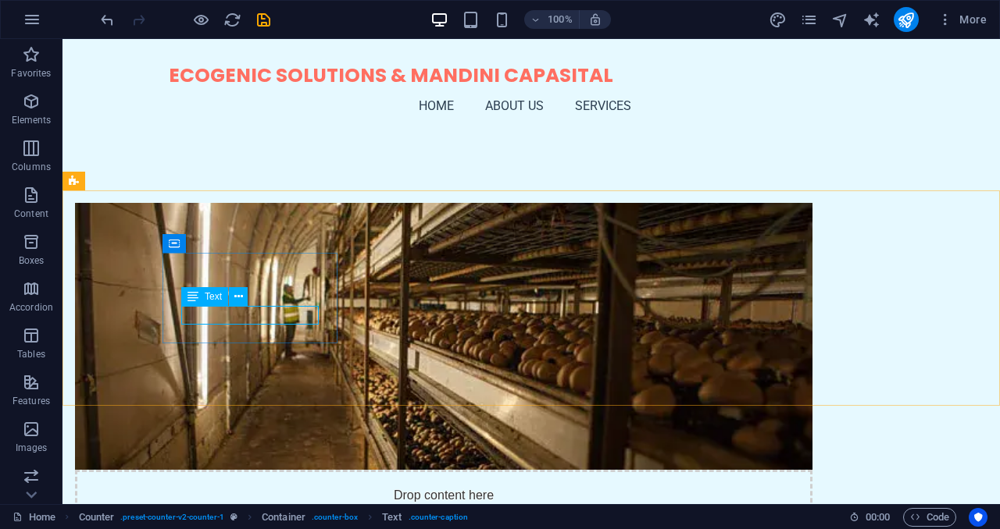
click at [195, 299] on icon at bounding box center [192, 296] width 11 height 19
click at [207, 298] on span "Text" at bounding box center [213, 296] width 17 height 9
click at [234, 298] on icon at bounding box center [238, 297] width 9 height 16
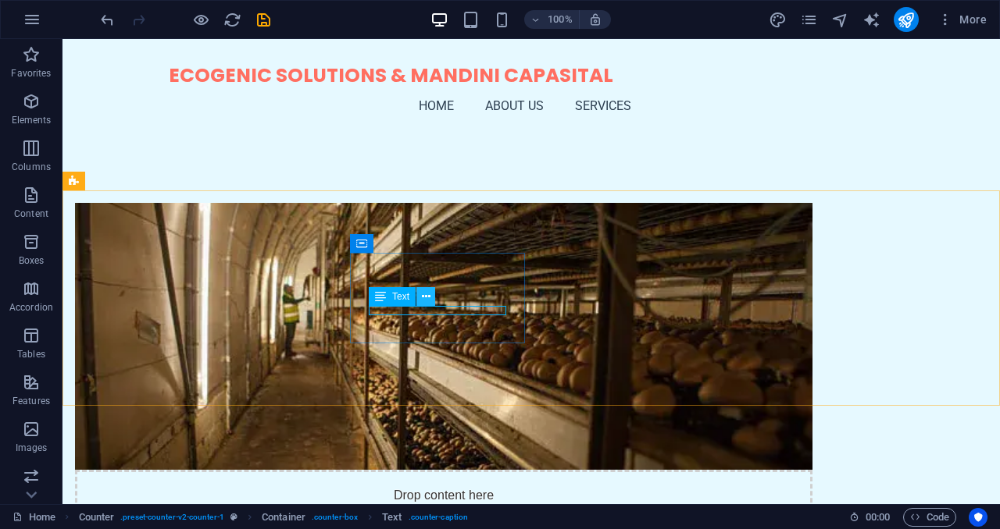
click at [425, 293] on icon at bounding box center [426, 297] width 9 height 16
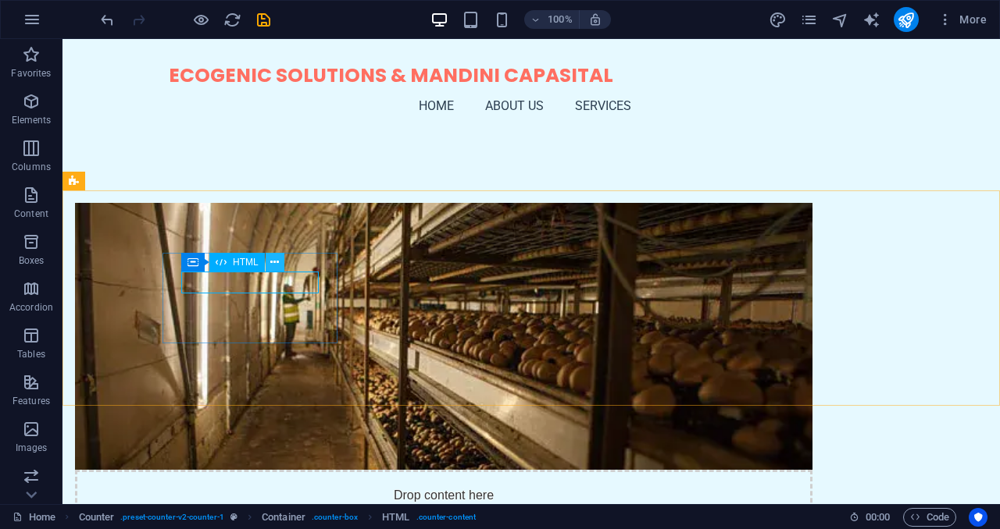
click at [274, 265] on icon at bounding box center [274, 263] width 9 height 16
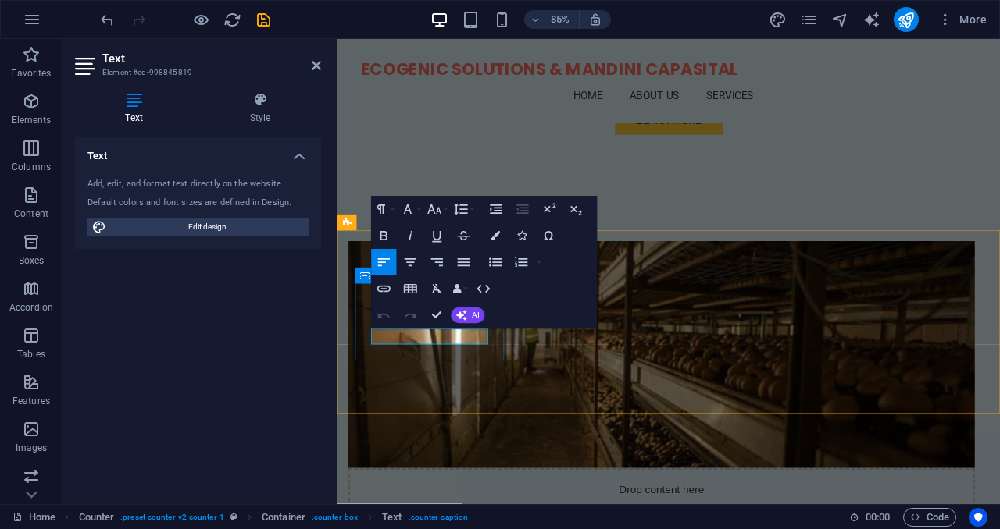
click at [412, 261] on icon "button" at bounding box center [410, 263] width 16 height 16
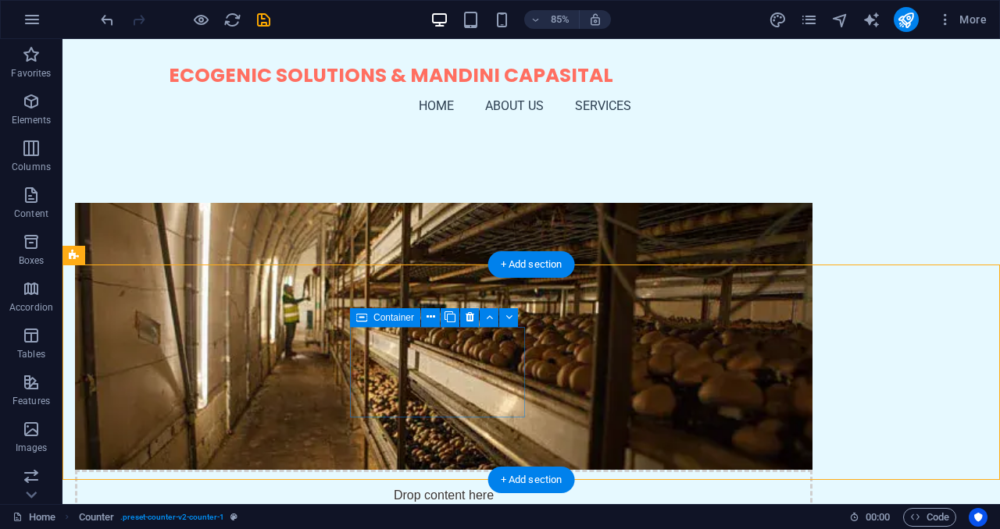
scroll to position [586, 0]
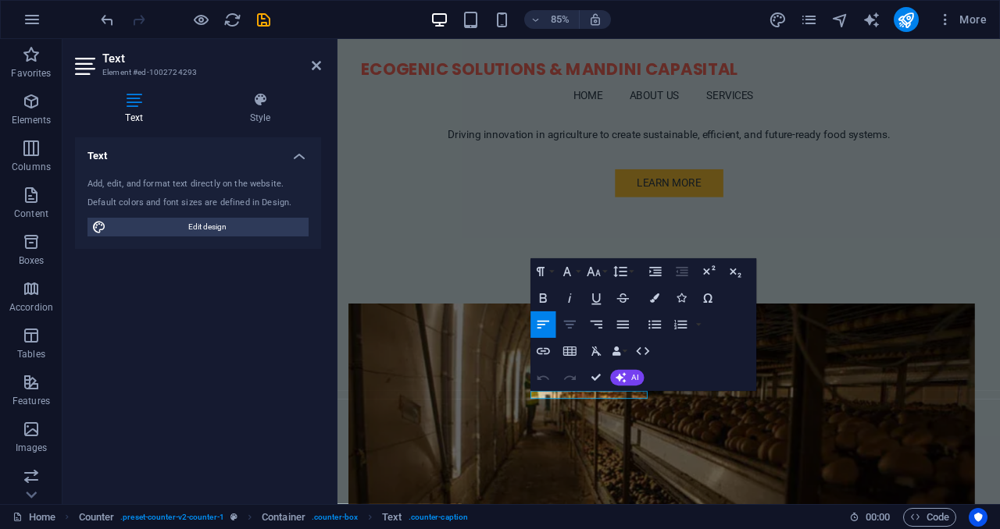
click at [568, 326] on icon "button" at bounding box center [569, 325] width 16 height 16
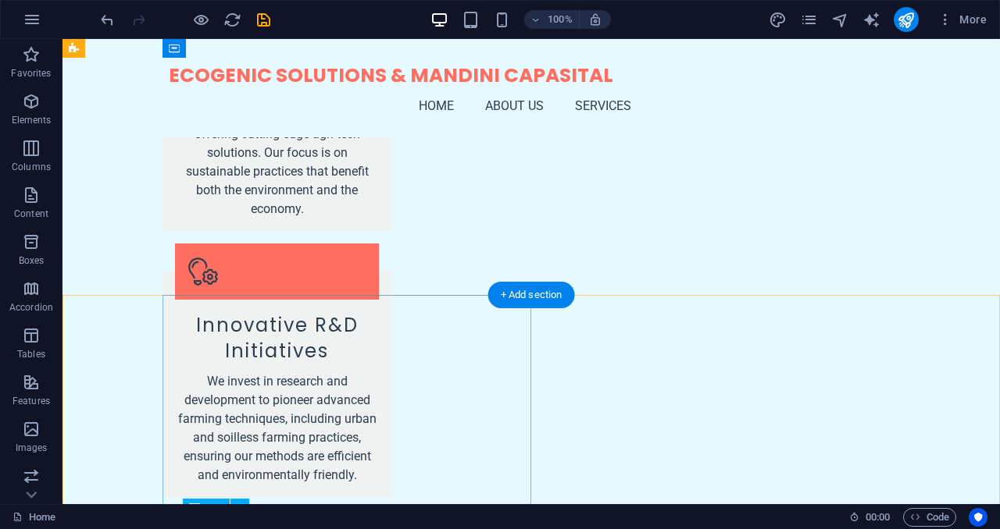
scroll to position [1440, 0]
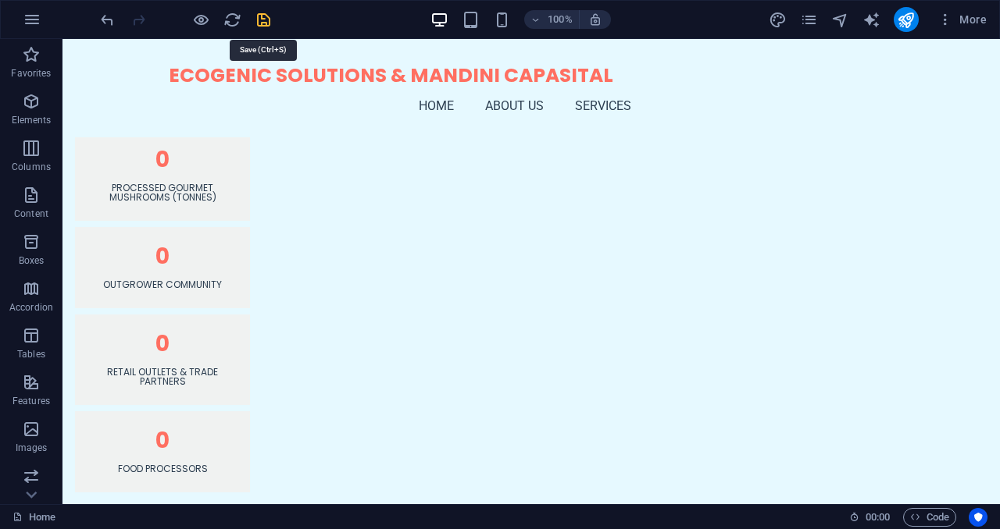
click at [263, 20] on icon "save" at bounding box center [264, 20] width 18 height 18
checkbox input "false"
